Goal: Task Accomplishment & Management: Complete application form

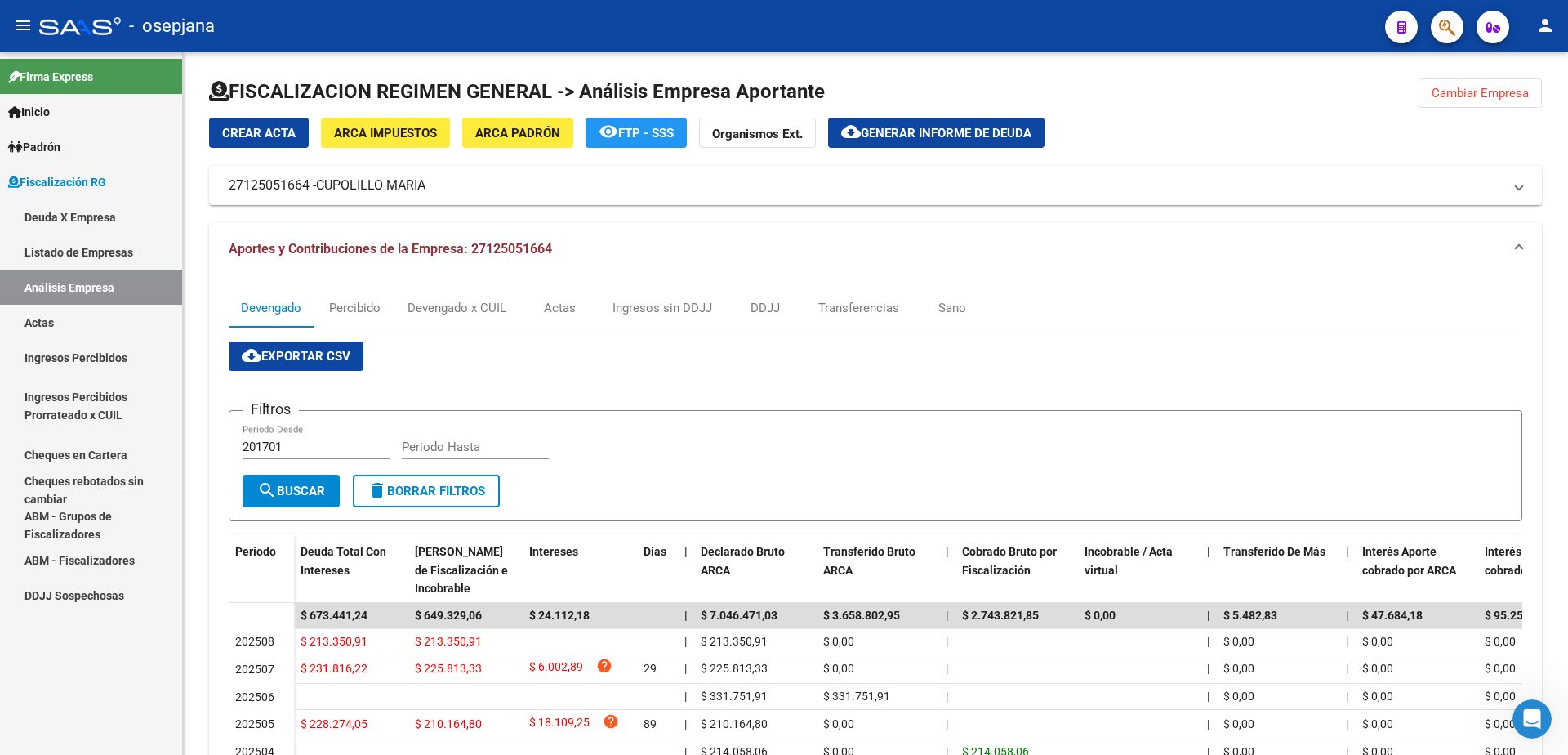
scroll to position [82, 0]
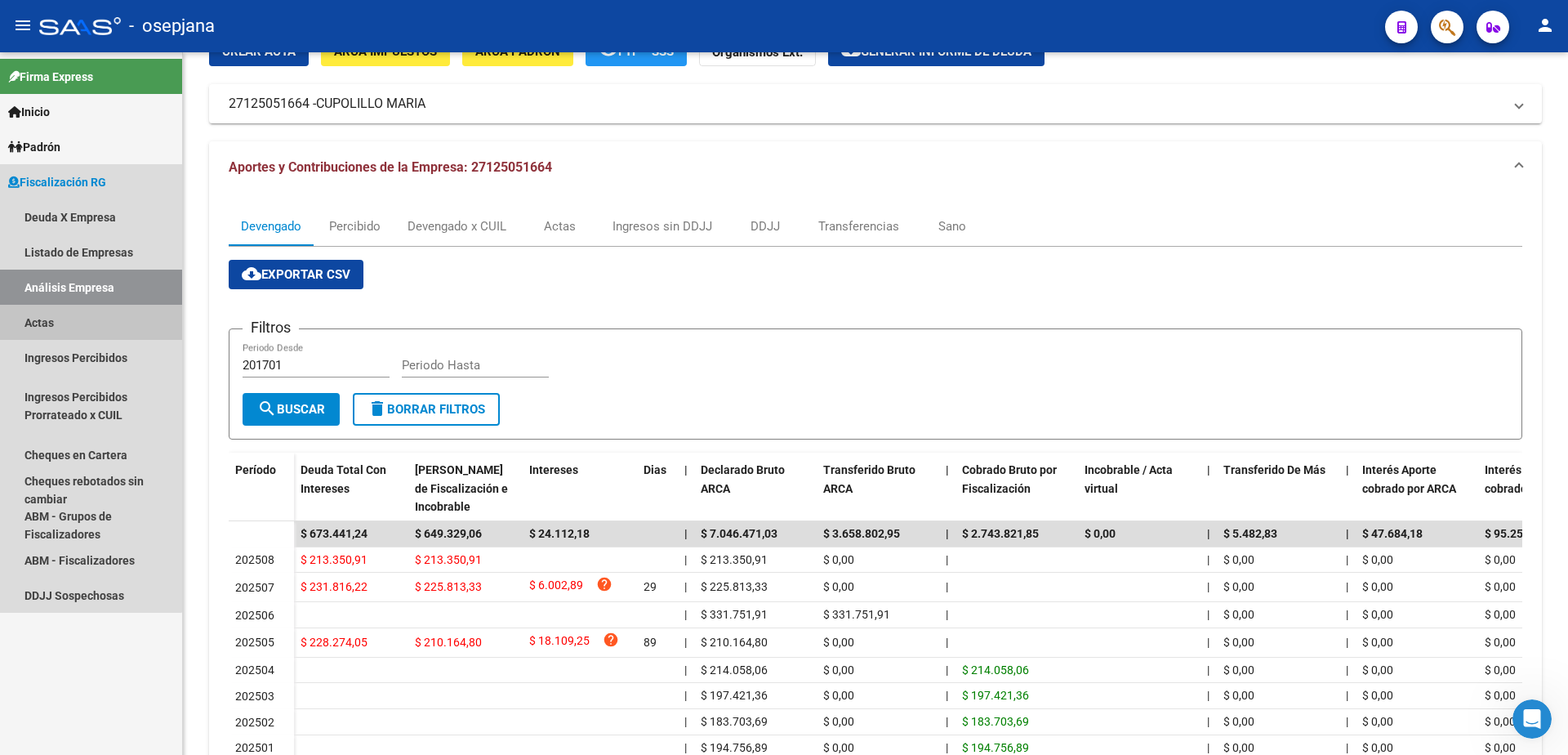
click at [89, 332] on link "Actas" at bounding box center [91, 322] width 182 height 35
click at [107, 290] on link "Análisis Empresa" at bounding box center [91, 288] width 182 height 35
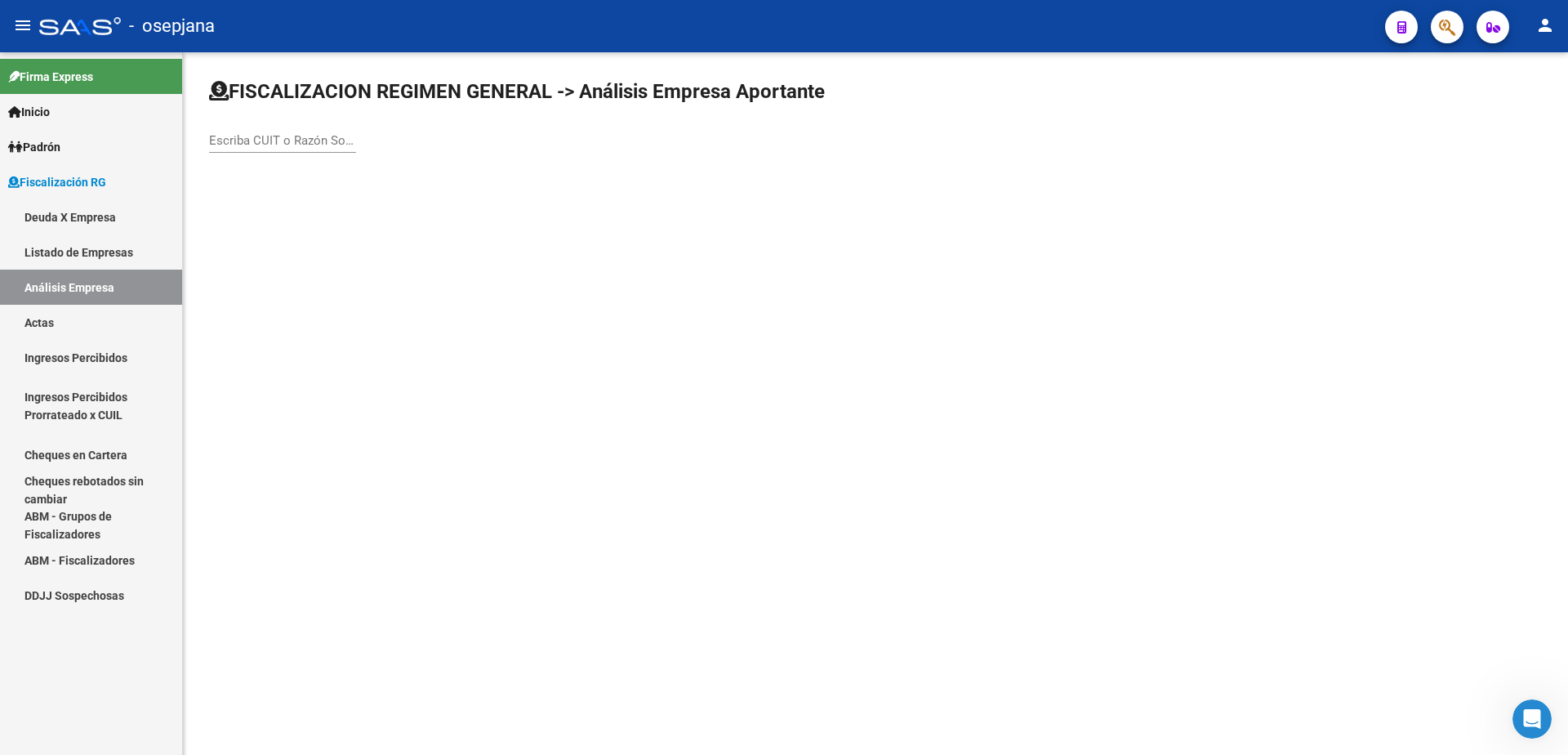
click at [274, 144] on input "Escriba CUIT o Razón Social para buscar" at bounding box center [282, 140] width 147 height 15
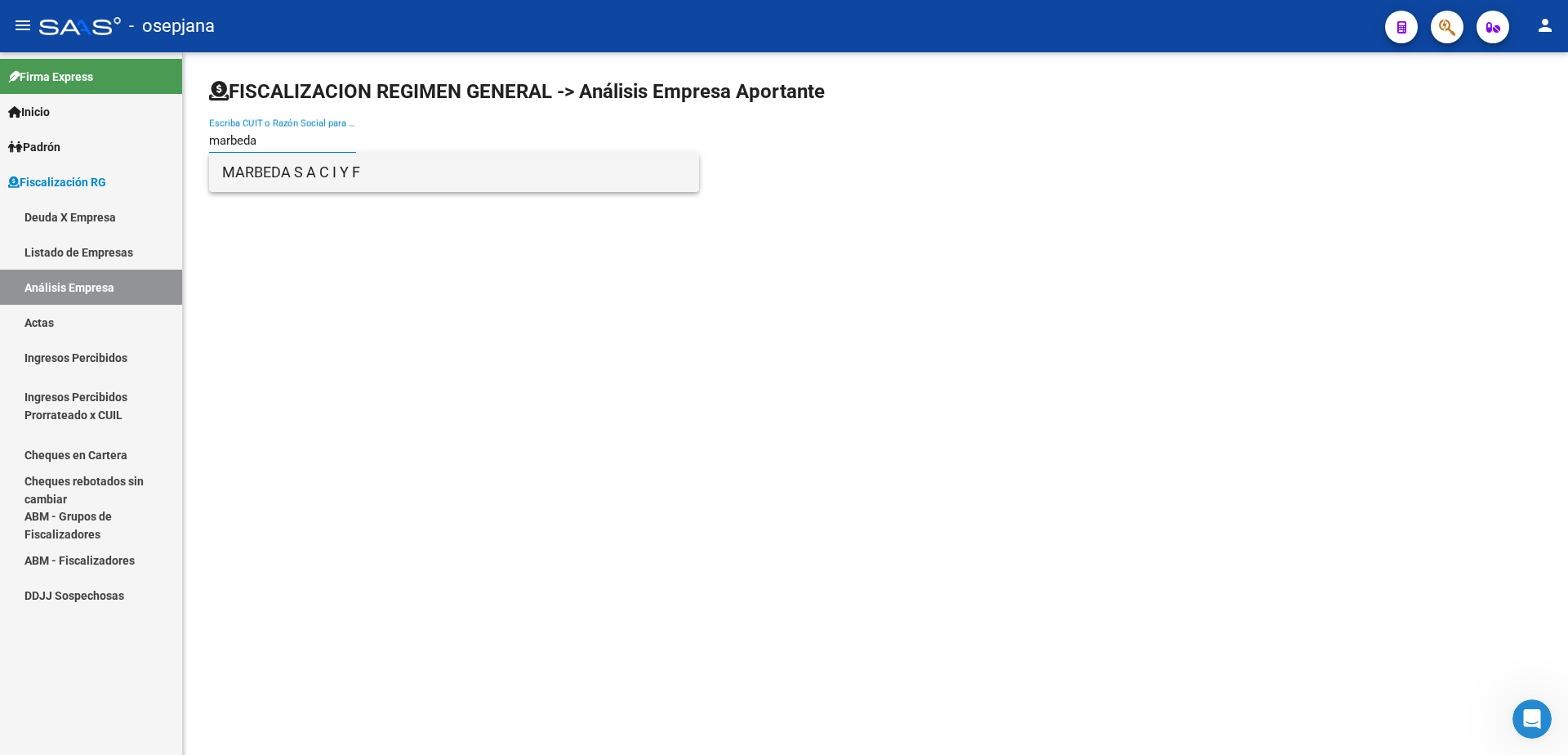
type input "marbeda"
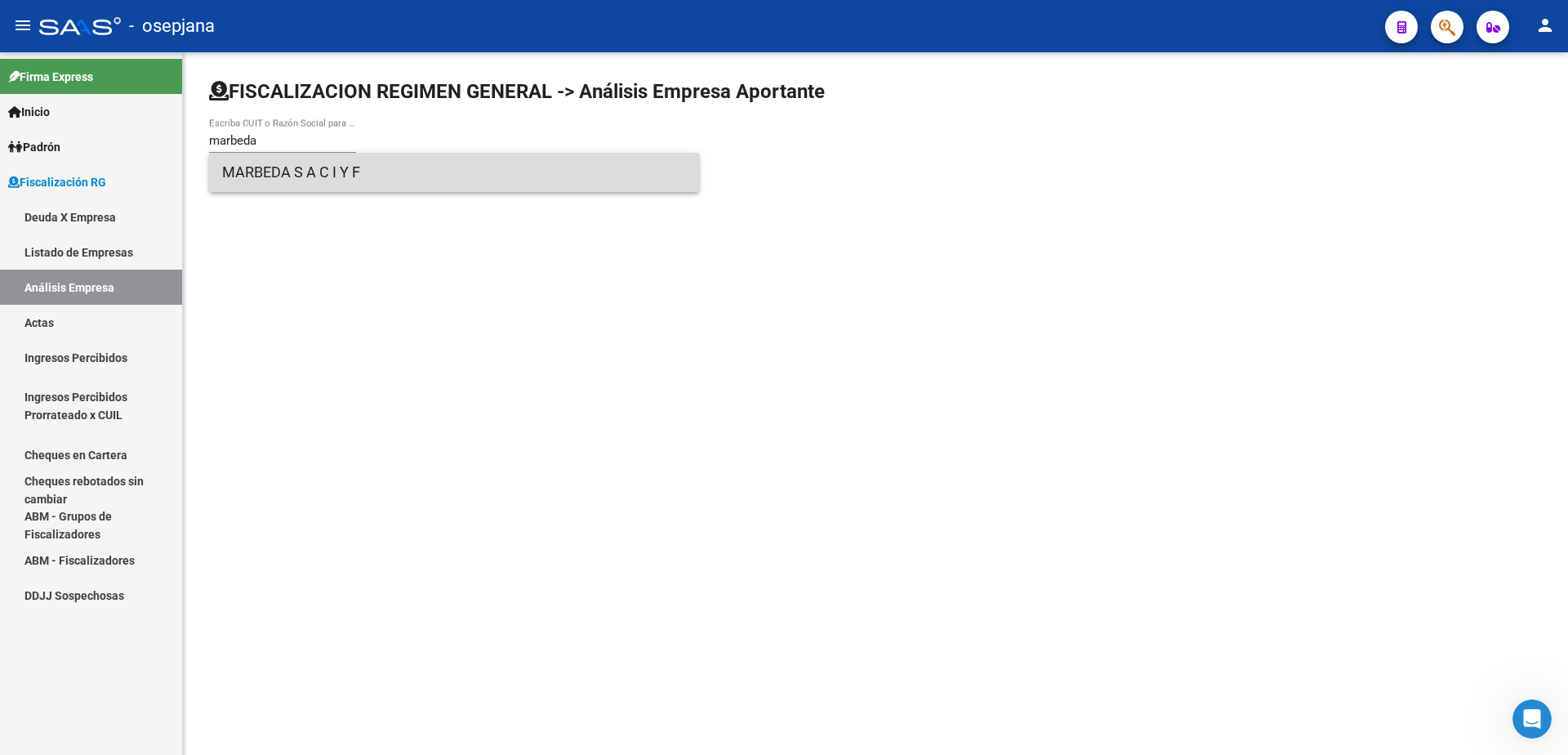
click at [292, 177] on span "MARBEDA S A C I Y F" at bounding box center [454, 172] width 464 height 39
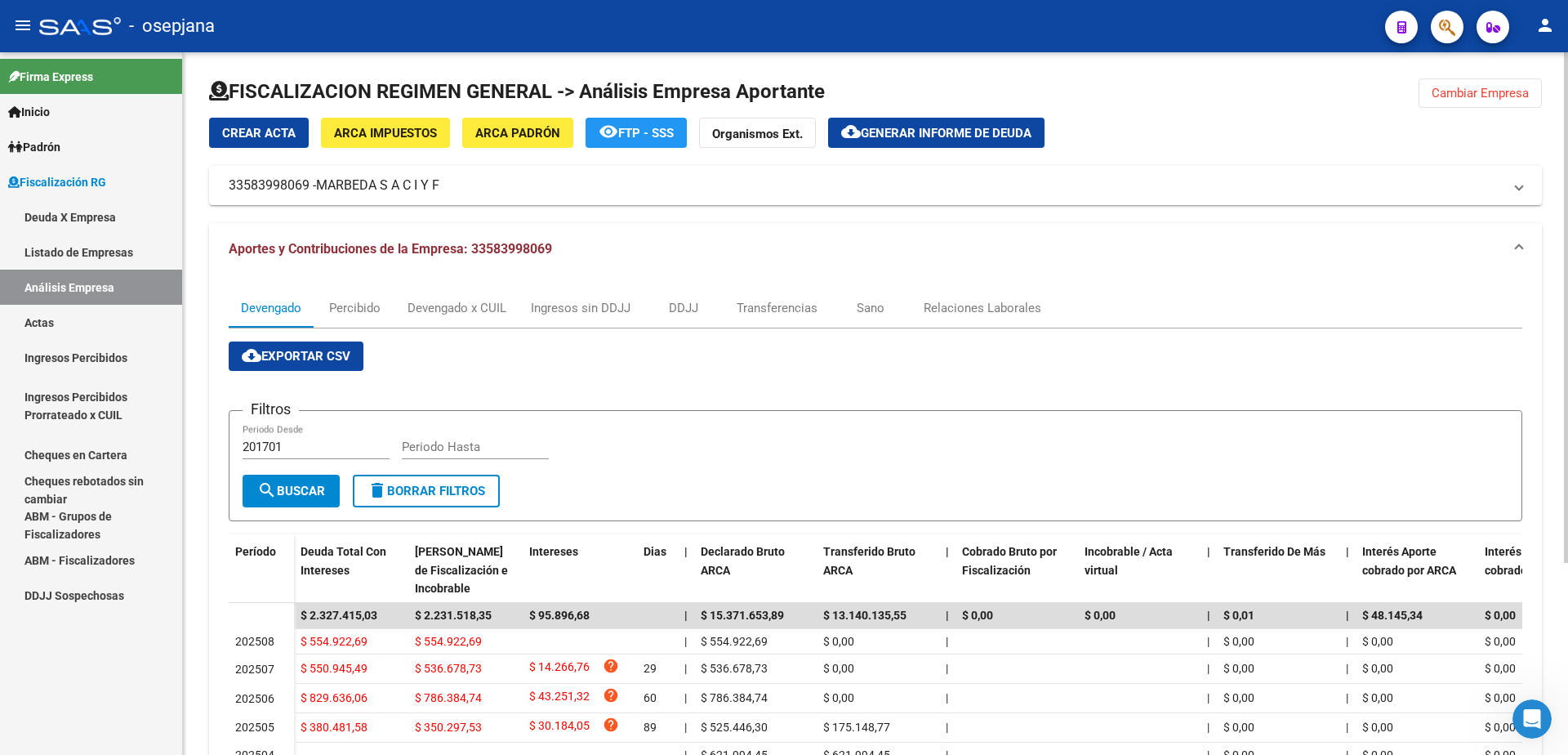
click at [907, 131] on span "Generar informe de deuda" at bounding box center [946, 133] width 171 height 15
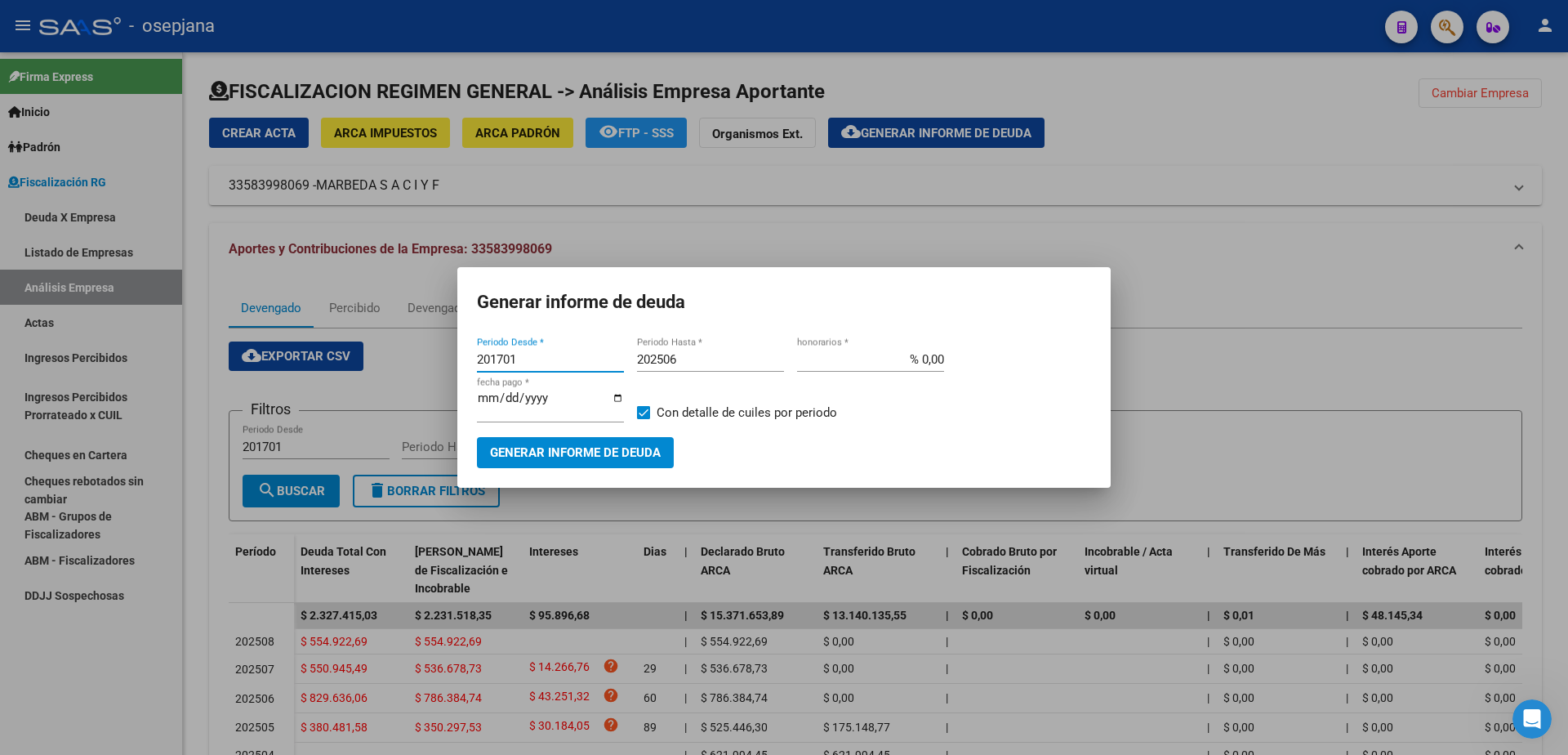
drag, startPoint x: 538, startPoint y: 365, endPoint x: 312, endPoint y: 368, distance: 226.0
click at [312, 368] on div "Generar informe de deuda 201701 Periodo Desde * 202506 Periodo Hasta * % 0,00 h…" at bounding box center [784, 378] width 1568 height 755
type input "202505"
click at [700, 363] on input "202506" at bounding box center [710, 359] width 147 height 15
type input "202508"
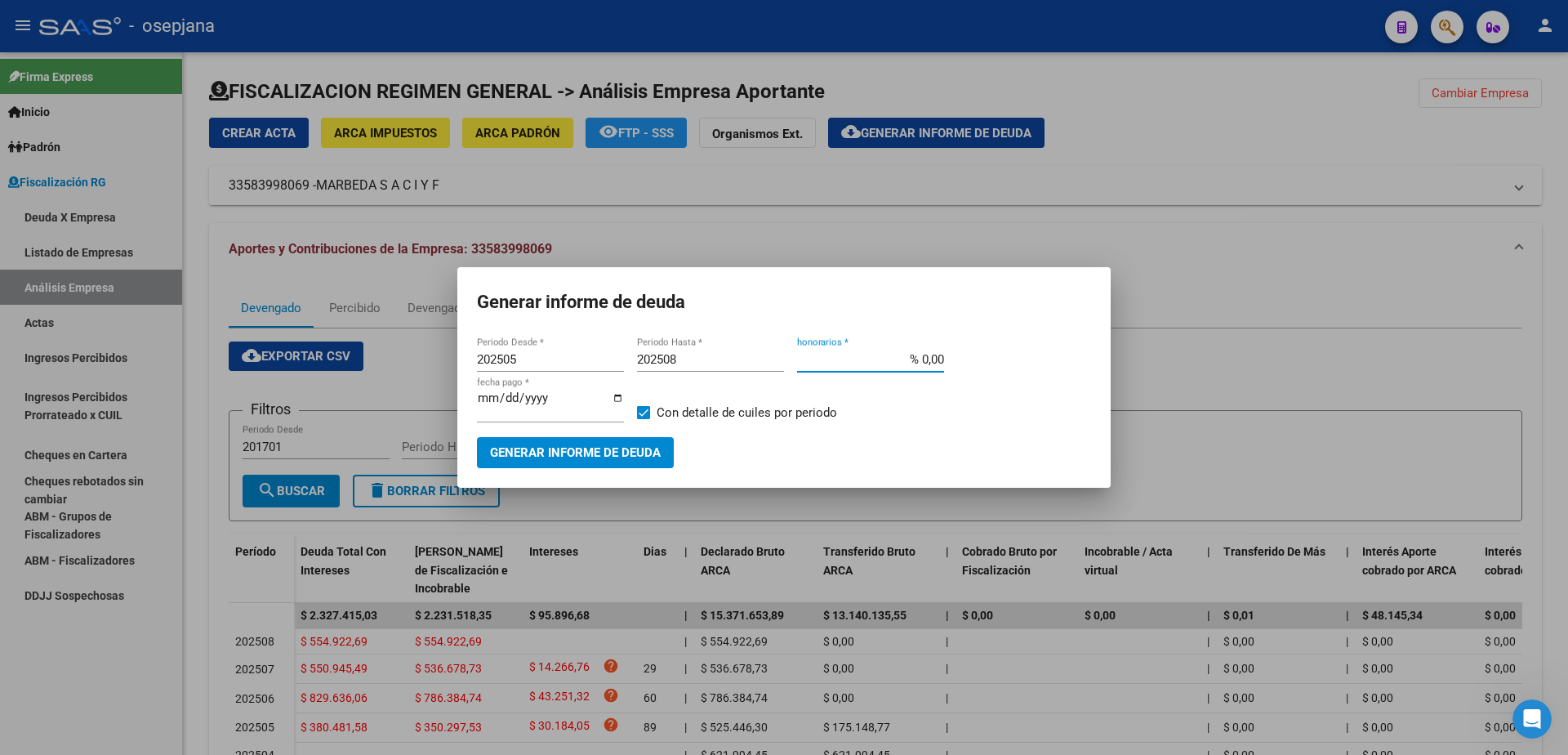
click at [926, 365] on input "% 0,00" at bounding box center [870, 359] width 147 height 15
click at [922, 366] on input "% 0,00" at bounding box center [870, 359] width 147 height 15
type input "% 10,00"
click at [500, 407] on input "[DATE]" at bounding box center [550, 405] width 147 height 26
type input "[DATE]"
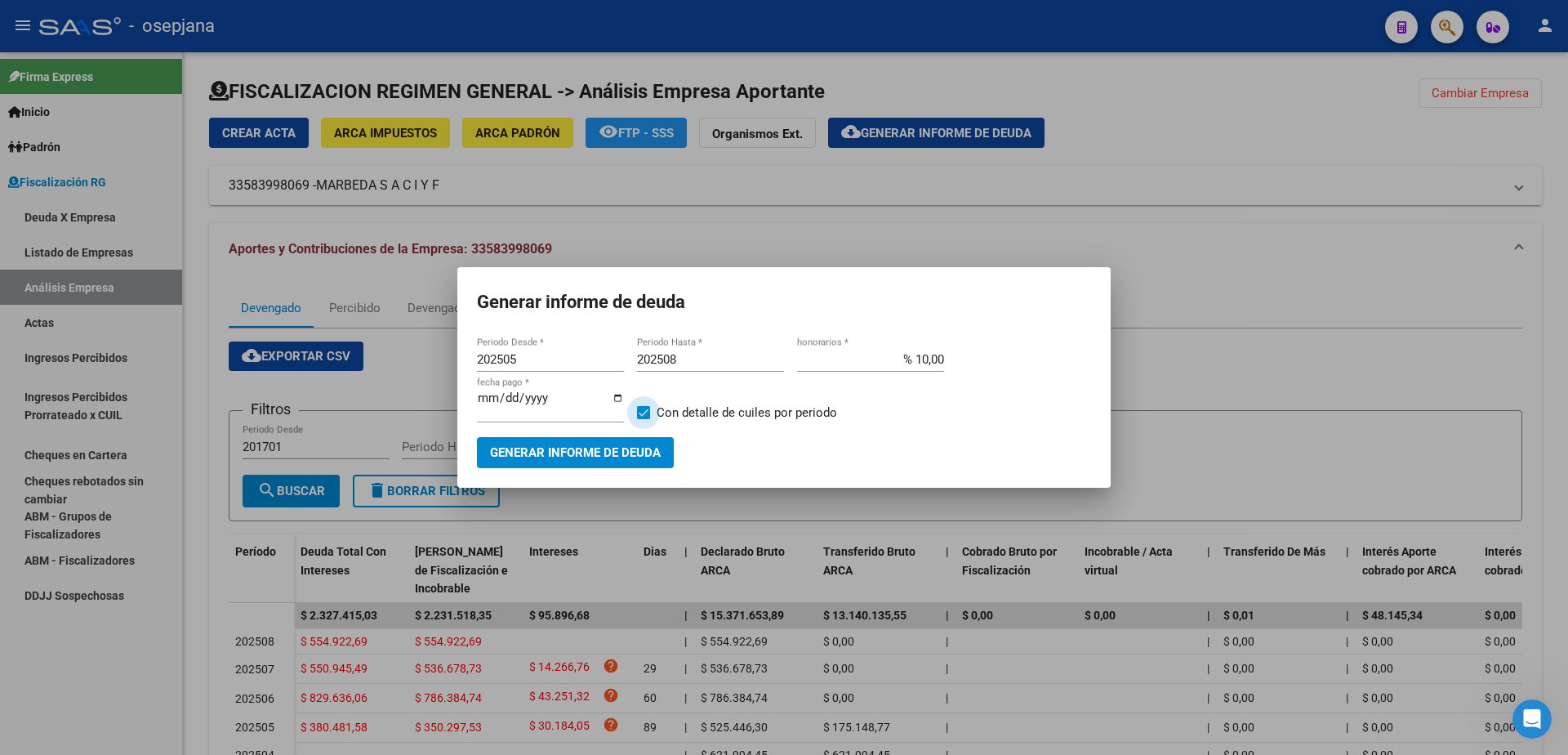
click at [675, 412] on span "Con detalle de cuiles por periodo" at bounding box center [746, 412] width 181 height 19
click at [644, 419] on input "Con detalle de cuiles por periodo" at bounding box center [643, 419] width 1 height 1
checkbox input "false"
click at [600, 446] on span "Generar informe de deuda" at bounding box center [576, 453] width 171 height 15
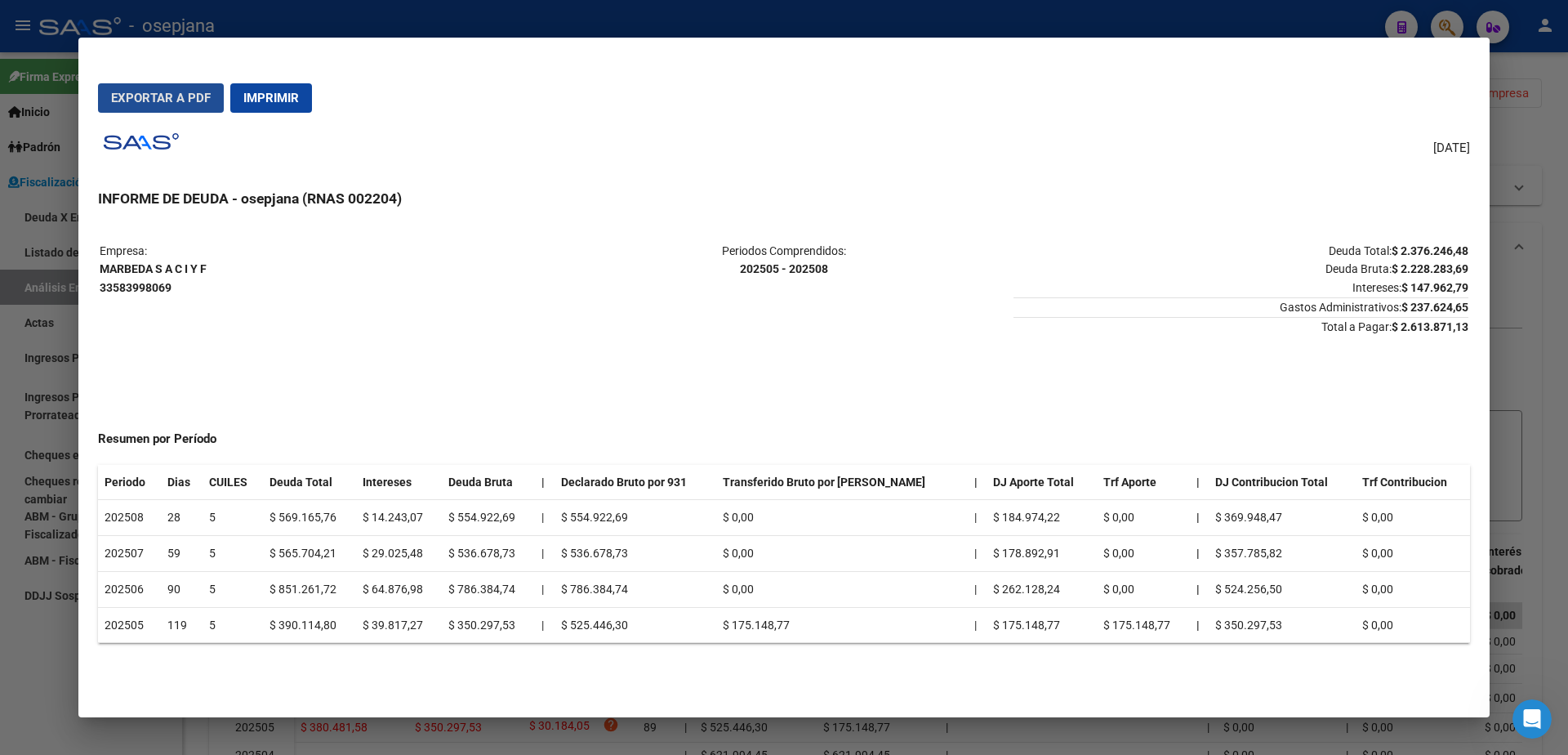
click at [172, 95] on span "Exportar a PDF" at bounding box center [161, 98] width 100 height 15
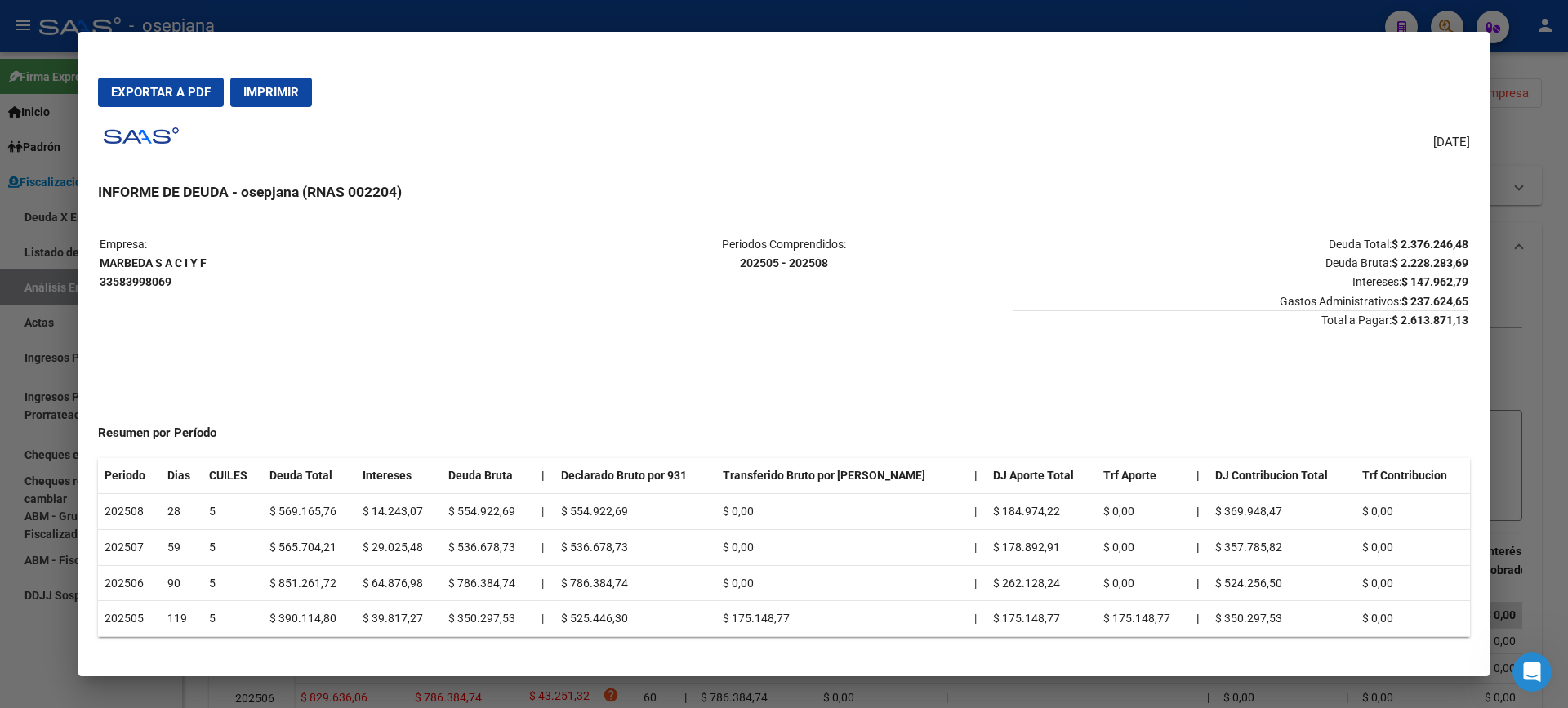
click at [0, 487] on div at bounding box center [784, 354] width 1568 height 708
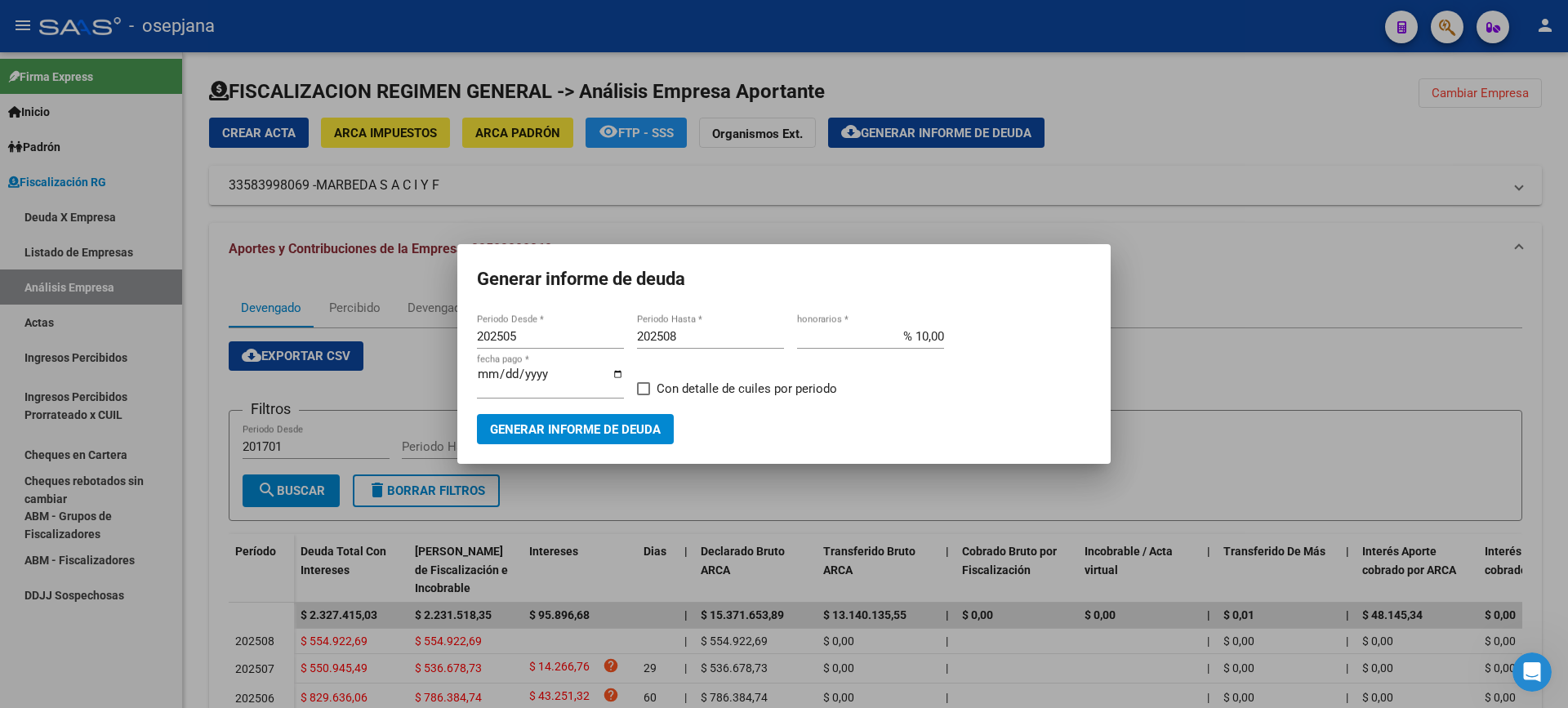
click at [82, 325] on div at bounding box center [784, 354] width 1568 height 708
click at [91, 314] on link "Actas" at bounding box center [91, 322] width 182 height 35
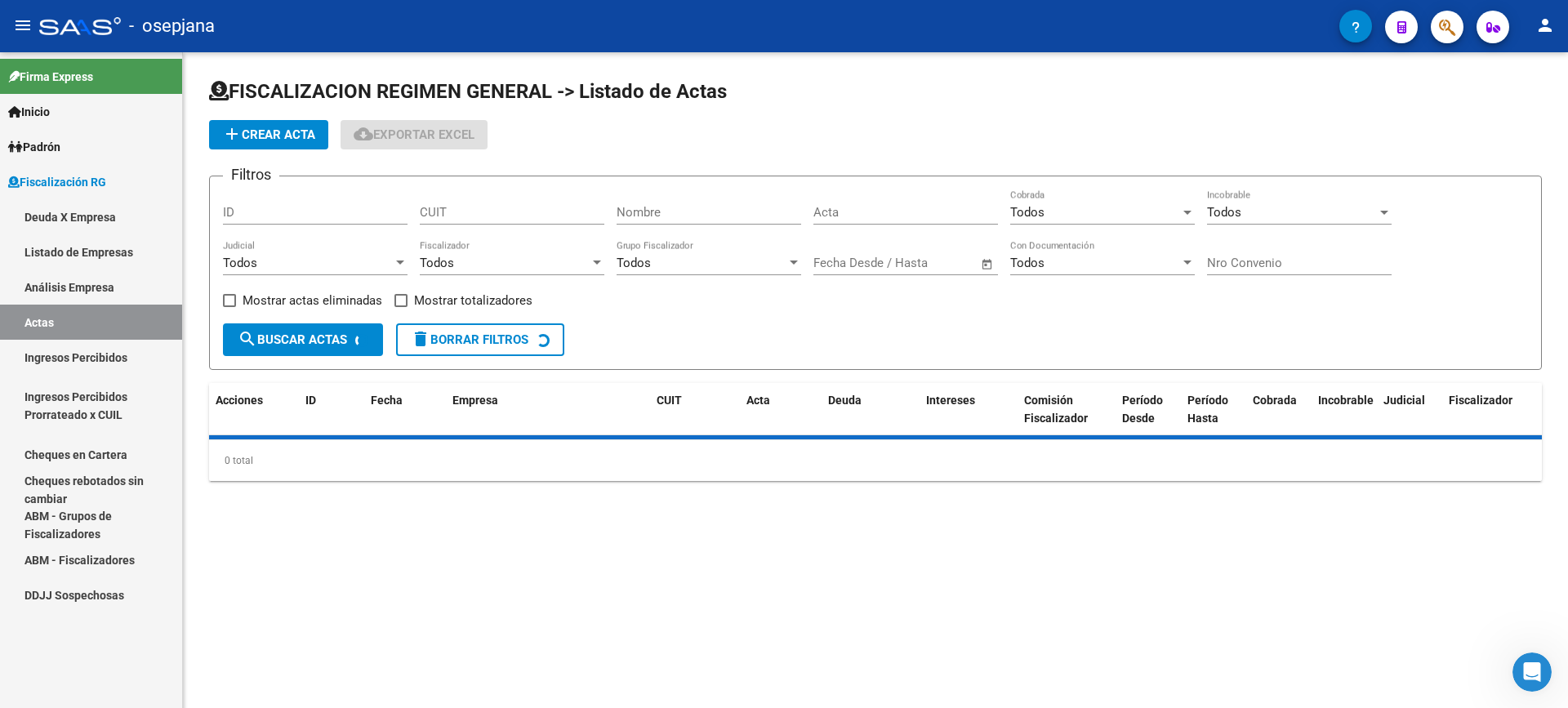
click at [95, 287] on link "Análisis Empresa" at bounding box center [91, 287] width 182 height 35
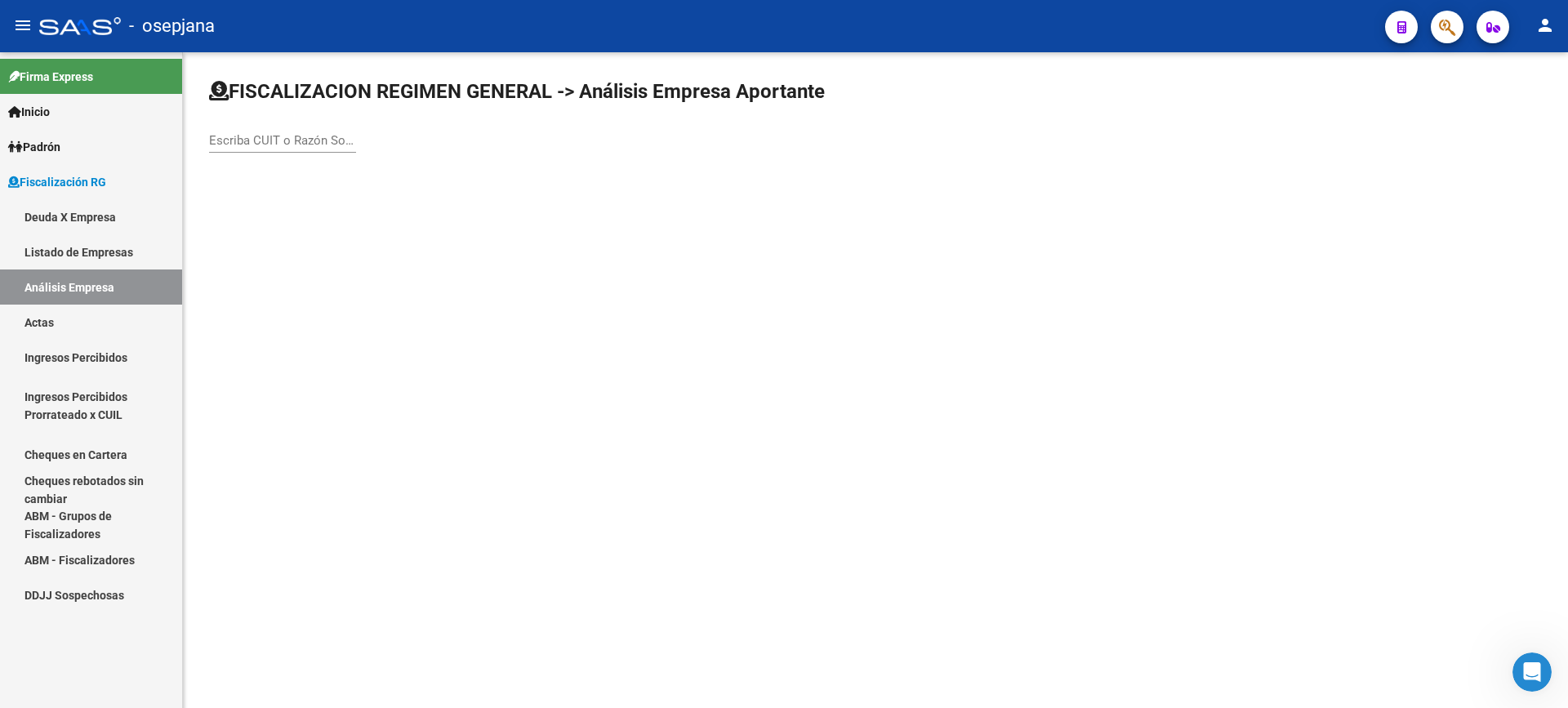
click at [270, 131] on div "Escriba CUIT o Razón Social para buscar" at bounding box center [282, 135] width 147 height 35
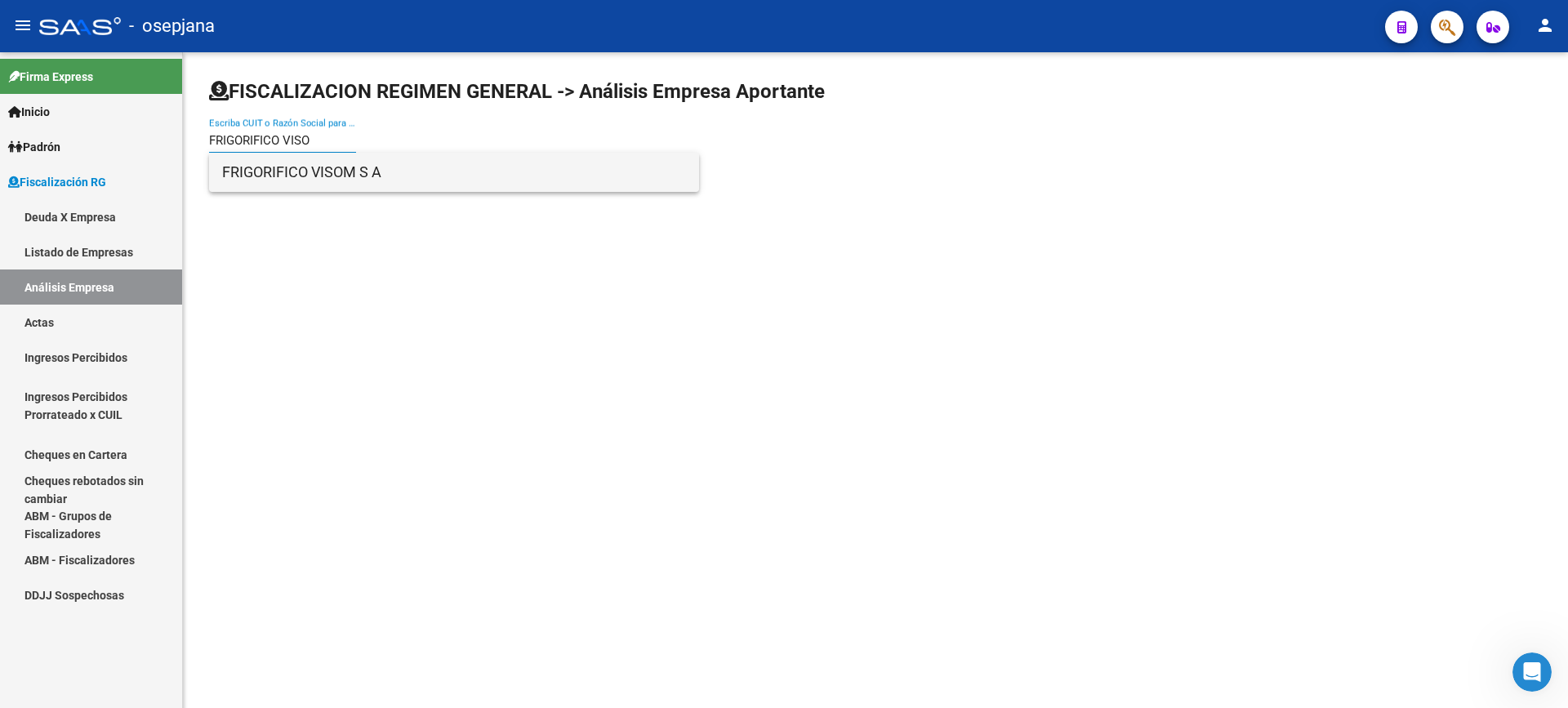
type input "FRIGORIFICO VISO"
click at [321, 162] on span "FRIGORIFICO VISOM S A" at bounding box center [454, 172] width 464 height 39
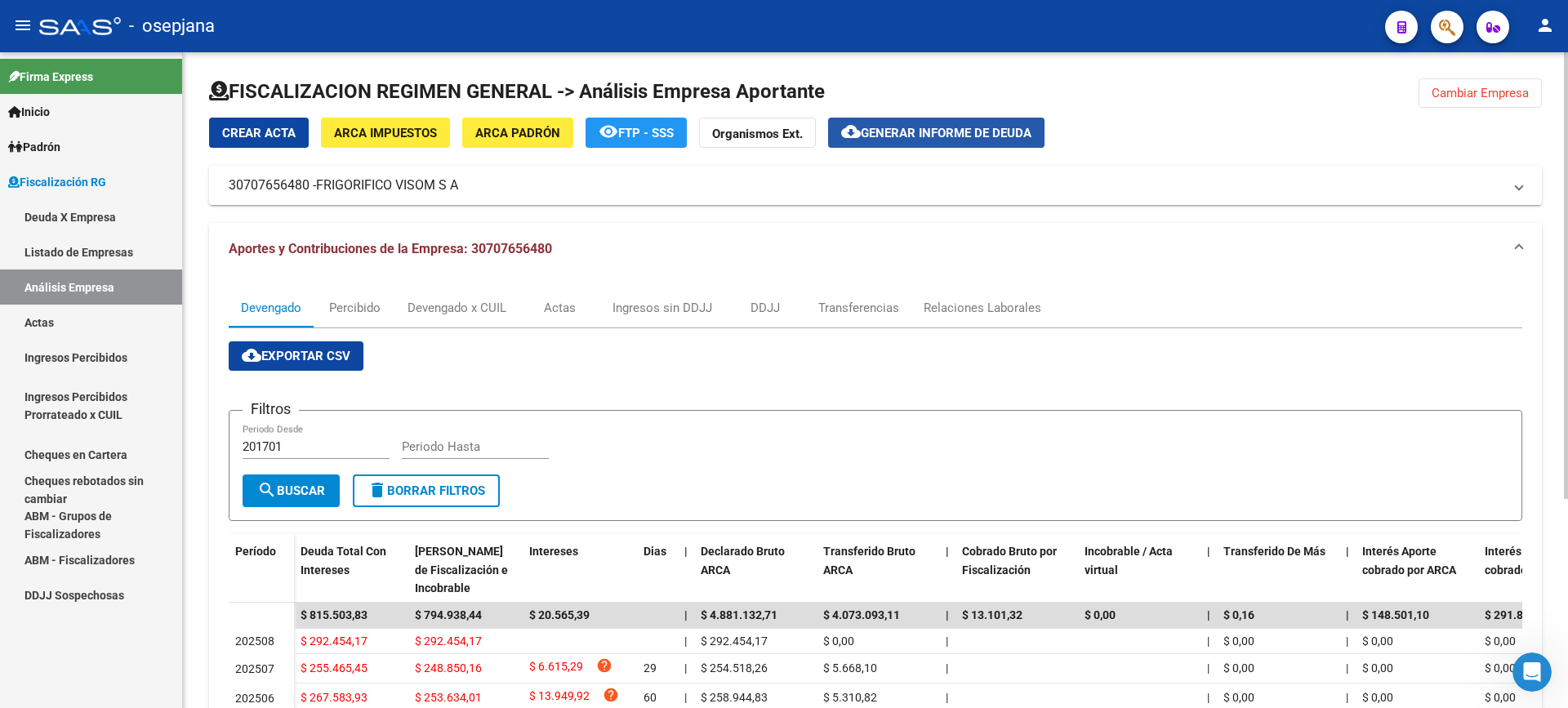
click at [891, 122] on button "cloud_download Generar informe de deuda" at bounding box center [936, 132] width 216 height 30
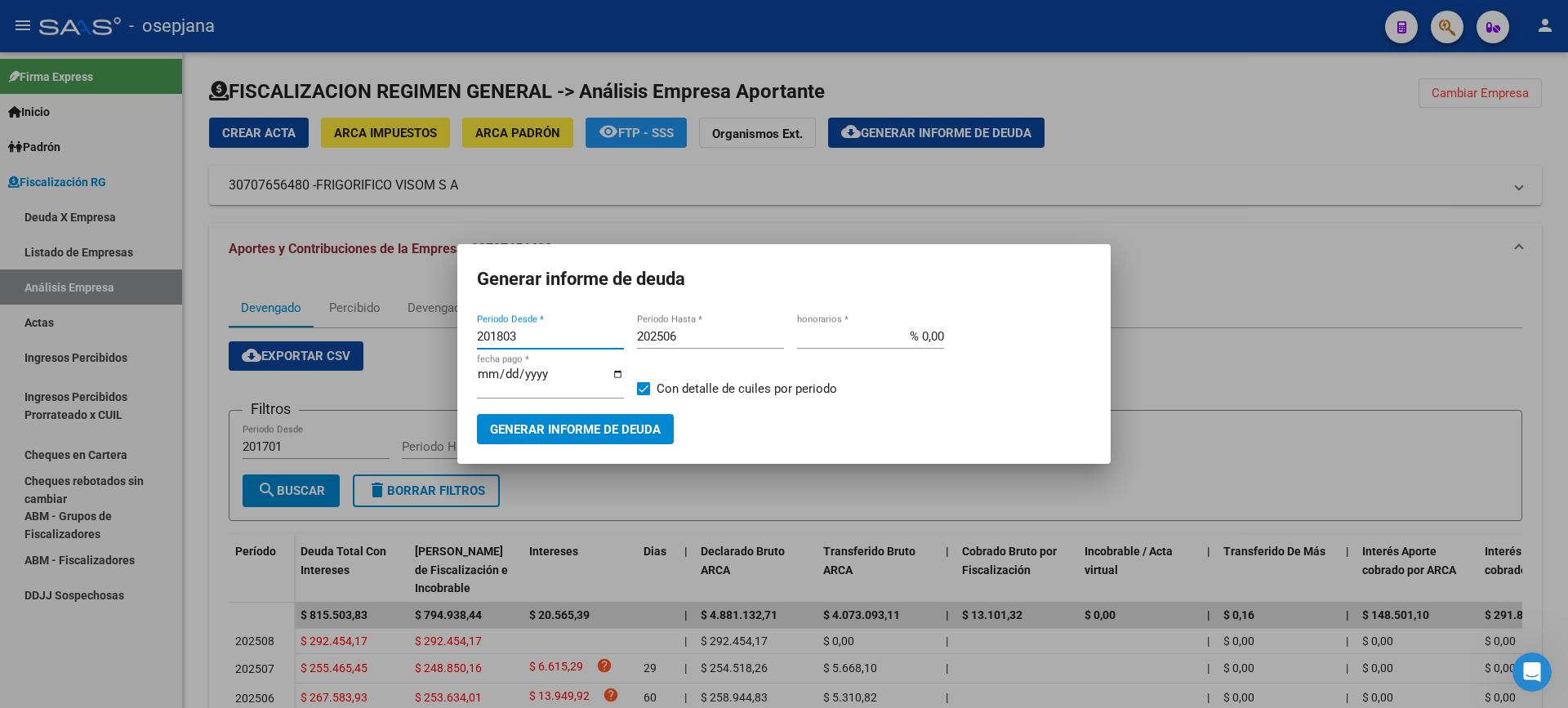
drag, startPoint x: 522, startPoint y: 344, endPoint x: 422, endPoint y: 344, distance: 100.0
click at [422, 344] on div "Generar informe de deuda 201803 Periodo Desde * 202506 Periodo Hasta * % 0,00 h…" at bounding box center [784, 354] width 1568 height 708
type input "202506"
click at [712, 338] on input "202506" at bounding box center [710, 336] width 147 height 15
type input "202508"
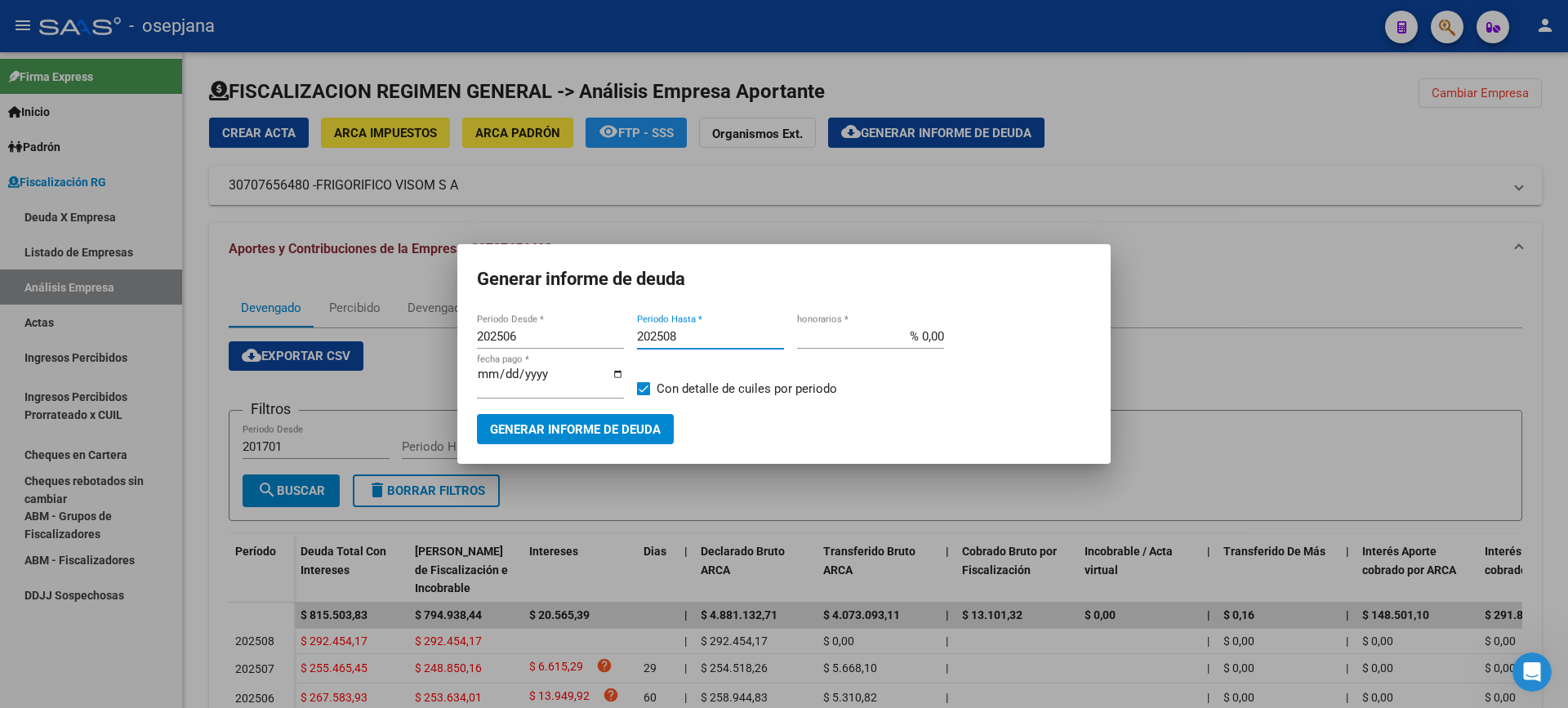
click at [922, 344] on input "% 0,00" at bounding box center [870, 336] width 147 height 15
type input "% 10,00"
click at [506, 381] on input "[DATE]" at bounding box center [550, 381] width 147 height 26
type input "[DATE]"
click at [645, 391] on span at bounding box center [643, 388] width 13 height 13
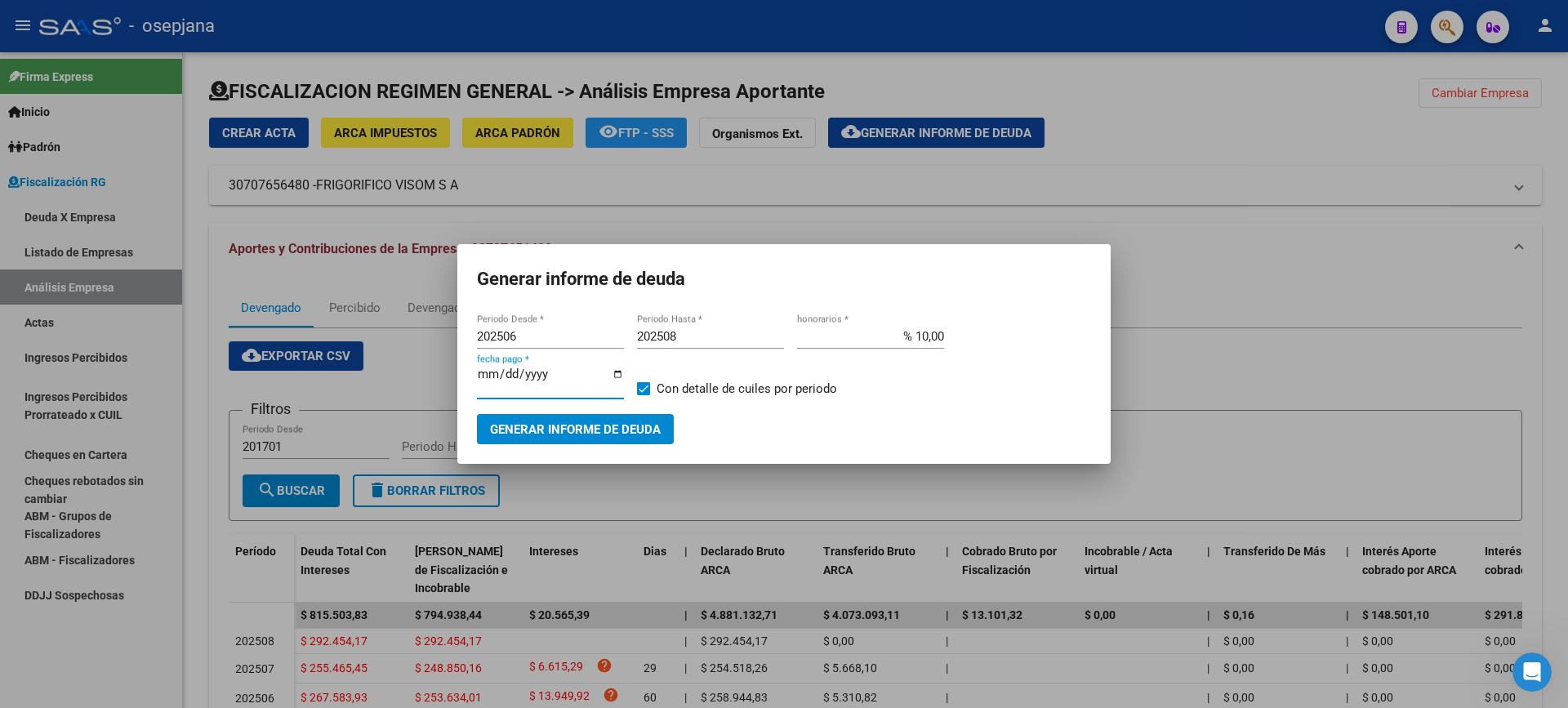
click at [644, 395] on input "Con detalle de cuiles por periodo" at bounding box center [643, 395] width 1 height 1
checkbox input "false"
click at [613, 422] on span "Generar informe de deuda" at bounding box center [576, 429] width 171 height 15
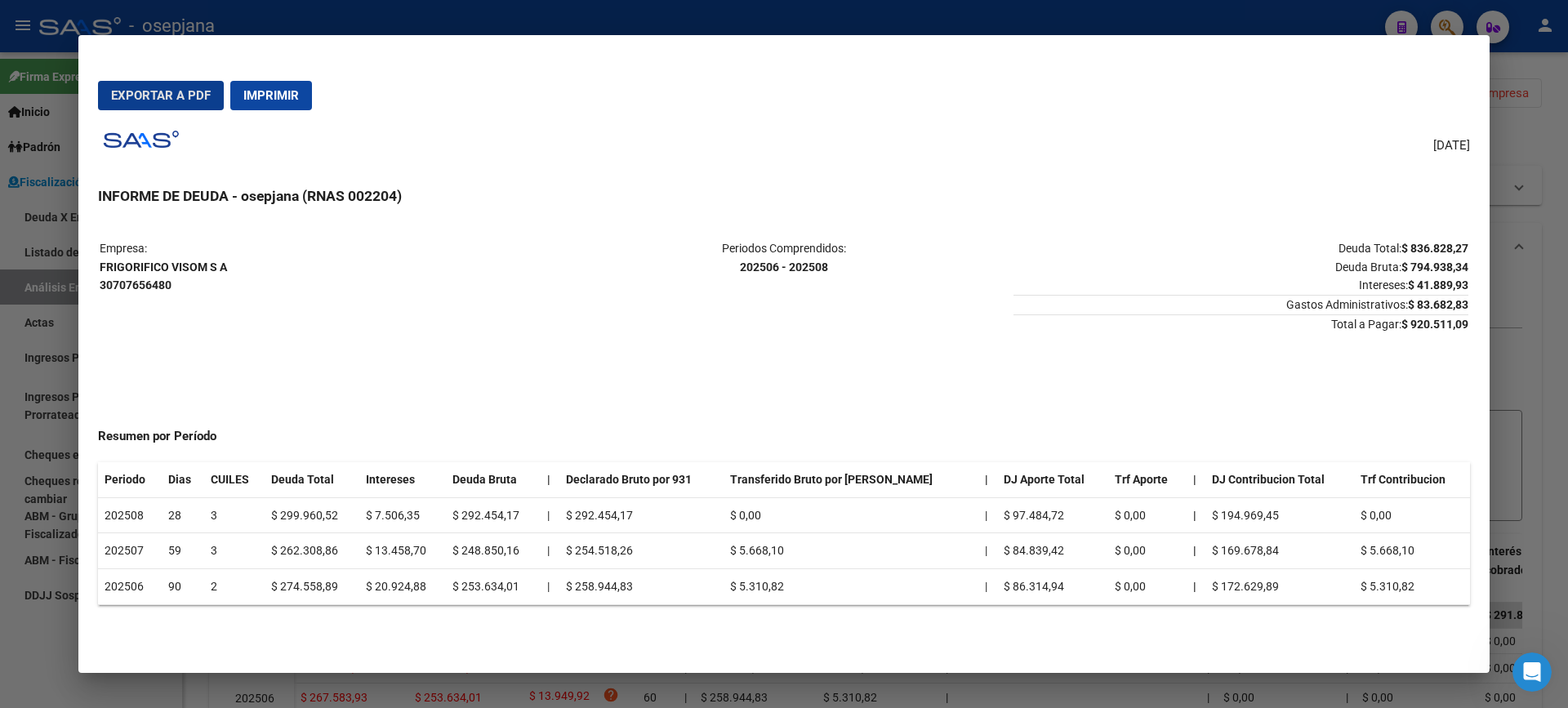
click at [161, 69] on mat-dialog-actions "Exportar a PDF Imprimir" at bounding box center [784, 95] width 1372 height 56
click at [153, 90] on span "Exportar a PDF" at bounding box center [161, 95] width 100 height 15
click at [0, 390] on div at bounding box center [784, 354] width 1568 height 708
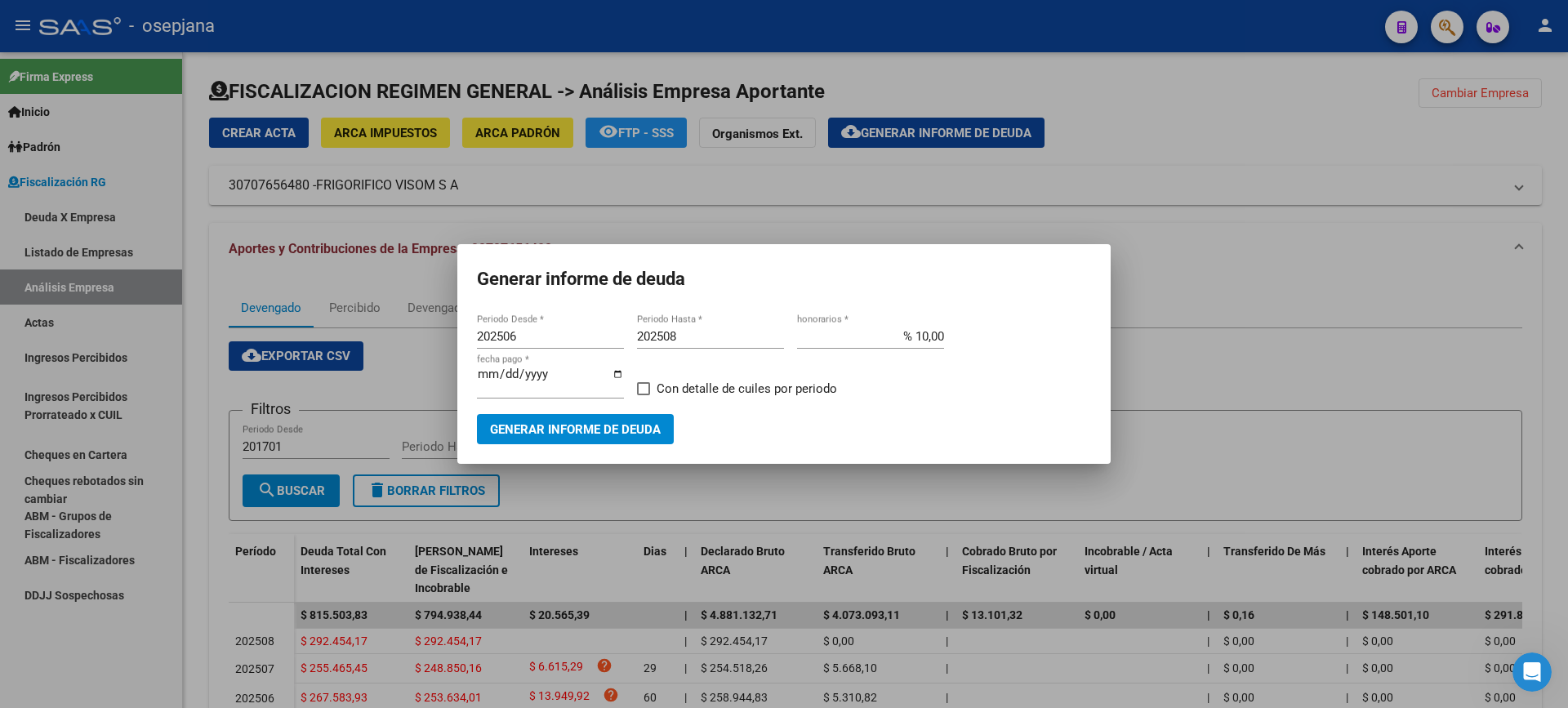
click at [325, 473] on div at bounding box center [784, 354] width 1568 height 708
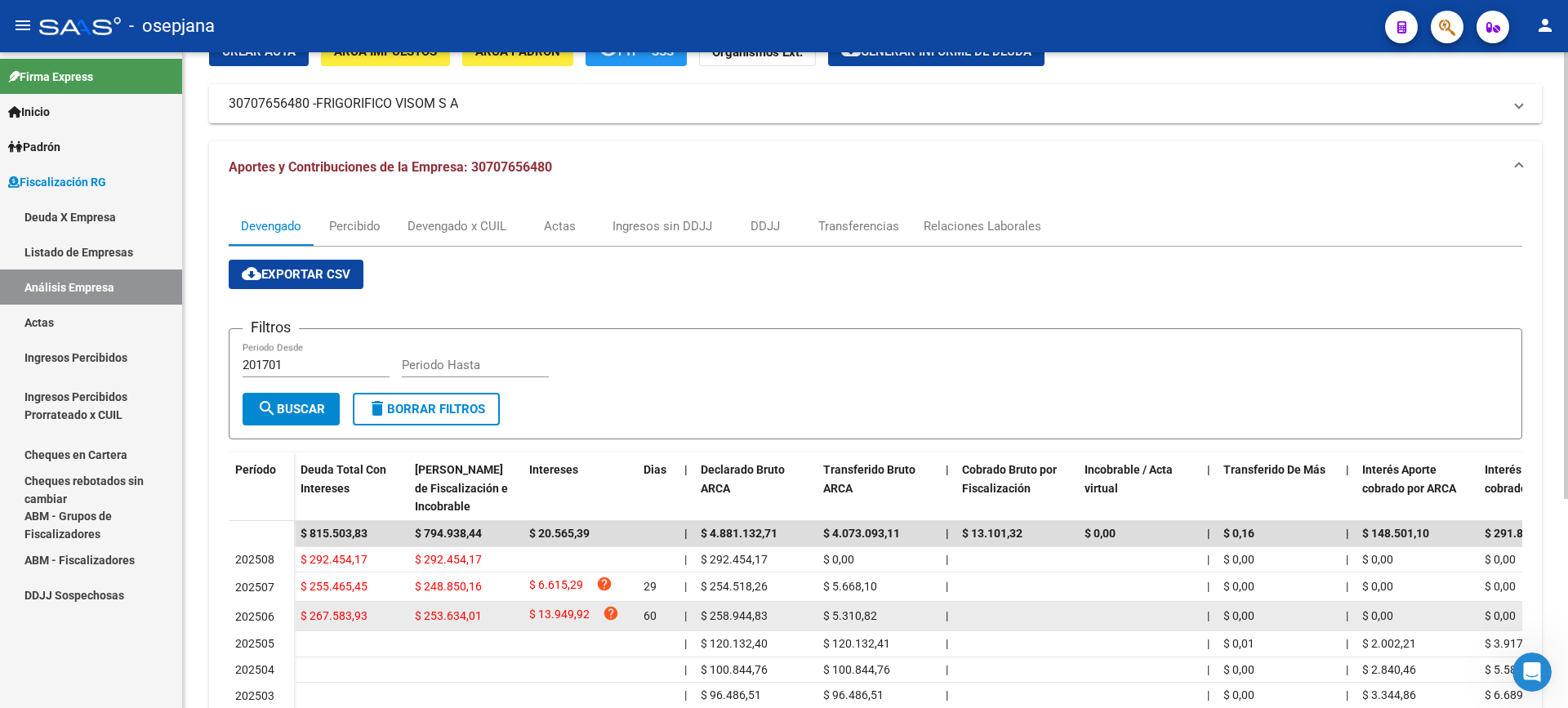
scroll to position [163, 0]
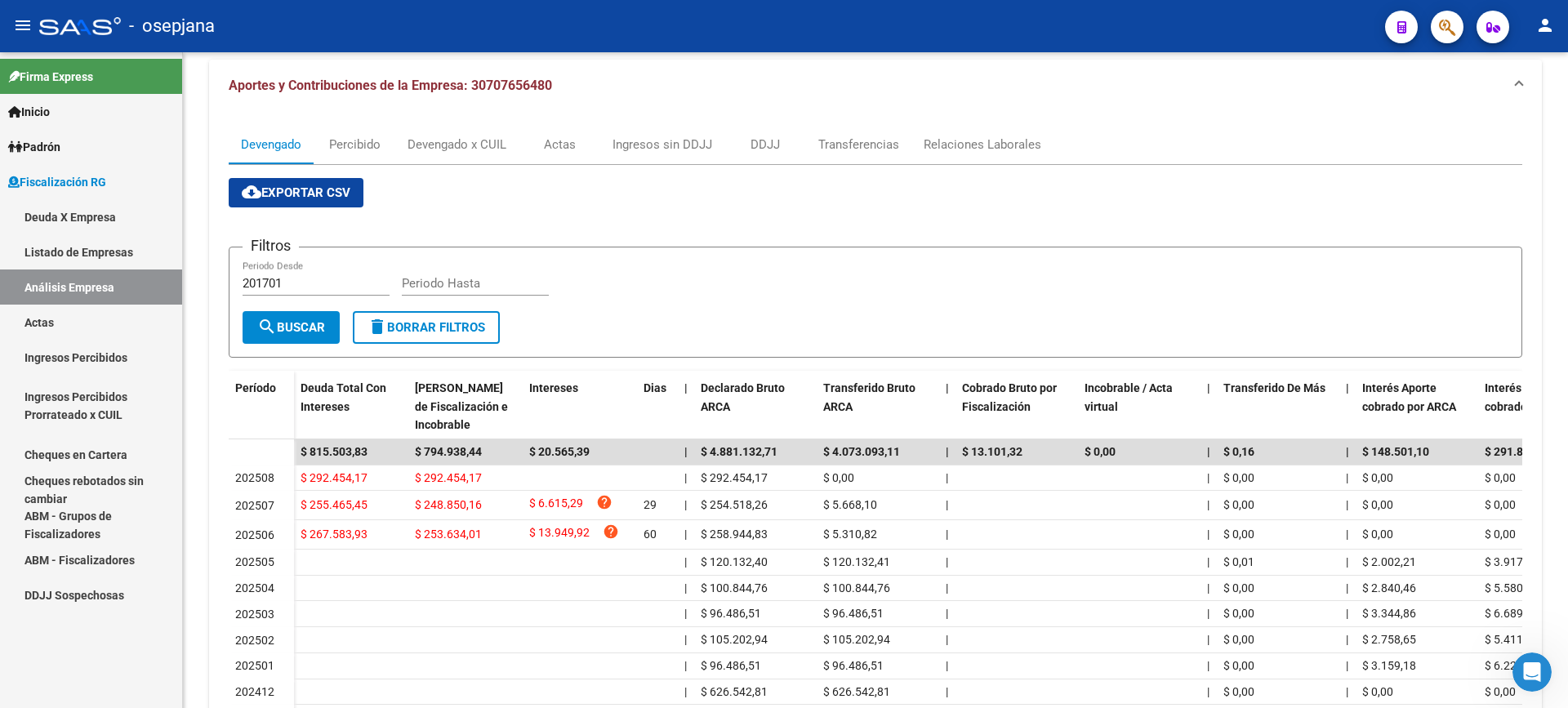
click at [58, 324] on link "Actas" at bounding box center [91, 322] width 182 height 35
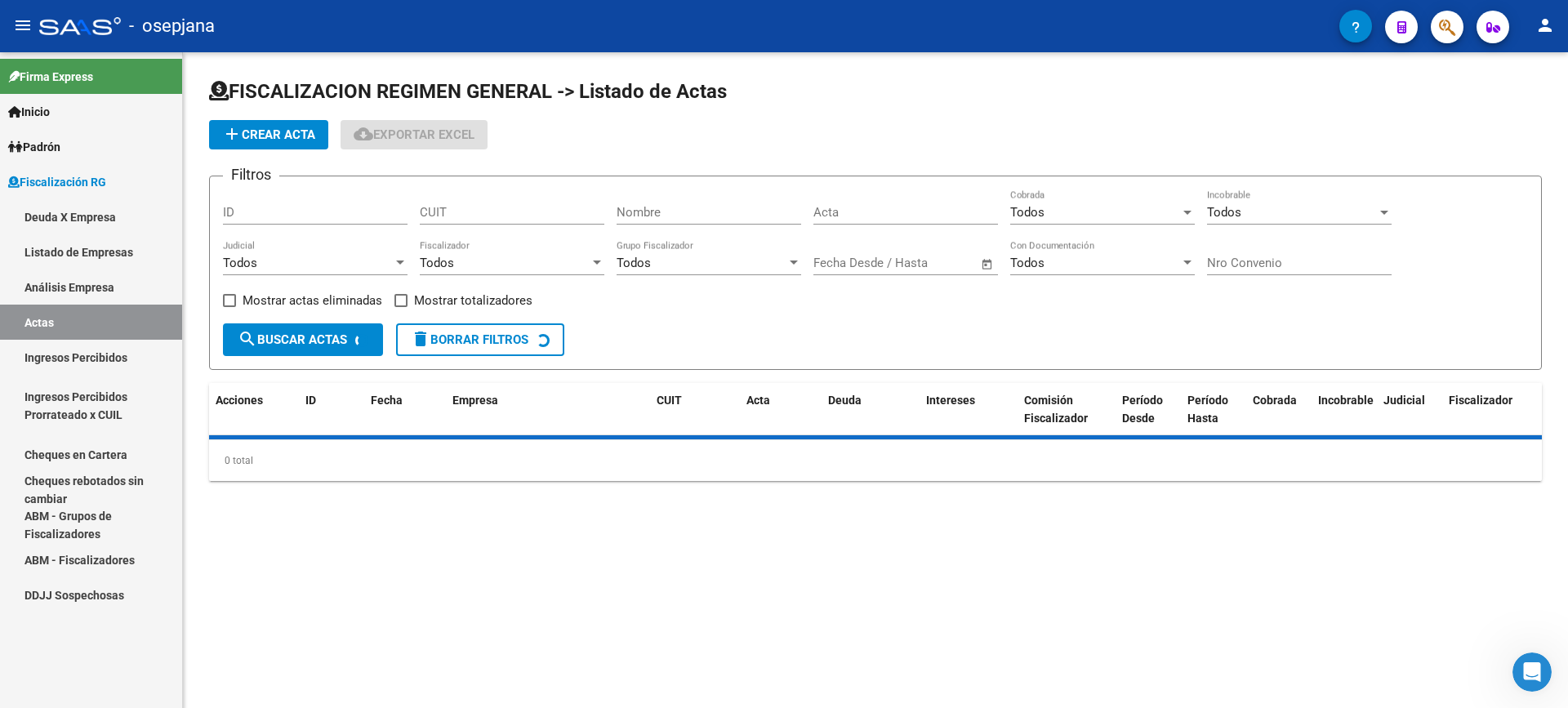
click at [123, 286] on link "Análisis Empresa" at bounding box center [91, 287] width 182 height 35
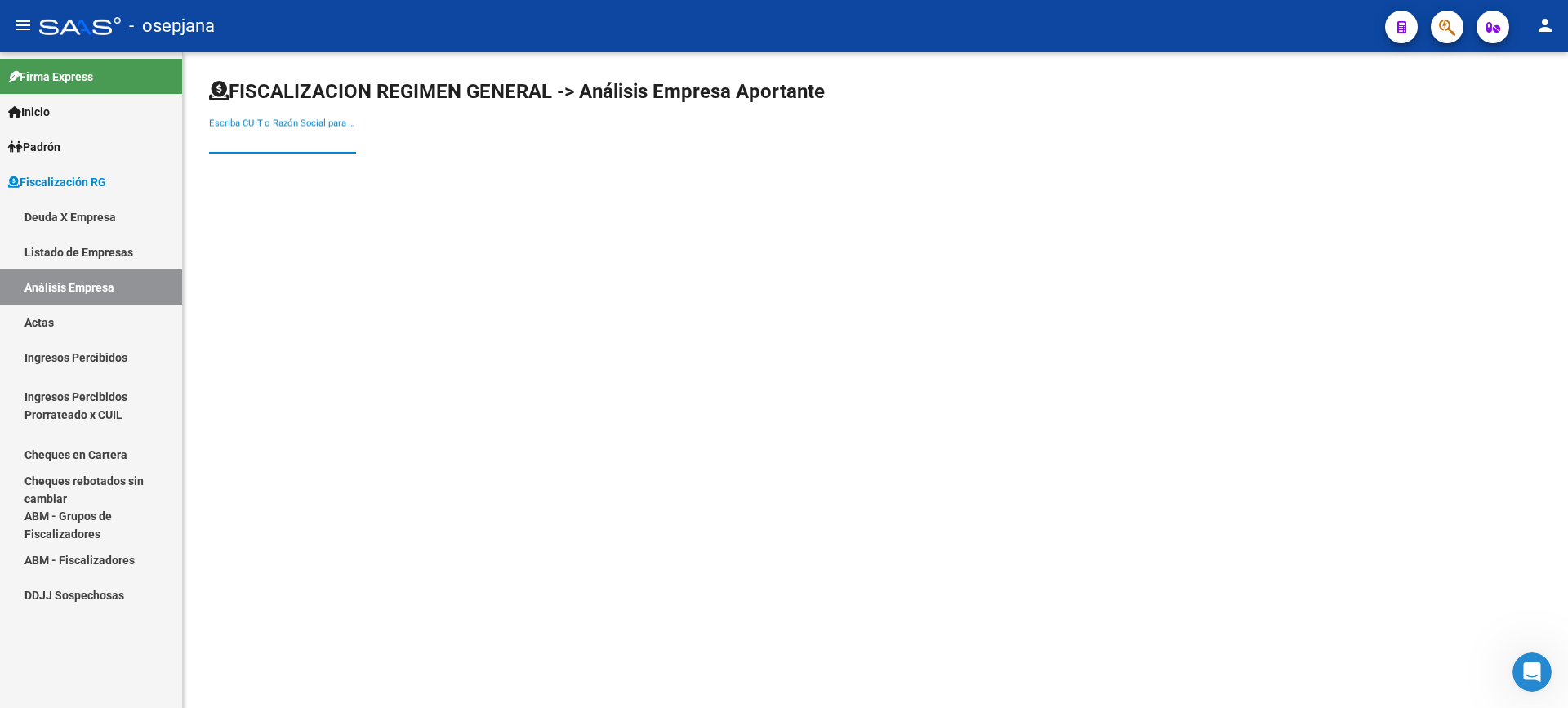
click at [255, 139] on input "Escriba CUIT o Razón Social para buscar" at bounding box center [282, 140] width 147 height 15
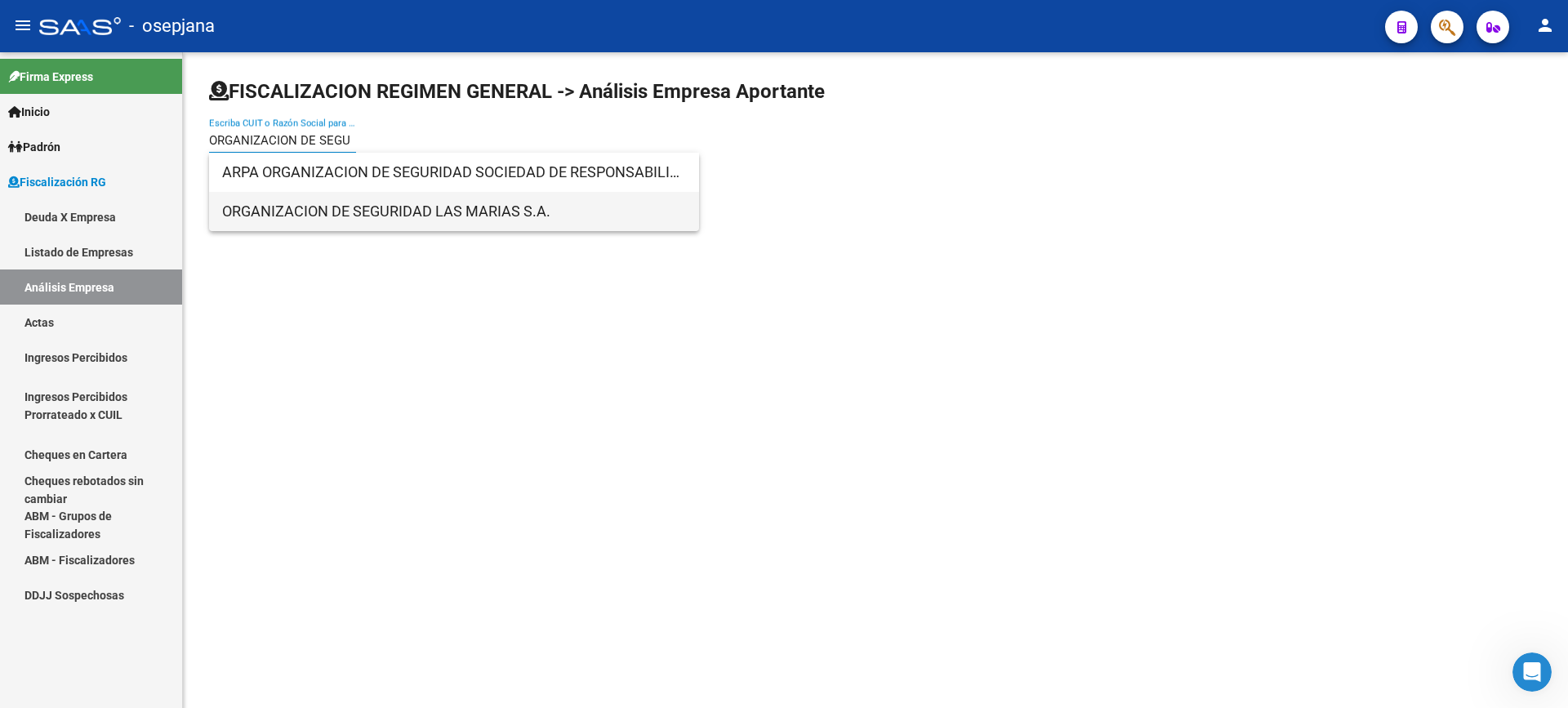
type input "ORGANIZACION DE SEGU"
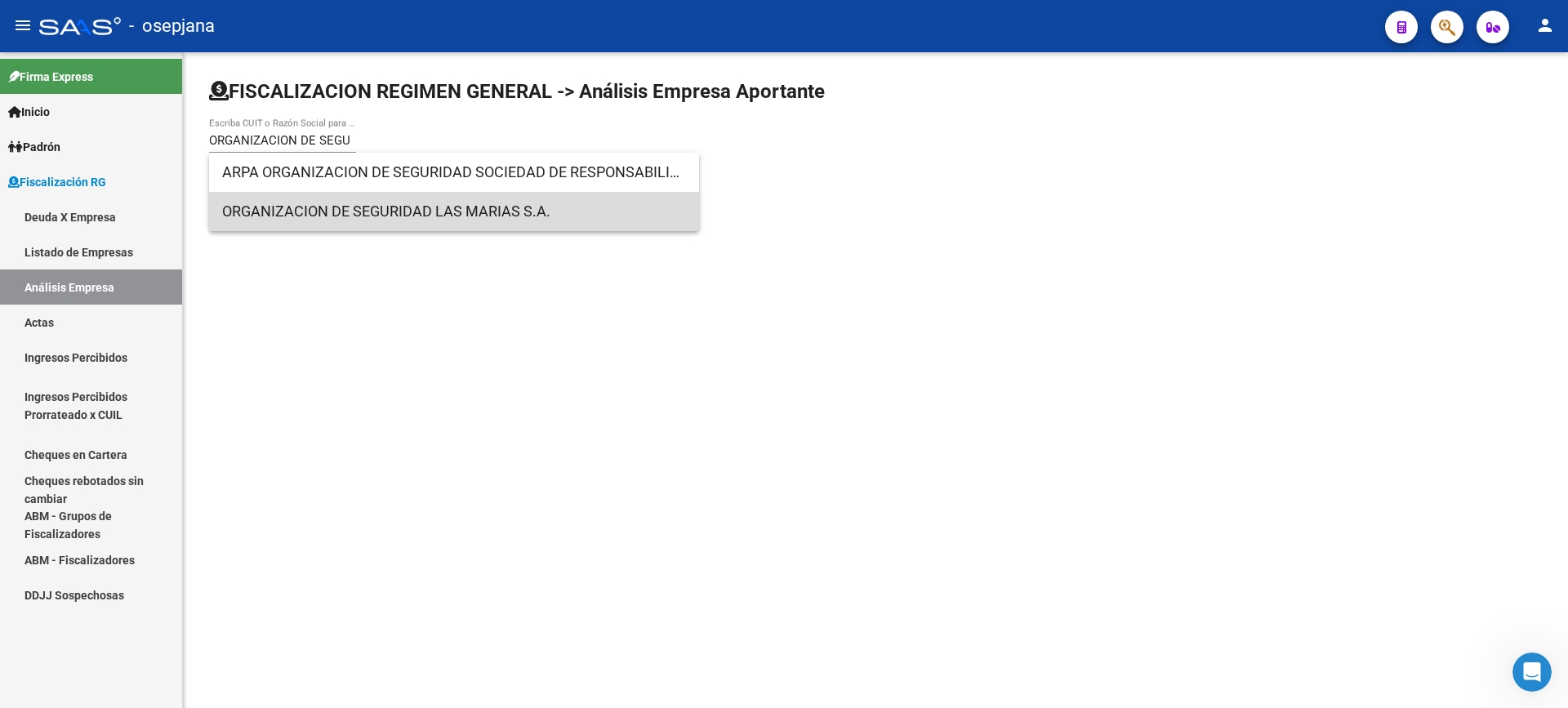
click at [457, 206] on span "ORGANIZACION DE SEGURIDAD LAS MARIAS S.A." at bounding box center [454, 212] width 464 height 39
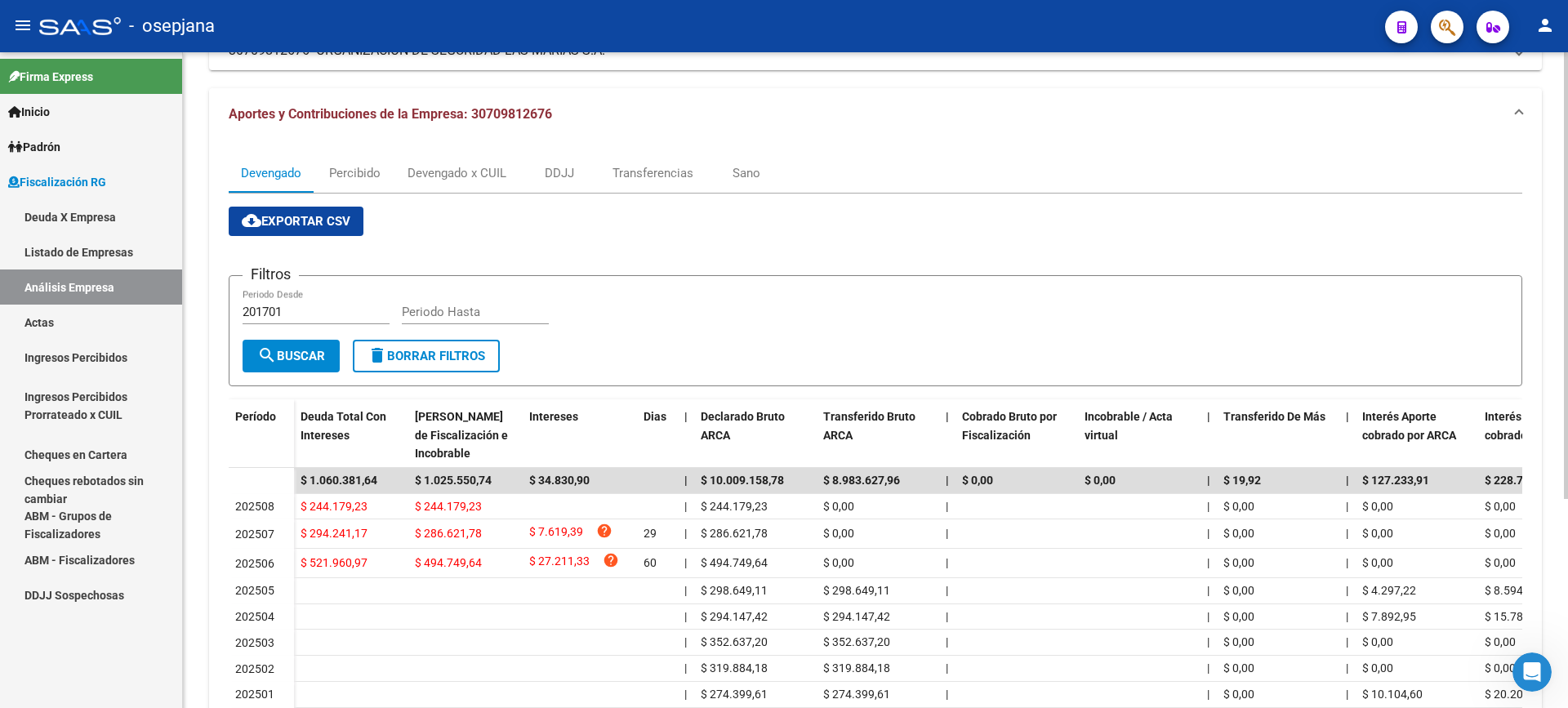
scroll to position [163, 0]
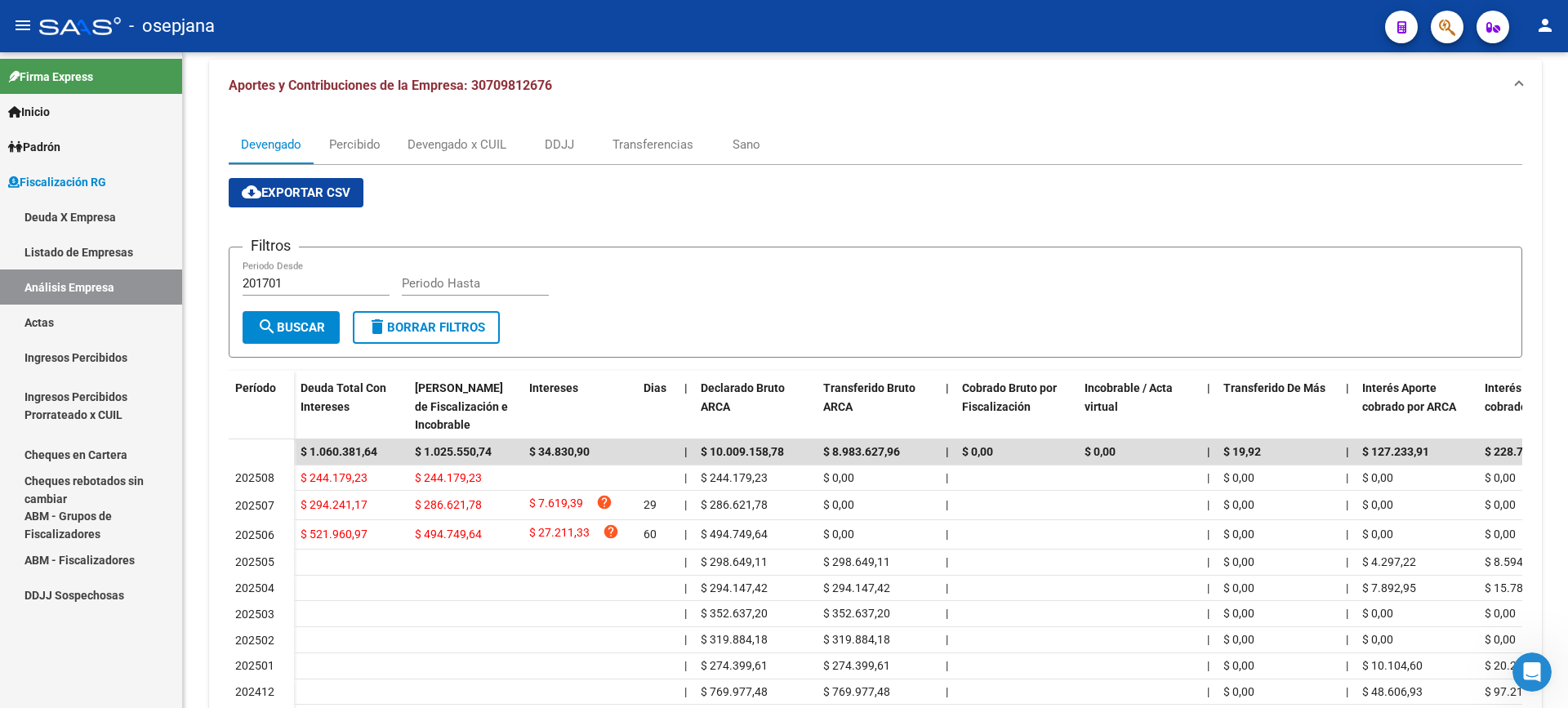
click at [78, 335] on link "Actas" at bounding box center [91, 322] width 182 height 35
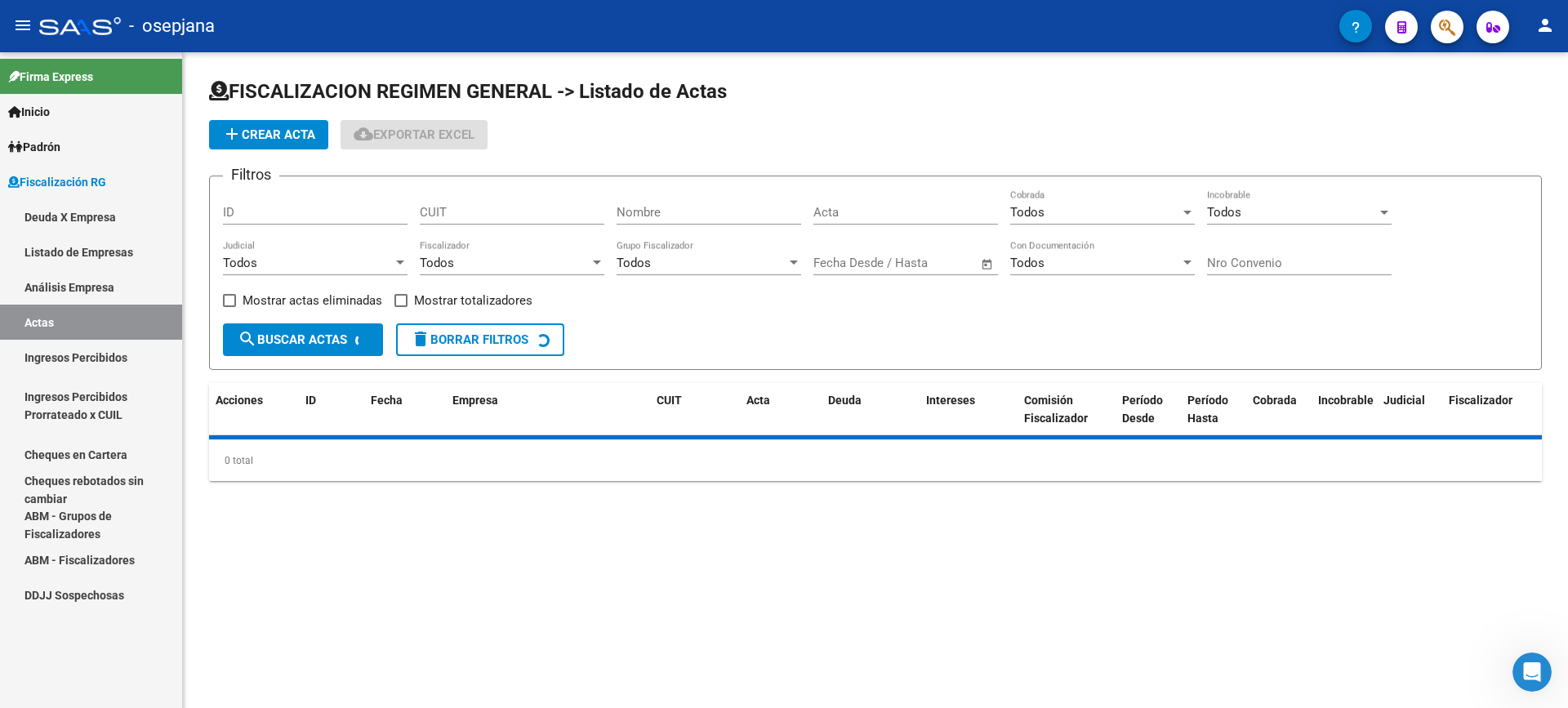
click at [107, 292] on link "Análisis Empresa" at bounding box center [91, 287] width 182 height 35
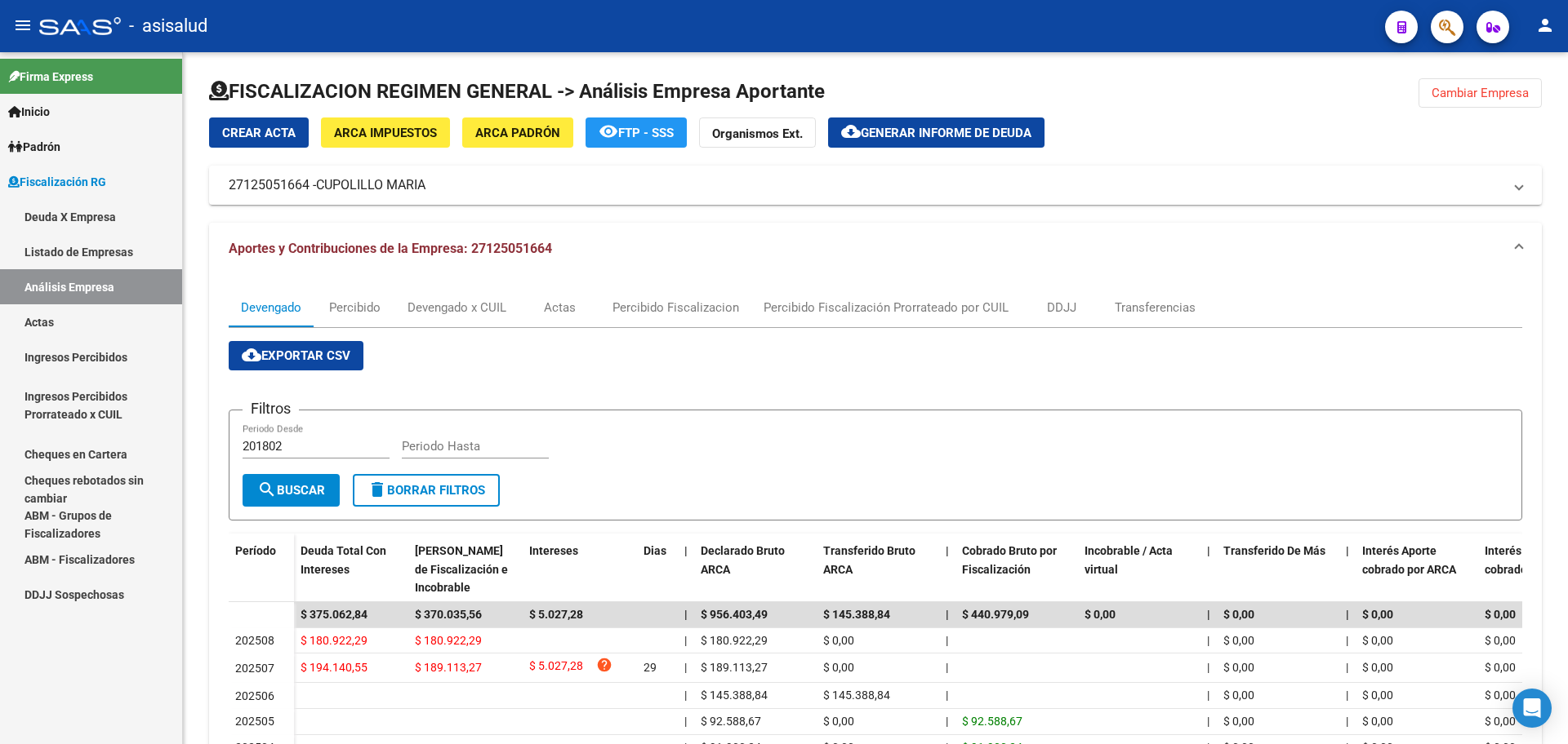
click at [107, 320] on link "Actas" at bounding box center [91, 322] width 182 height 35
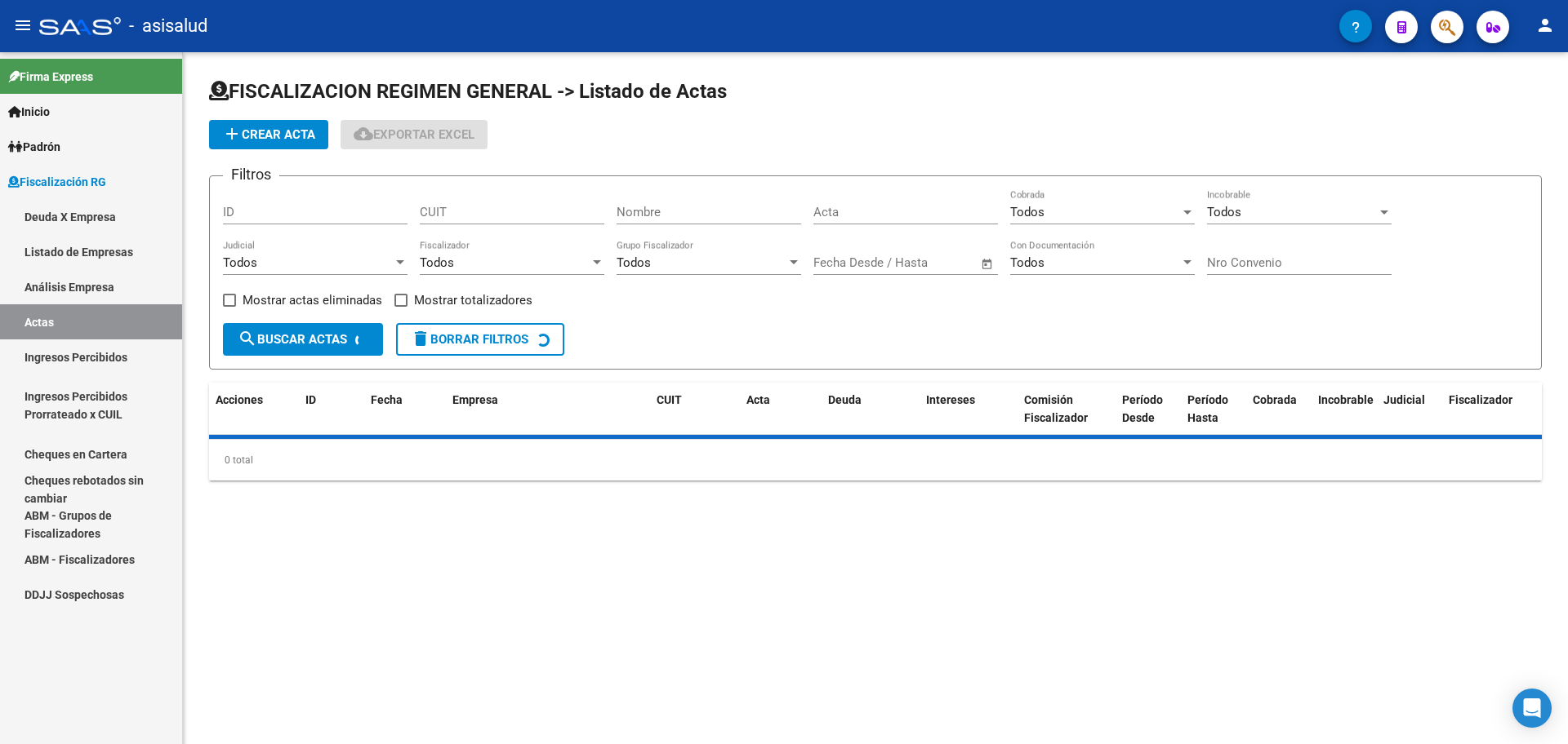
click at [123, 287] on link "Análisis Empresa" at bounding box center [91, 287] width 182 height 35
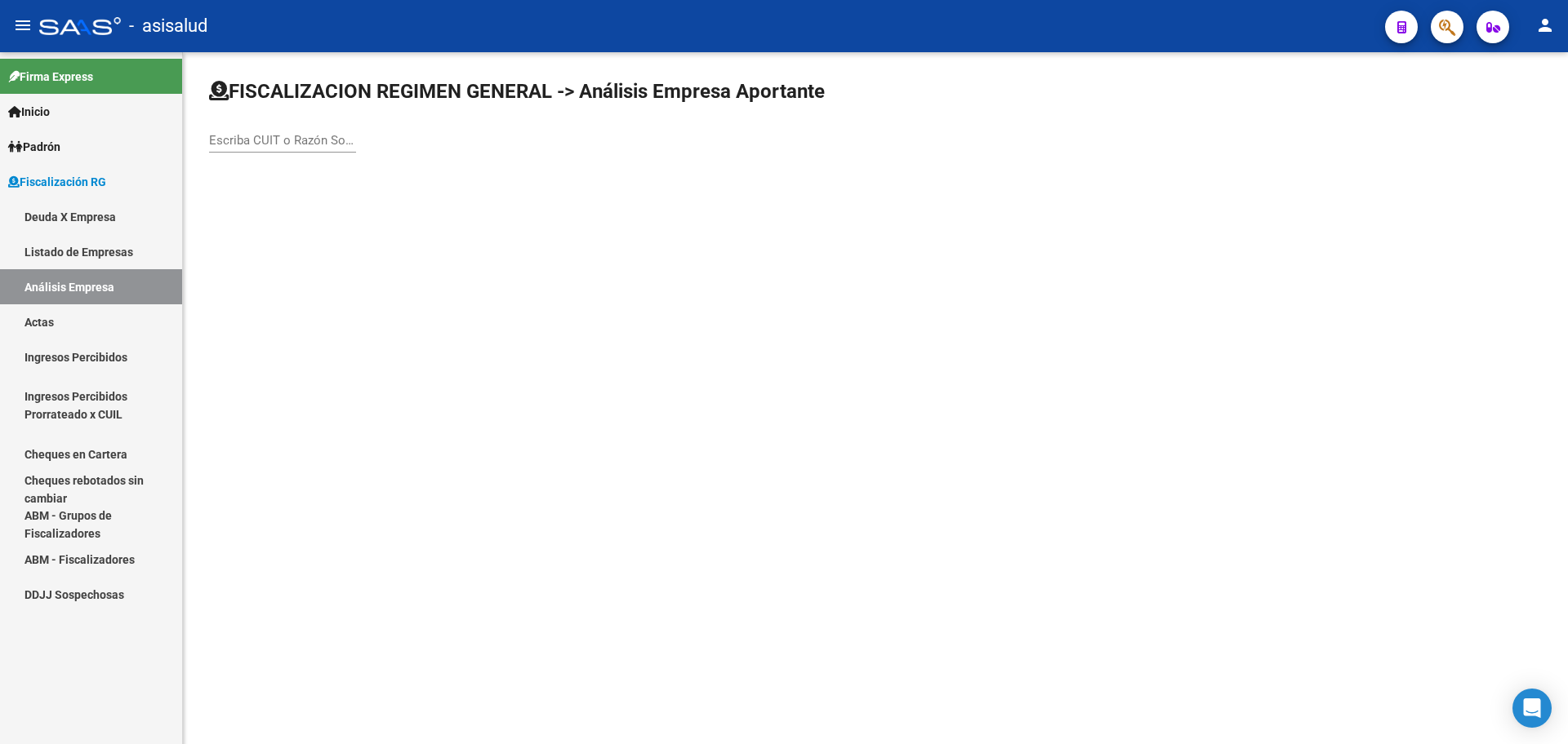
click at [303, 145] on input "Escriba CUIT o Razón Social para buscar" at bounding box center [282, 140] width 147 height 15
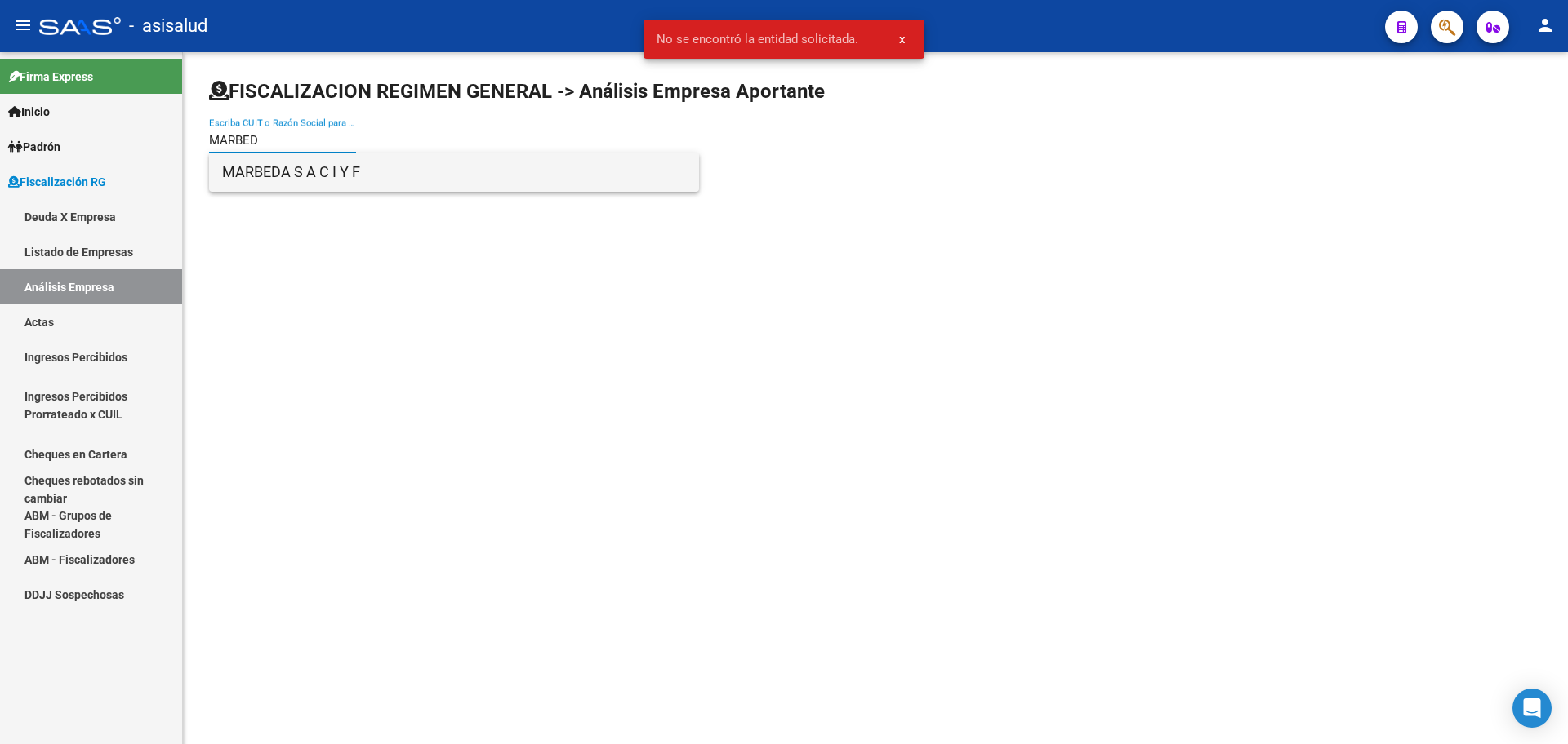
type input "MARBED"
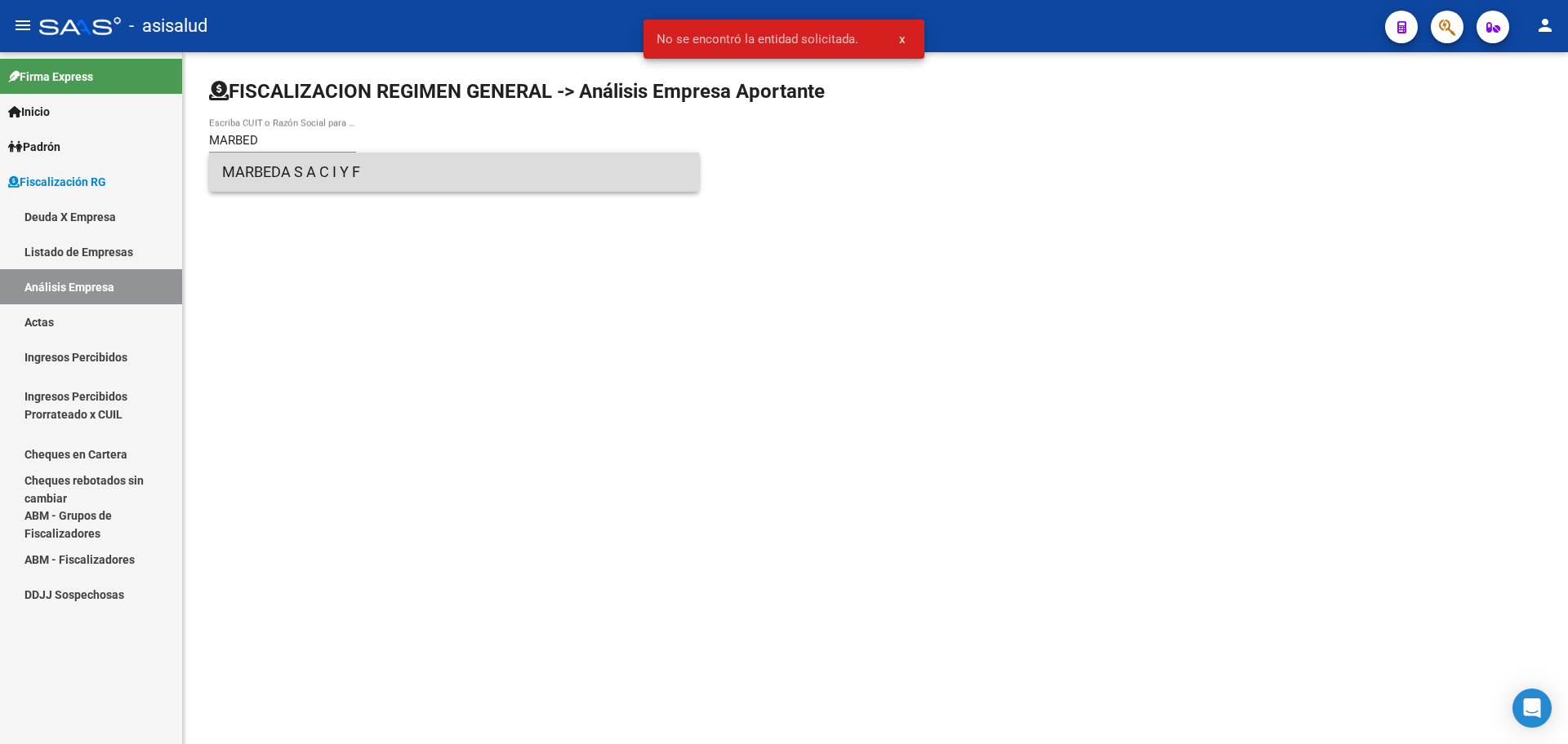
click at [306, 161] on span "MARBEDA S A C I Y F" at bounding box center [454, 172] width 464 height 39
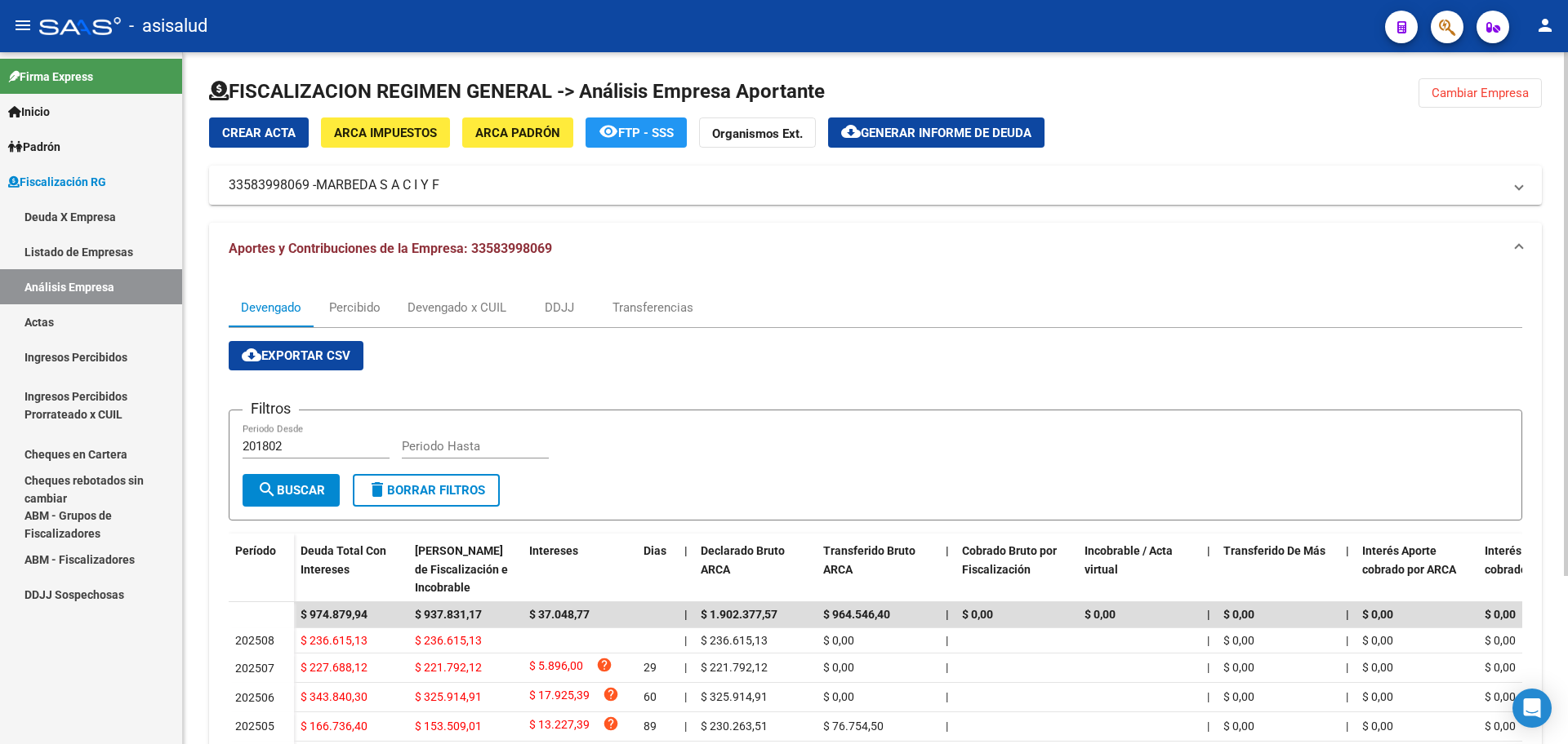
click at [891, 128] on span "Generar informe de deuda" at bounding box center [946, 133] width 171 height 15
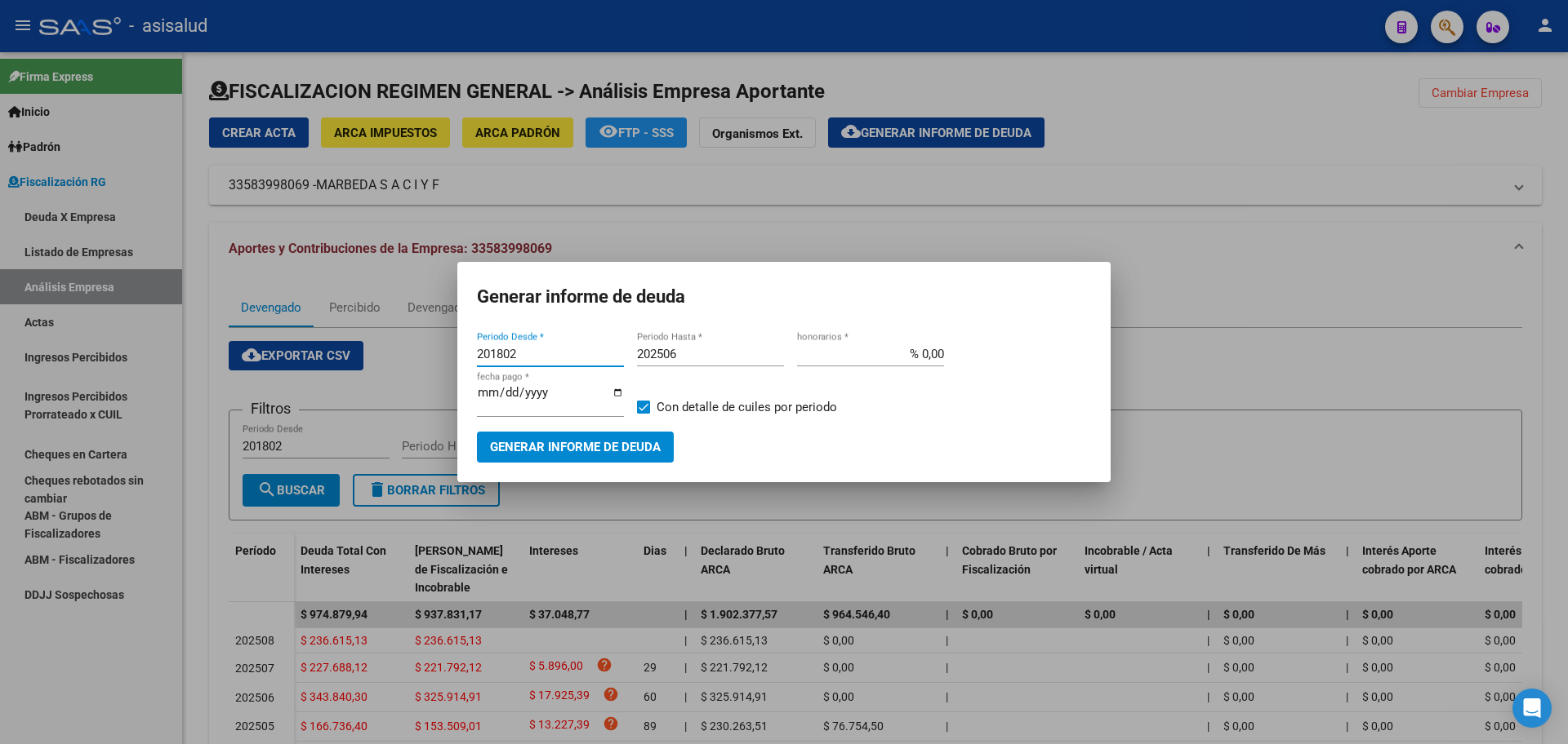
drag, startPoint x: 546, startPoint y: 361, endPoint x: 408, endPoint y: 360, distance: 138.0
click at [408, 360] on div "Generar informe de deuda 201802 Periodo Desde * 202506 Periodo Hasta * % 0,00 h…" at bounding box center [784, 372] width 1568 height 744
drag, startPoint x: 530, startPoint y: 361, endPoint x: 446, endPoint y: 361, distance: 84.0
click at [446, 361] on div "Generar informe de deuda 201802 Periodo Desde * 202506 Periodo Hasta * % 0,00 h…" at bounding box center [784, 372] width 1568 height 744
type input "202505"
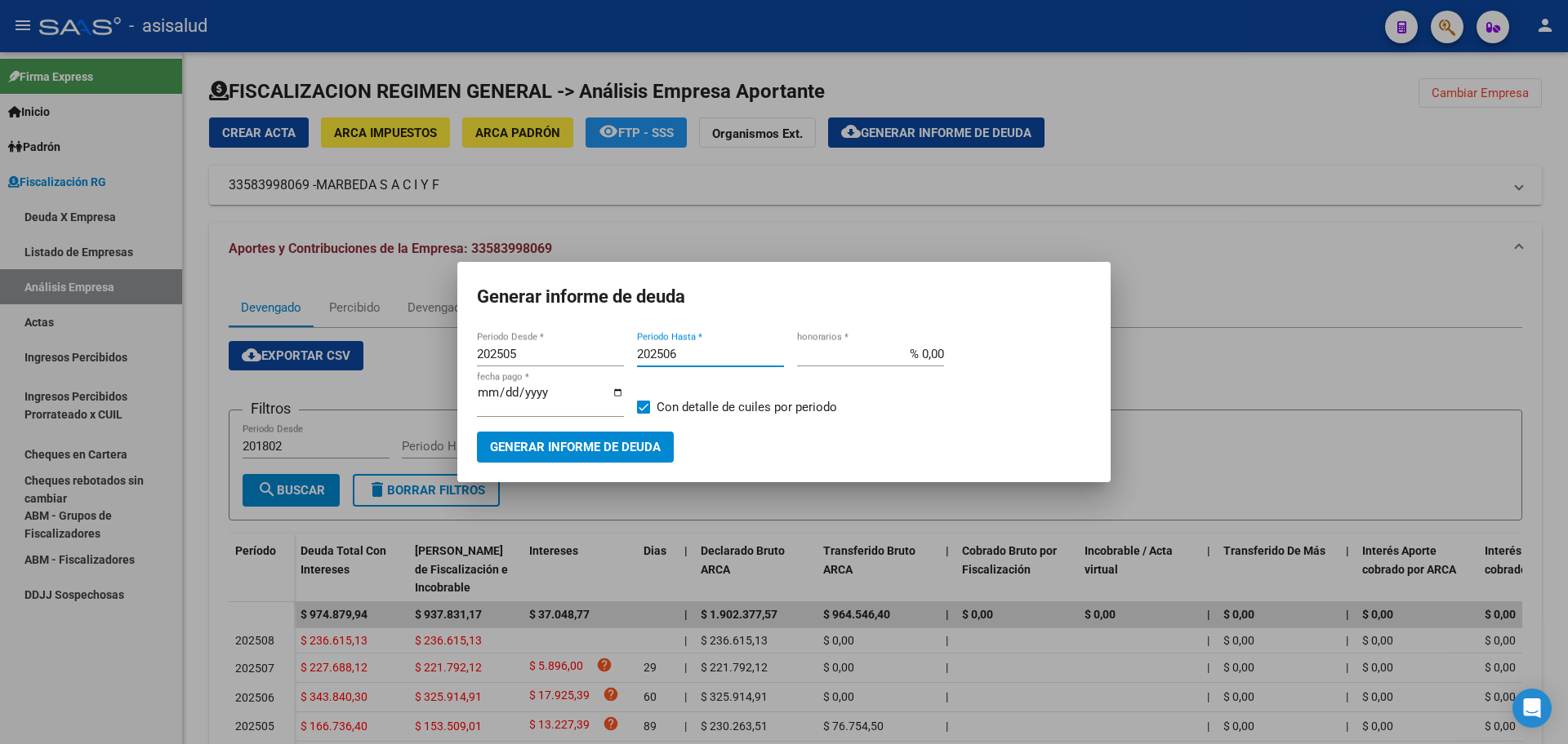
click at [680, 358] on input "202506" at bounding box center [710, 354] width 147 height 15
type input "202508"
click at [922, 358] on input "% 0,00" at bounding box center [870, 354] width 147 height 15
type input "% 10,00"
click at [510, 396] on input "[DATE]" at bounding box center [550, 399] width 147 height 26
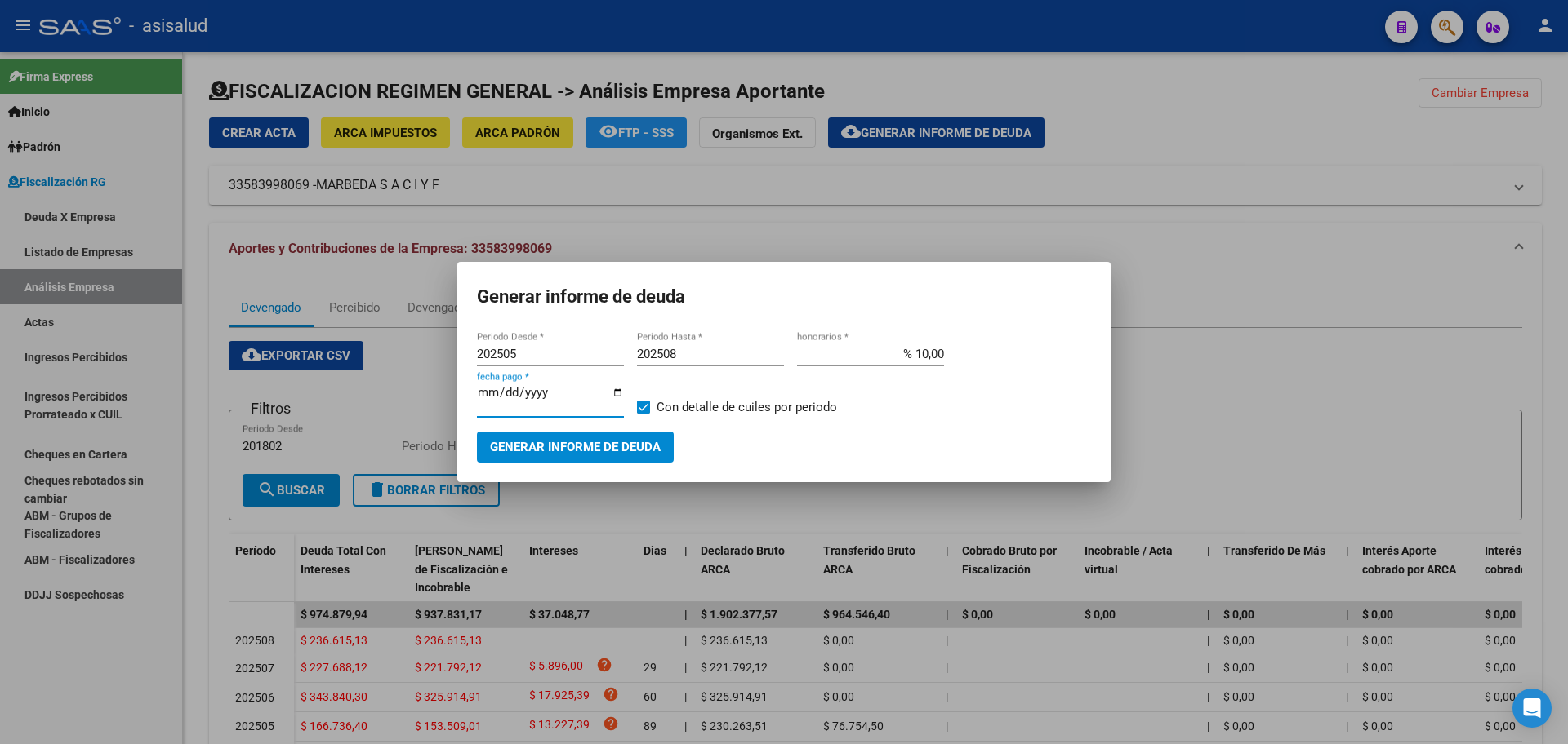
type input "[DATE]"
click at [673, 409] on span "Con detalle de cuiles por periodo" at bounding box center [746, 407] width 181 height 19
click at [644, 413] on input "Con detalle de cuiles por periodo" at bounding box center [643, 413] width 1 height 1
checkbox input "false"
click at [577, 455] on button "Generar informe de deuda" at bounding box center [575, 447] width 197 height 30
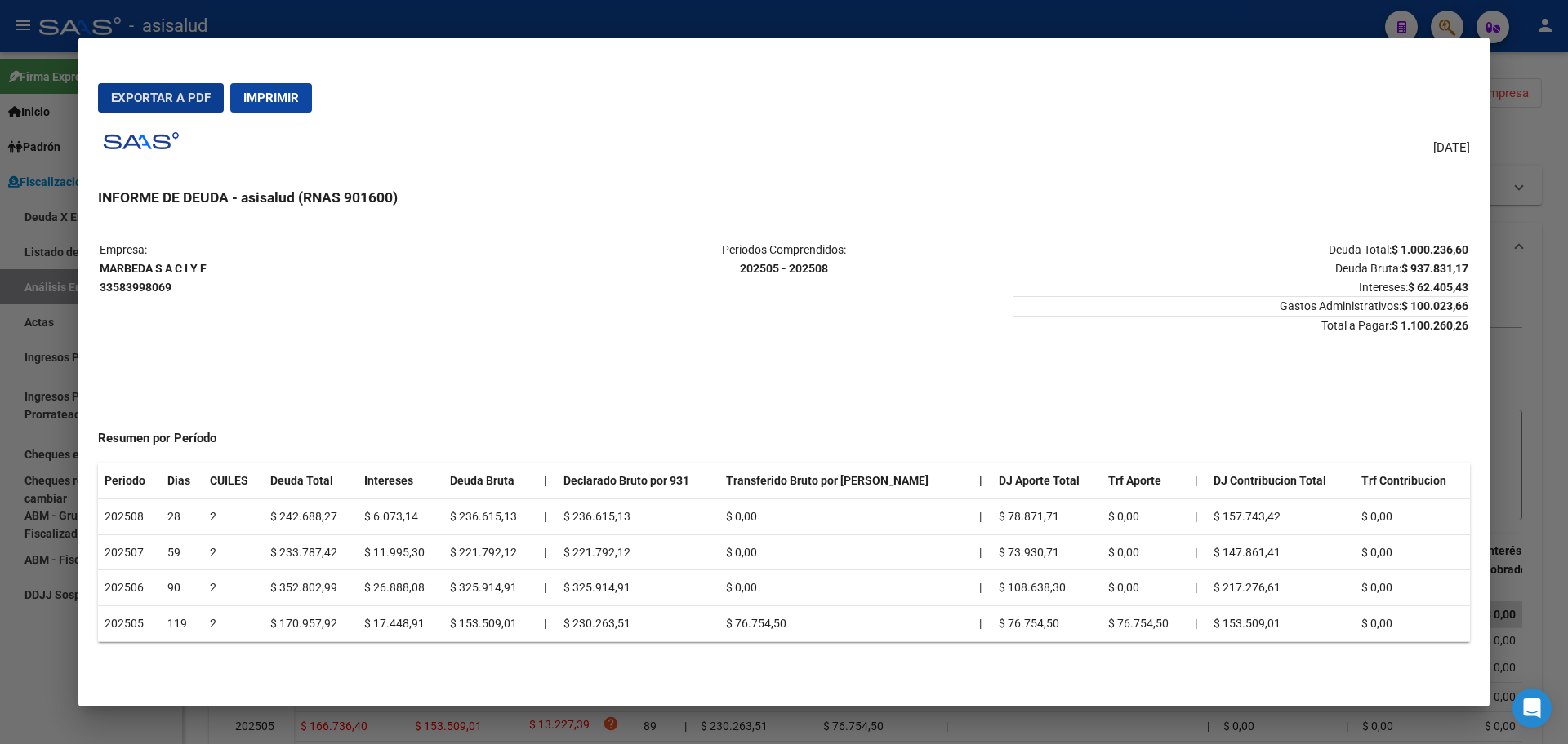
drag, startPoint x: 141, startPoint y: 69, endPoint x: 138, endPoint y: 77, distance: 8.5
click at [141, 70] on mat-dialog-container "Exportar a PDF Imprimir 17/09/2025 INFORME DE DEUDA - asisalud (RNAS 901600) Em…" at bounding box center [784, 373] width 1411 height 670
click at [131, 110] on button "Exportar a PDF" at bounding box center [161, 97] width 126 height 29
click at [6, 397] on div at bounding box center [784, 372] width 1568 height 744
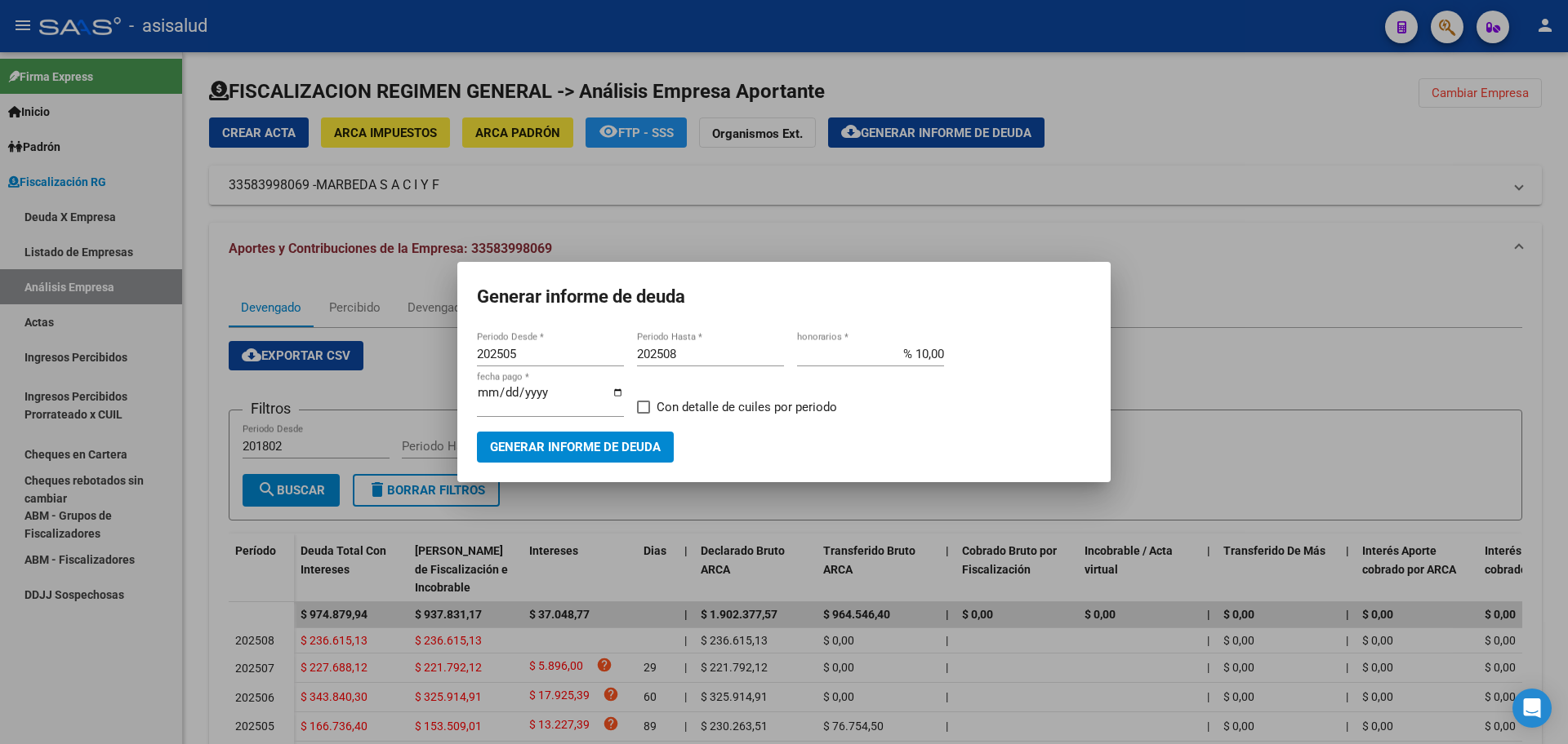
click at [82, 299] on div at bounding box center [784, 372] width 1568 height 744
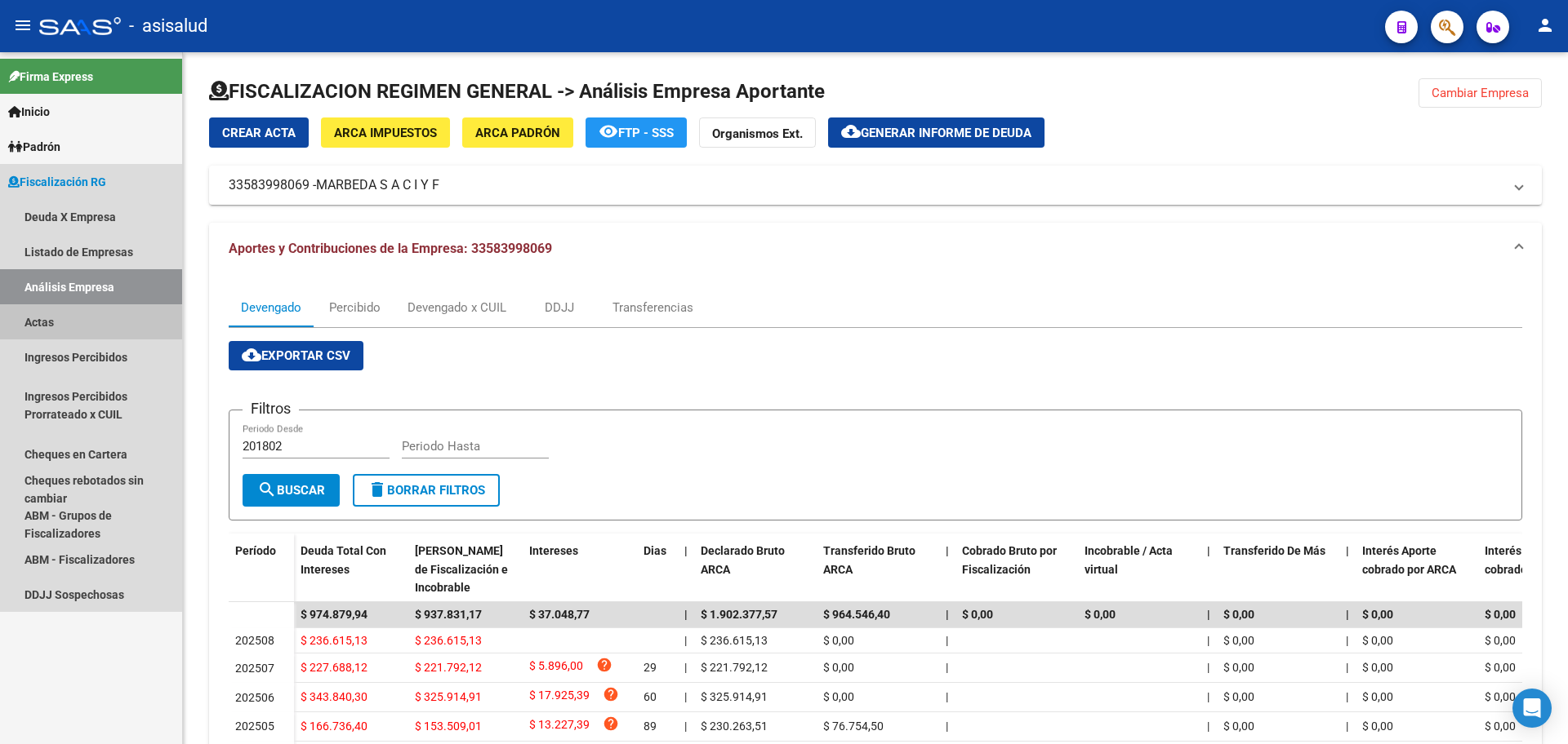
click at [66, 325] on link "Actas" at bounding box center [91, 322] width 182 height 35
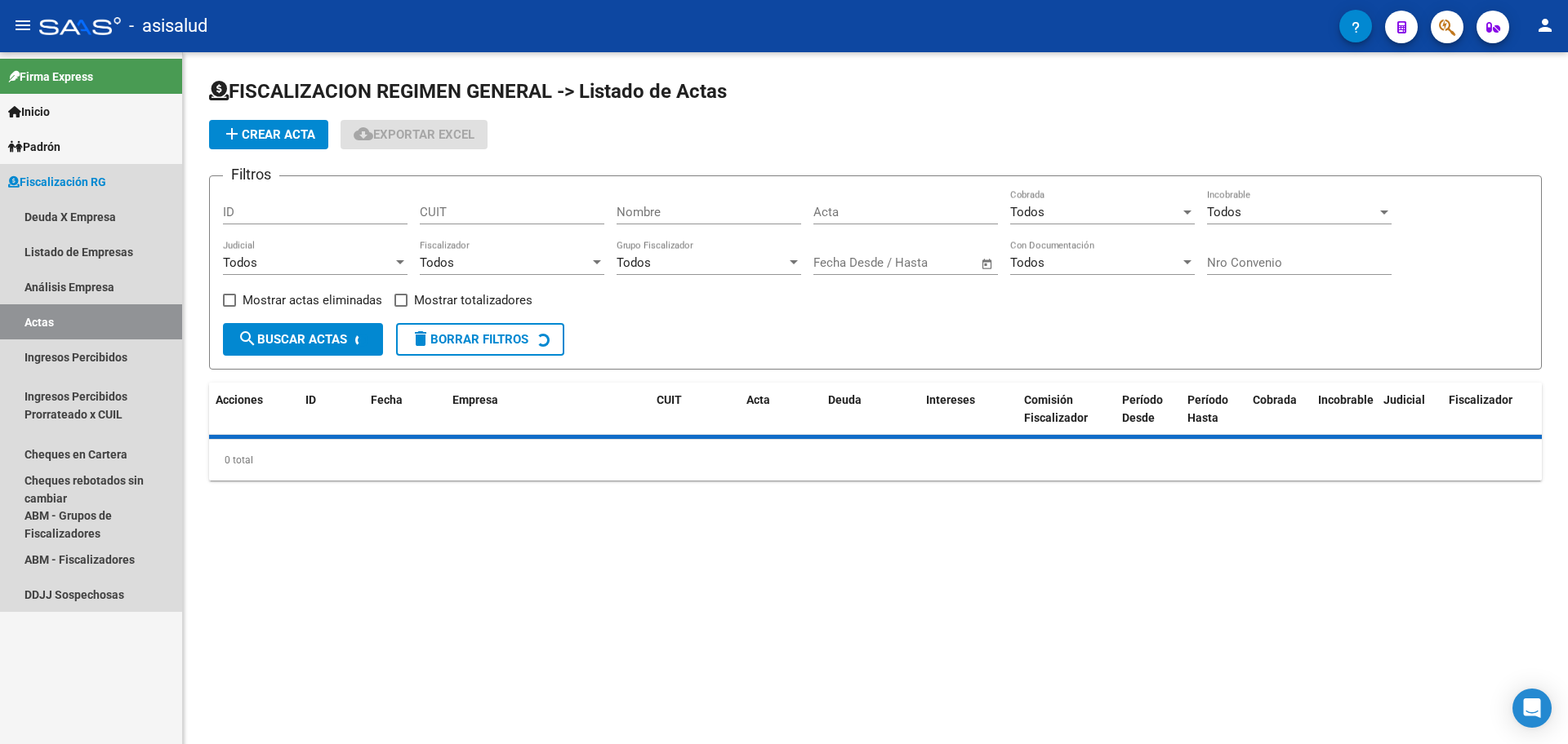
click at [78, 292] on link "Análisis Empresa" at bounding box center [91, 287] width 182 height 35
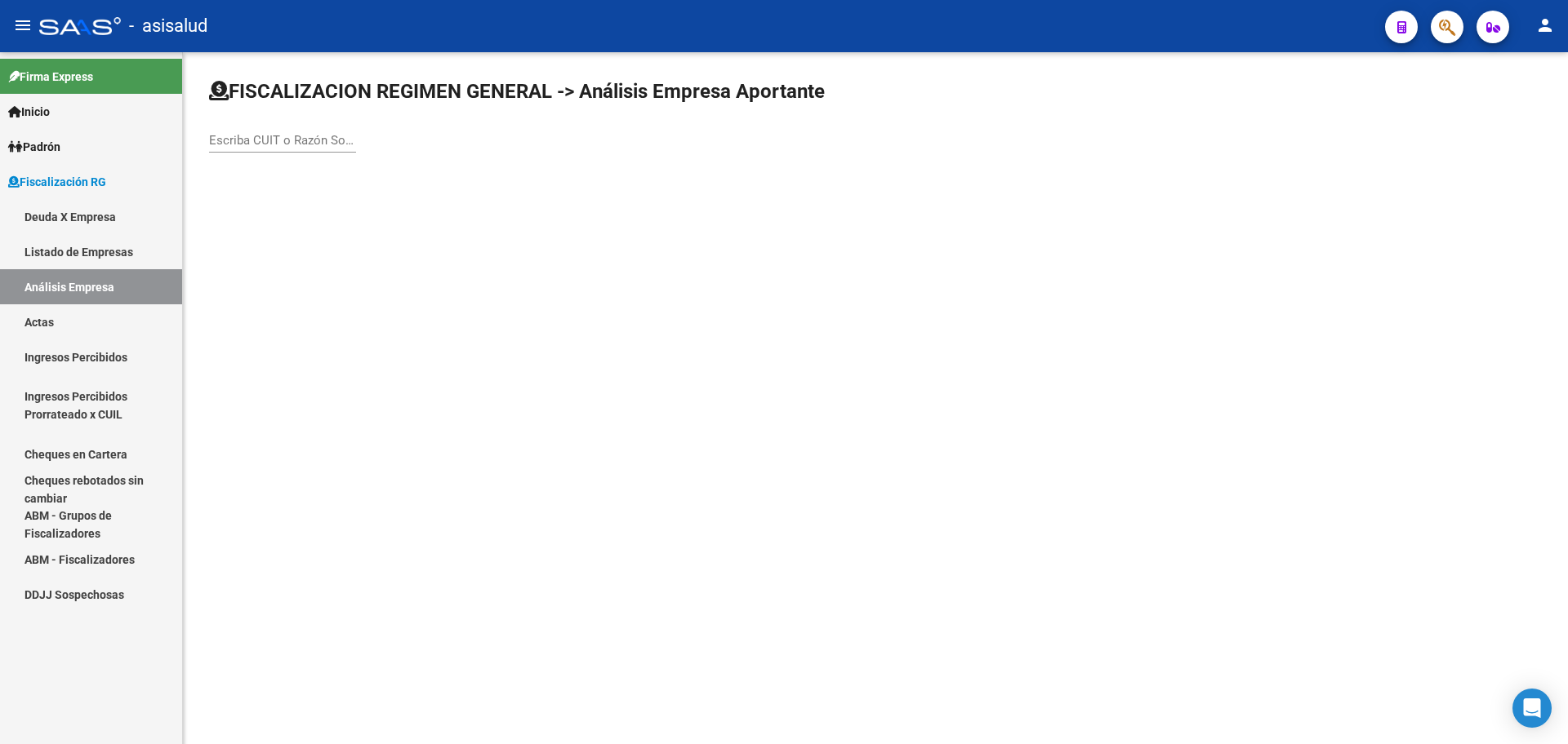
click at [345, 141] on input "Escriba CUIT o Razón Social para buscar" at bounding box center [282, 140] width 147 height 15
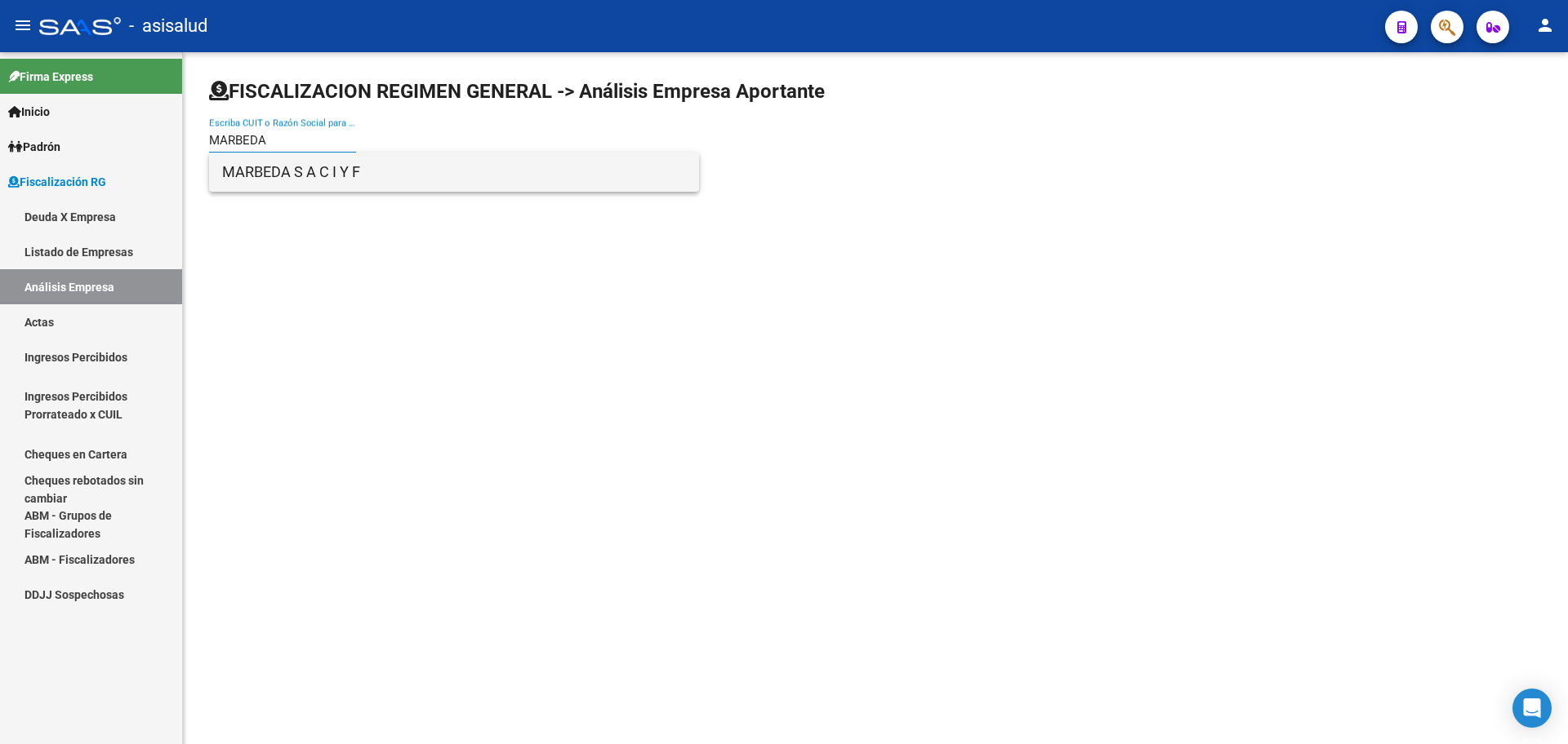
type input "MARBEDA"
click at [326, 166] on span "MARBEDA S A C I Y F" at bounding box center [454, 172] width 464 height 39
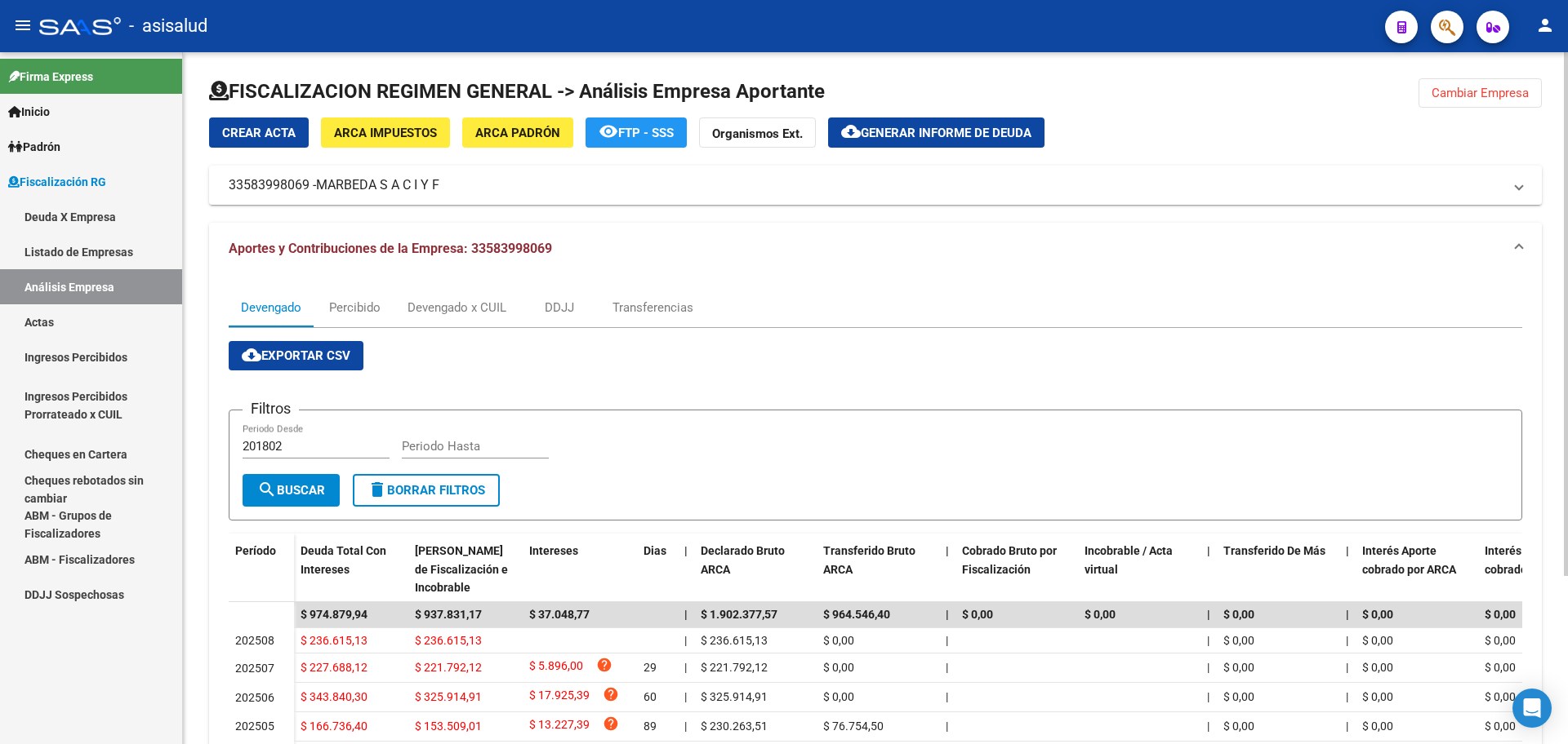
click at [941, 124] on button "cloud_download Generar informe de deuda" at bounding box center [936, 132] width 216 height 30
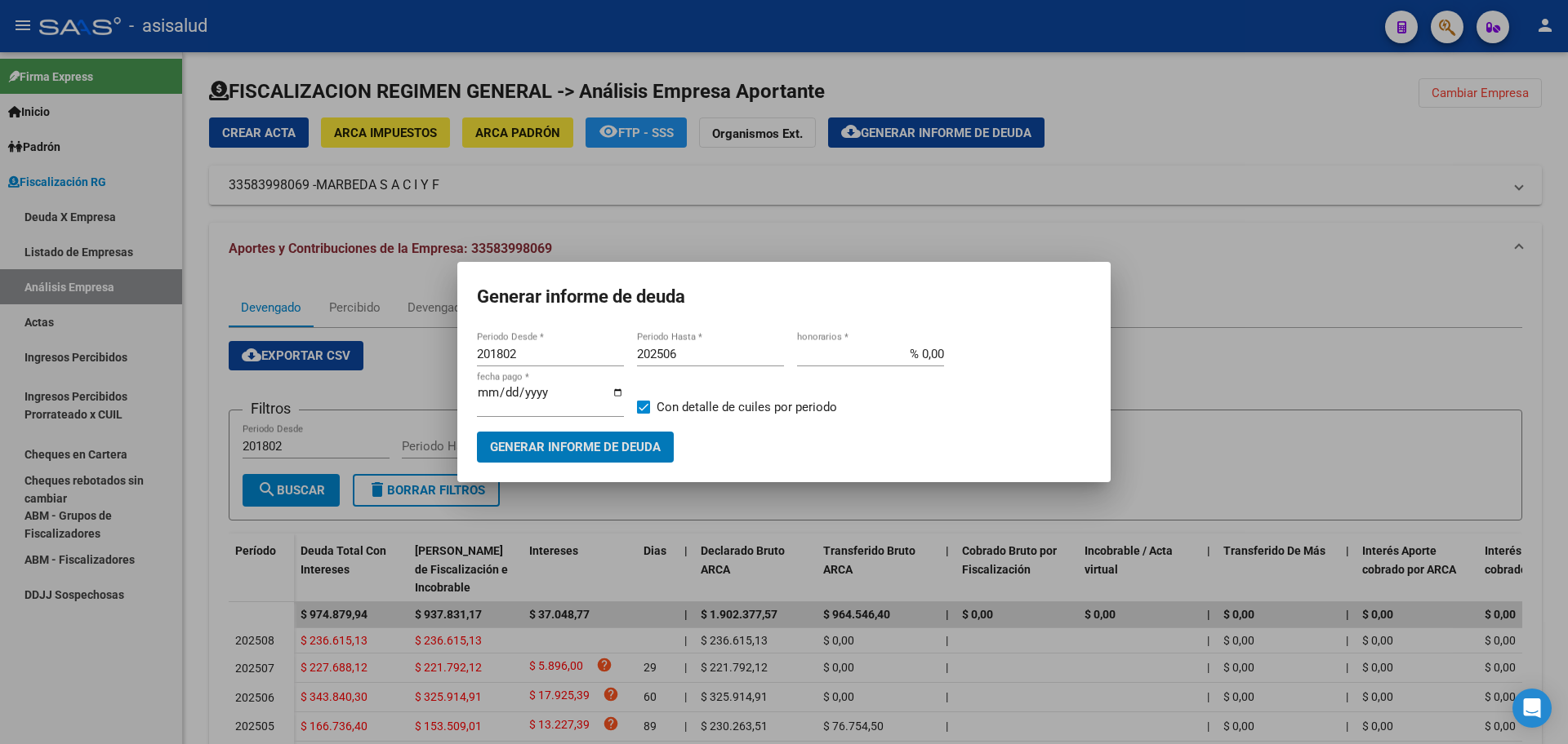
drag, startPoint x: 510, startPoint y: 358, endPoint x: 337, endPoint y: 373, distance: 173.6
click at [337, 373] on div "Generar informe de deuda 201802 Periodo Desde * 202506 Periodo Hasta * % 0,00 h…" at bounding box center [784, 372] width 1568 height 744
type input "202505"
click at [715, 360] on input "202506" at bounding box center [710, 354] width 147 height 15
type input "202508"
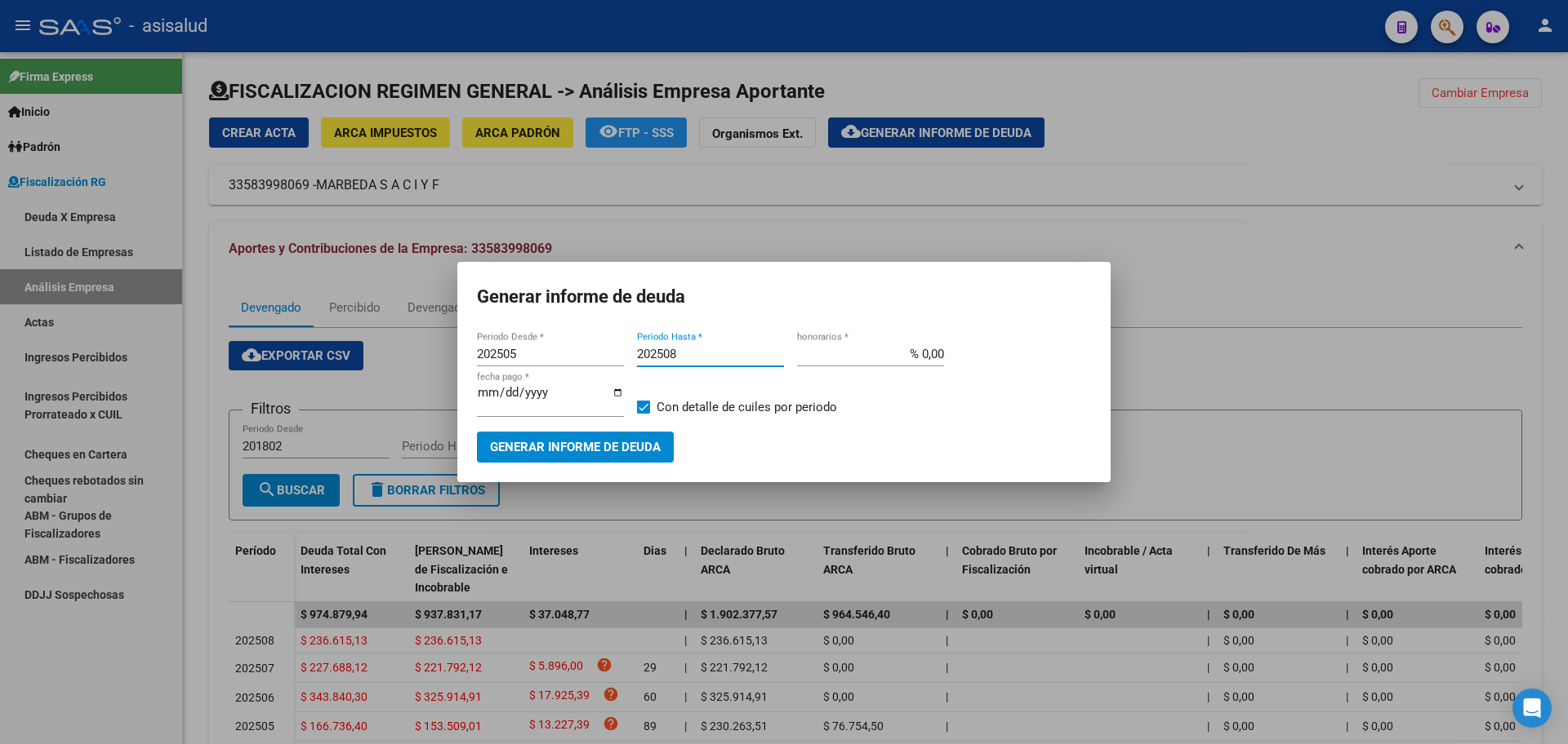
click at [925, 358] on input "% 0,00" at bounding box center [870, 354] width 147 height 15
type input "% 10,00"
click at [499, 397] on input "[DATE]" at bounding box center [550, 399] width 147 height 26
type input "[DATE]"
click at [679, 413] on span "Con detalle de cuiles por periodo" at bounding box center [746, 407] width 181 height 19
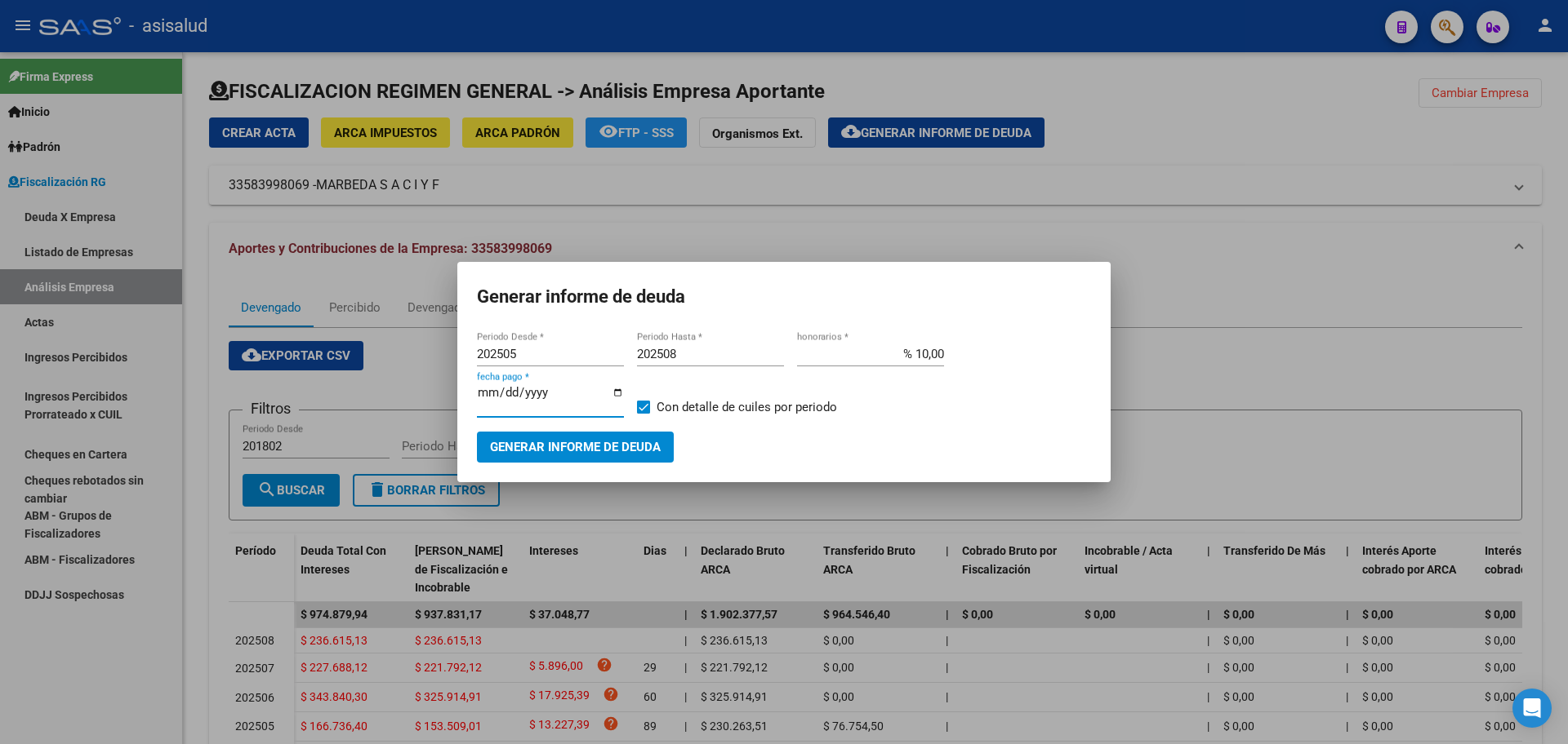
click at [644, 413] on input "Con detalle de cuiles por periodo" at bounding box center [643, 413] width 1 height 1
checkbox input "false"
click at [636, 441] on span "Generar informe de deuda" at bounding box center [576, 448] width 171 height 15
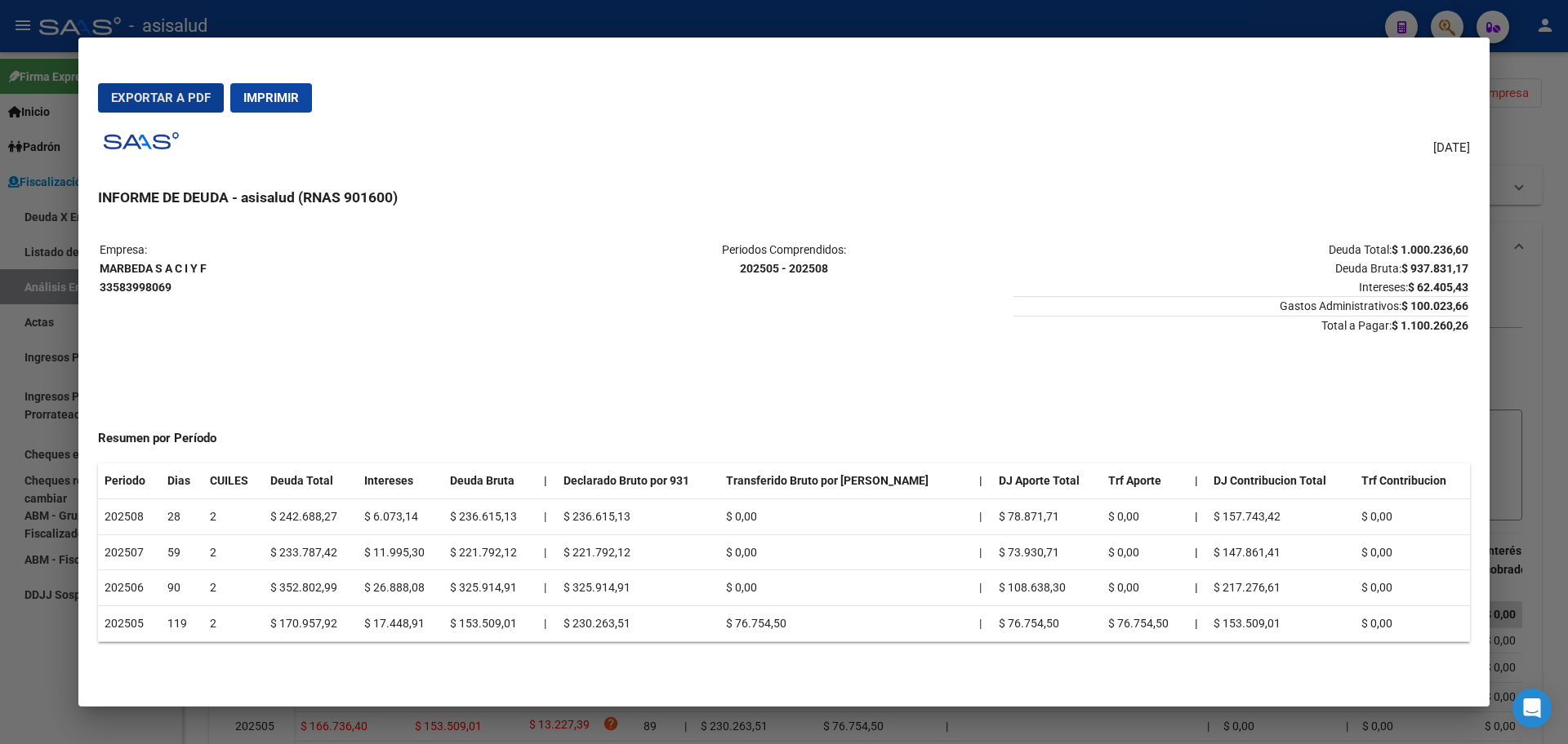
click at [185, 93] on span "Exportar a PDF" at bounding box center [161, 98] width 100 height 15
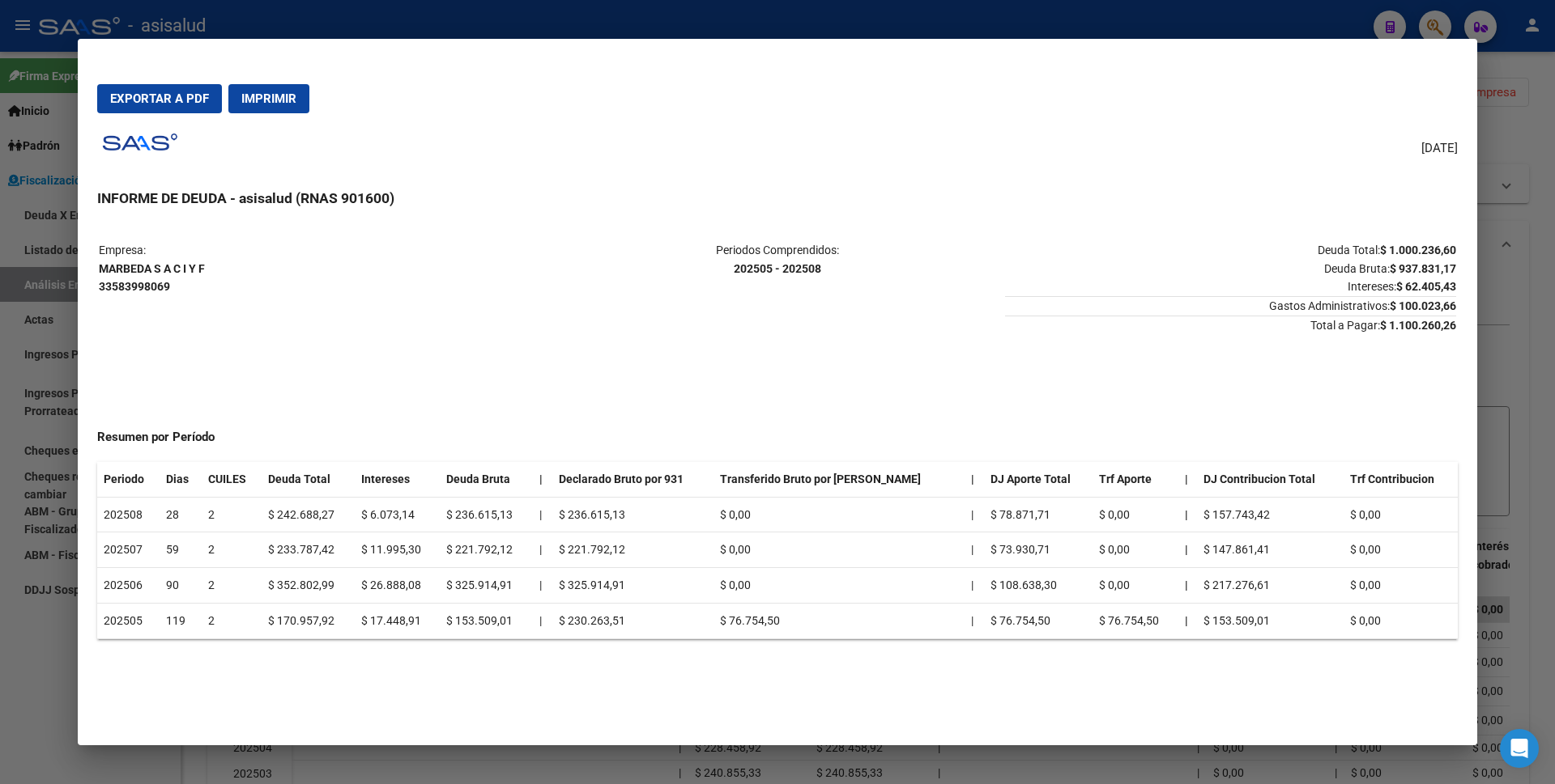
click at [159, 309] on td "Empresa: MARBEDA S A C I Y F 33583998069" at bounding box center [324, 288] width 451 height 94
click at [177, 103] on span "Exportar a PDF" at bounding box center [159, 99] width 99 height 15
click at [0, 376] on div at bounding box center [778, 392] width 1555 height 784
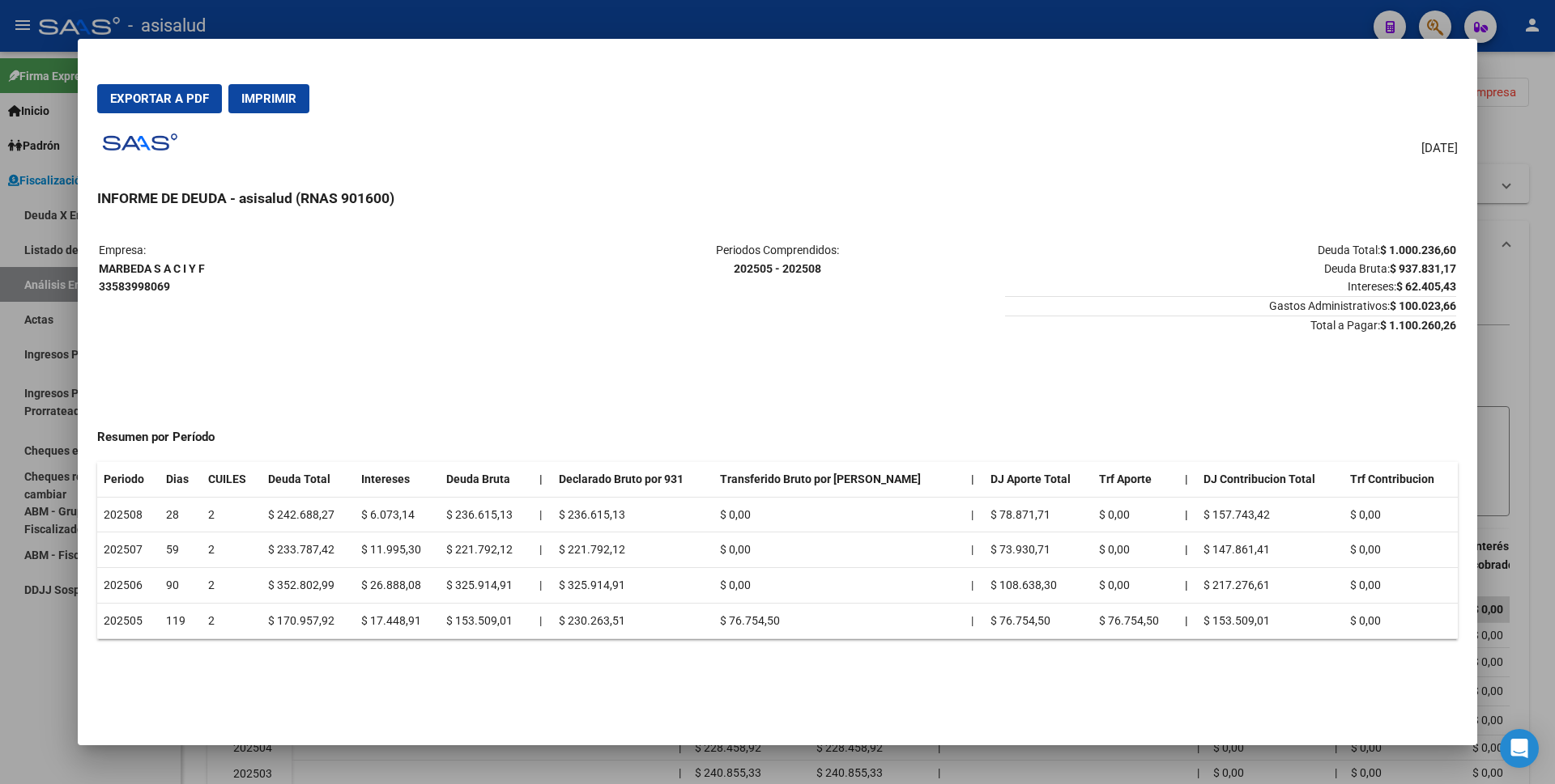
click at [32, 320] on div at bounding box center [778, 392] width 1555 height 784
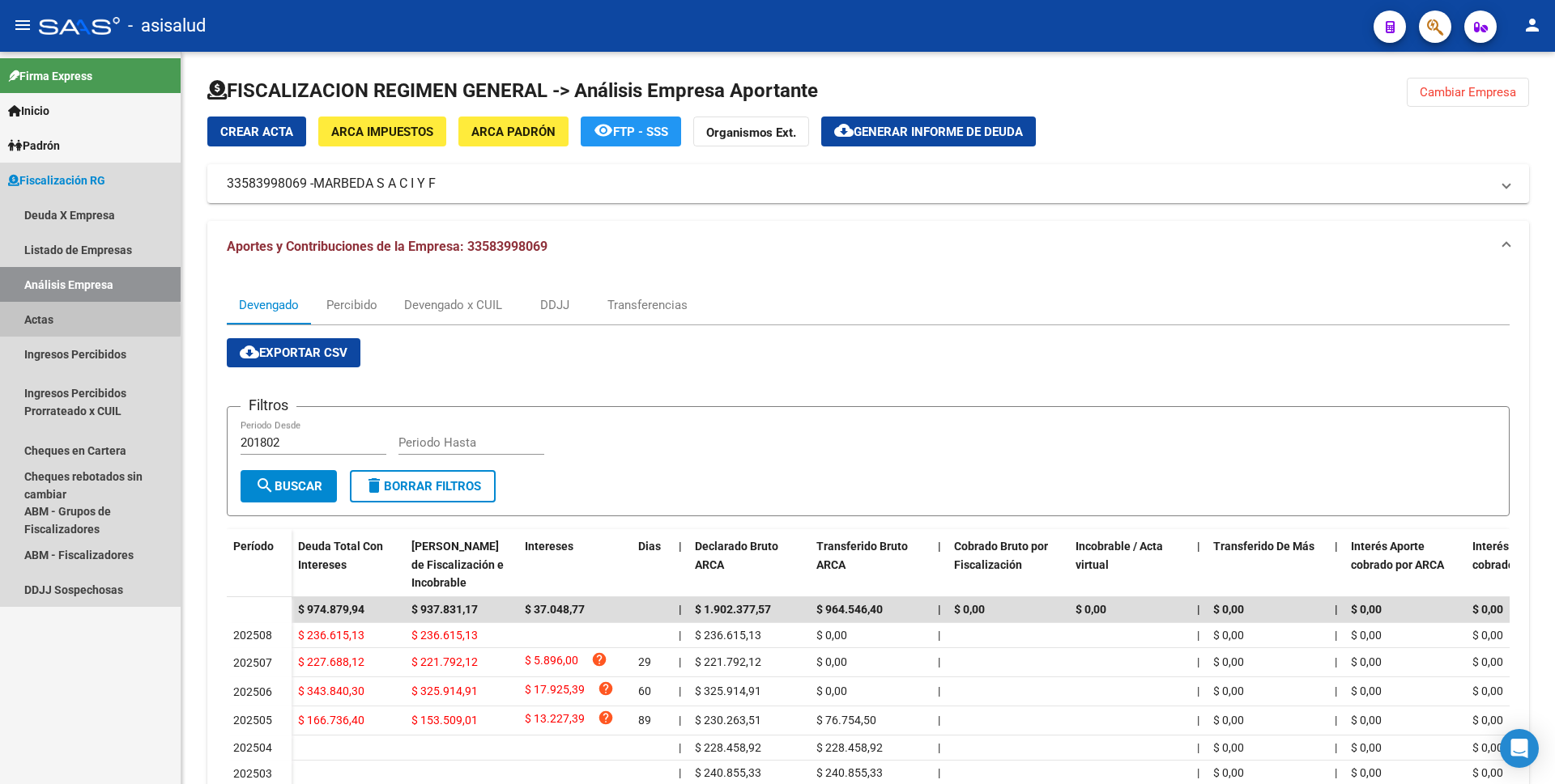
click at [45, 320] on link "Actas" at bounding box center [90, 319] width 180 height 35
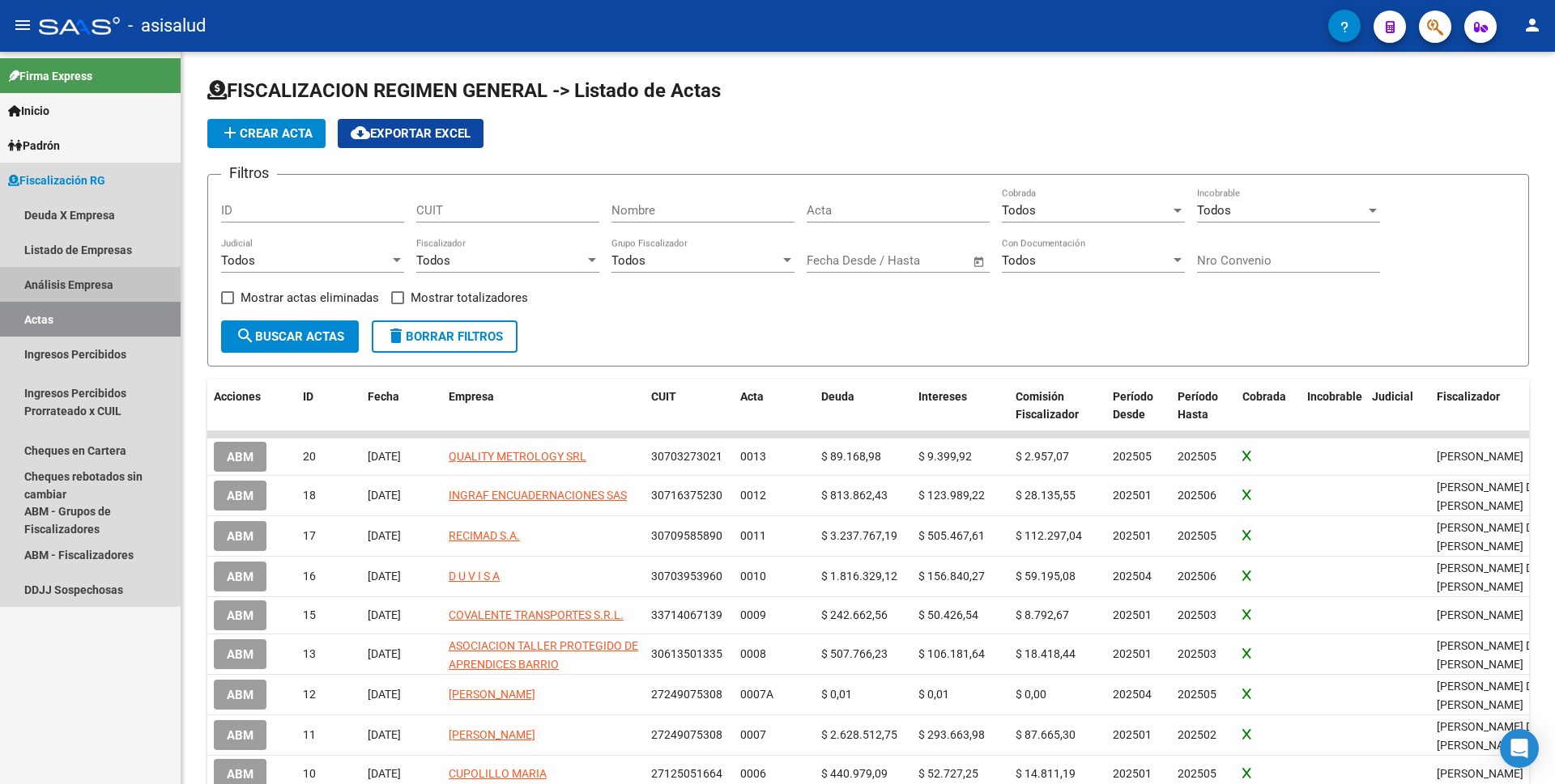
click at [80, 286] on link "Análisis Empresa" at bounding box center [90, 285] width 180 height 35
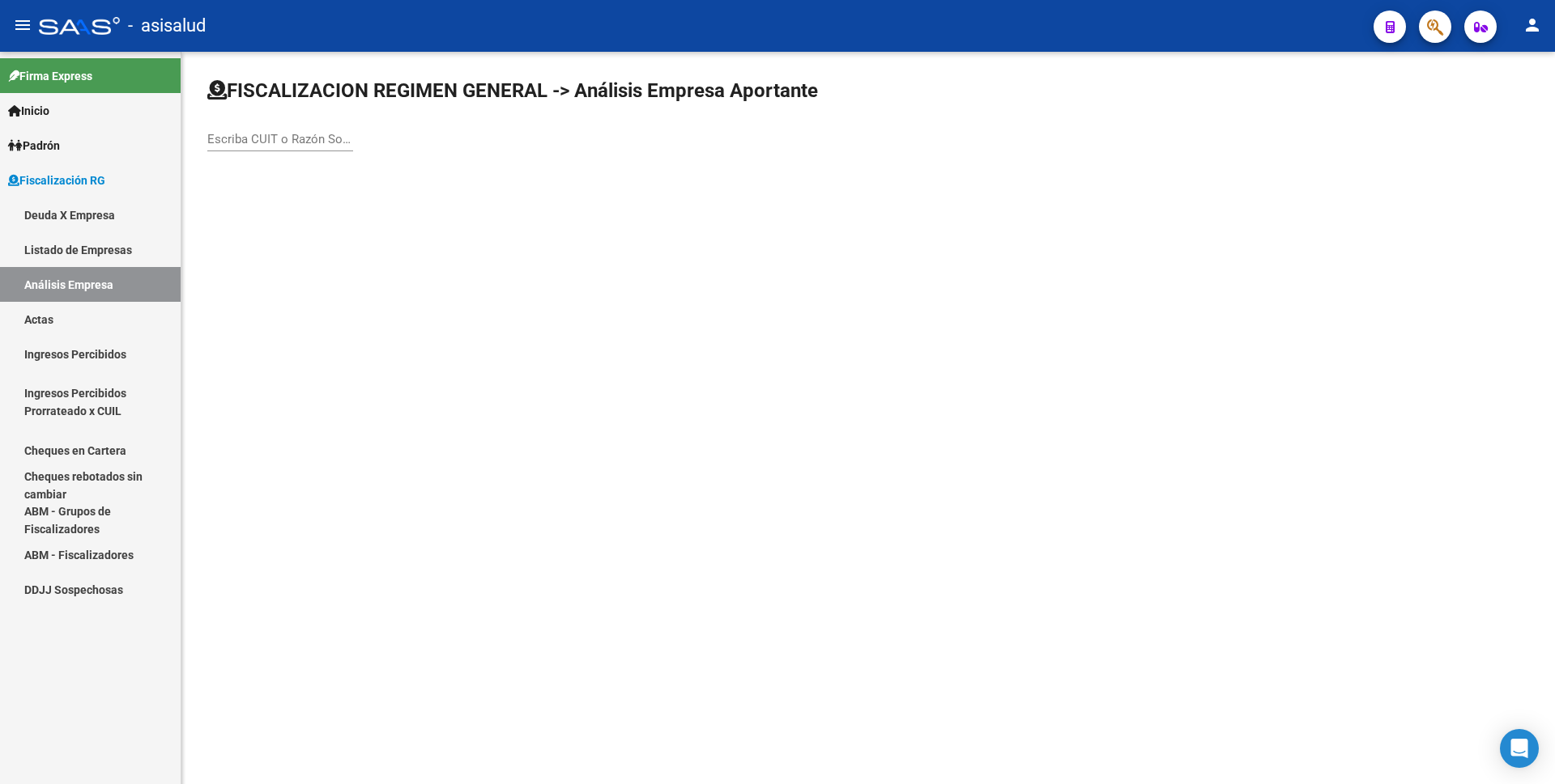
click at [278, 149] on div "Escriba CUIT o Razón Social para buscar" at bounding box center [280, 134] width 146 height 35
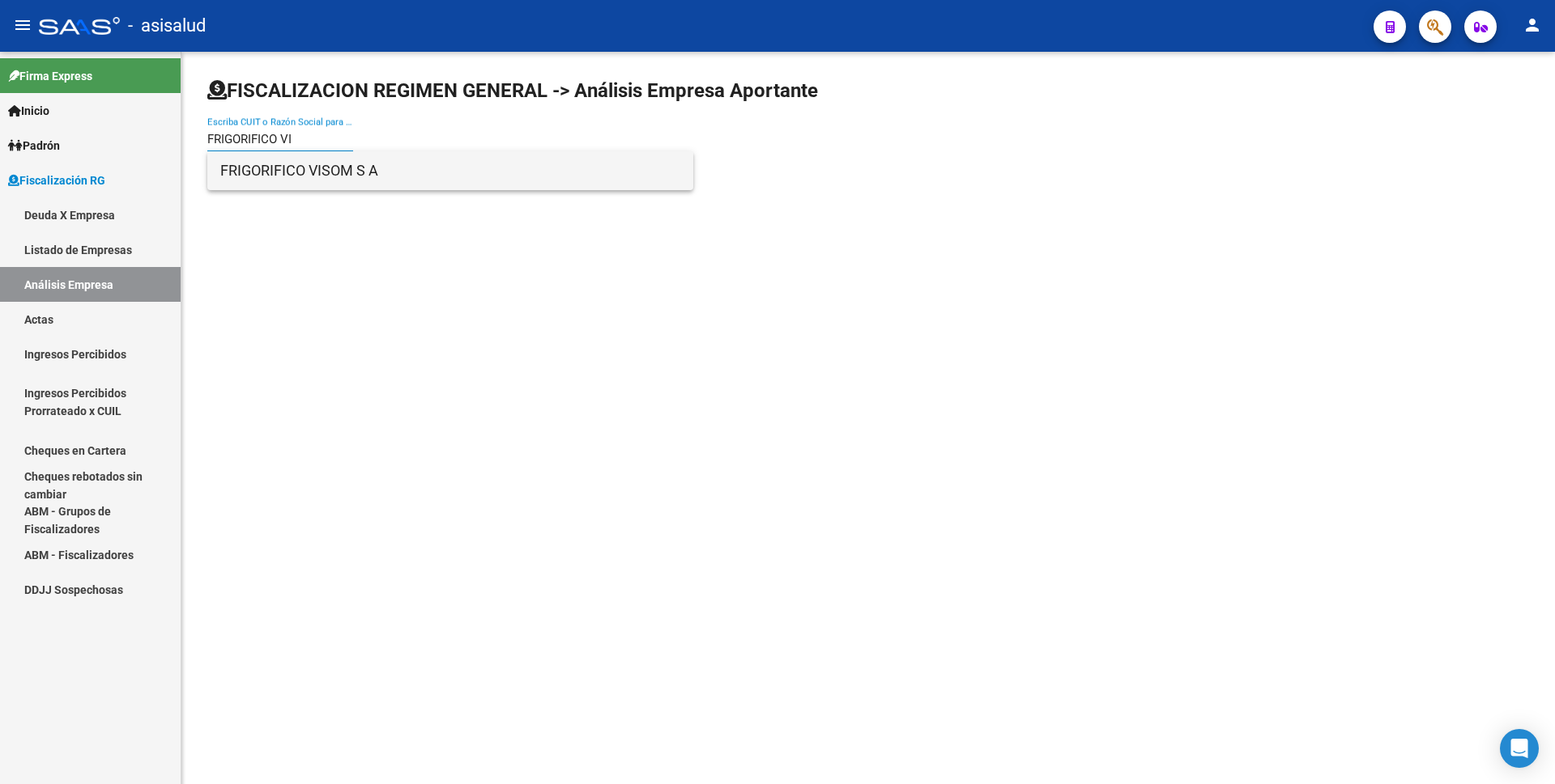
type input "FRIGORIFICO VI"
click at [345, 172] on span "FRIGORIFICO VISOM S A" at bounding box center [450, 170] width 460 height 38
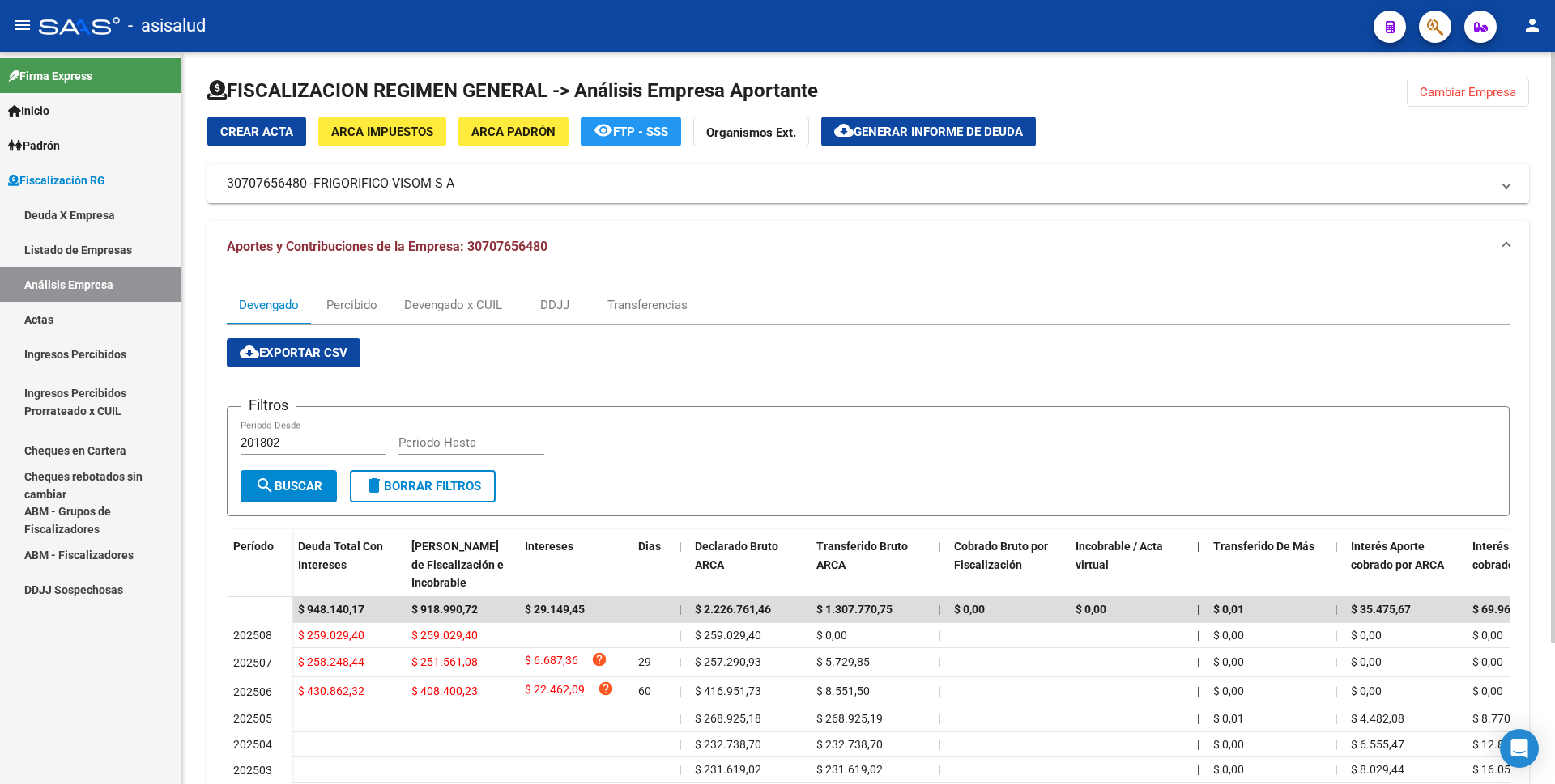
click at [912, 136] on span "Generar informe de deuda" at bounding box center [938, 132] width 170 height 15
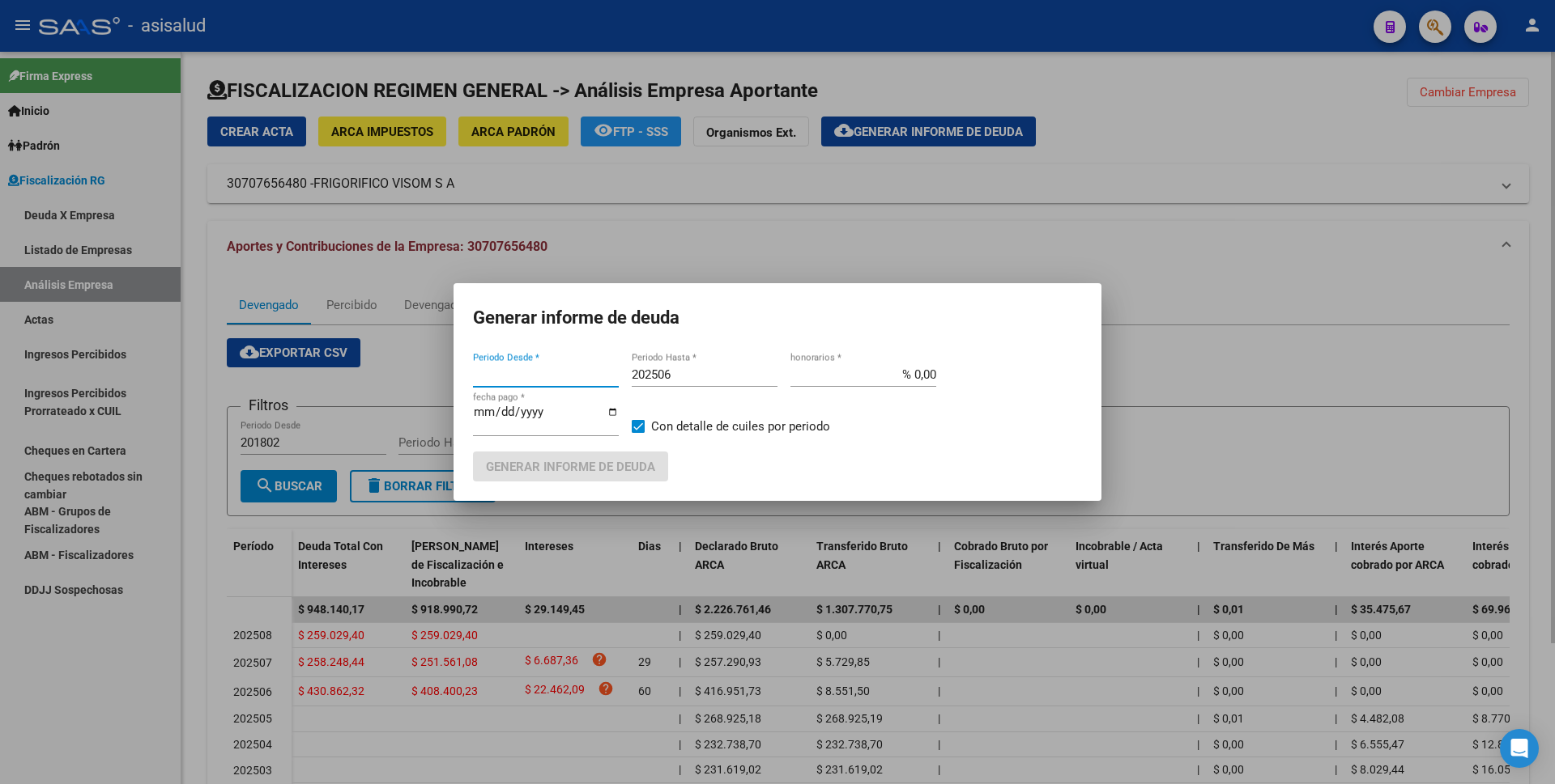
type input "201802"
drag, startPoint x: 553, startPoint y: 379, endPoint x: 413, endPoint y: 387, distance: 140.2
click at [413, 387] on div "Generar informe de deuda 201802 Periodo Desde * 202506 Periodo Hasta * % 0,00 h…" at bounding box center [778, 392] width 1555 height 784
click at [526, 375] on input "201802" at bounding box center [546, 374] width 146 height 15
drag, startPoint x: 526, startPoint y: 375, endPoint x: 436, endPoint y: 389, distance: 91.1
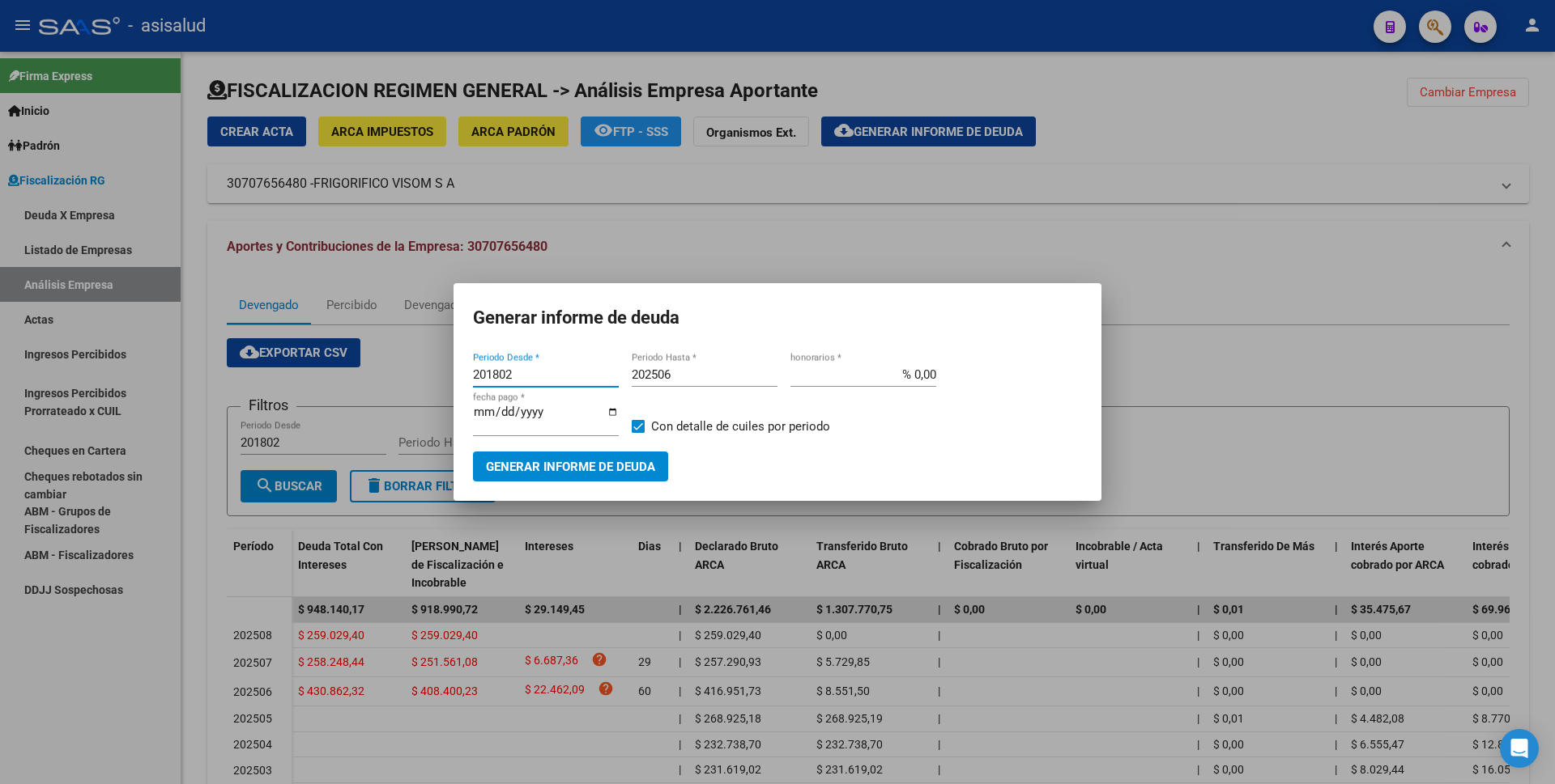
click at [436, 389] on div "Generar informe de deuda 201802 Periodo Desde * 202506 Periodo Hasta * % 0,00 h…" at bounding box center [778, 392] width 1555 height 784
type input "202506"
click at [690, 378] on input "202506" at bounding box center [704, 374] width 146 height 15
type input "202508"
click at [914, 378] on input "% 0,00" at bounding box center [863, 374] width 146 height 15
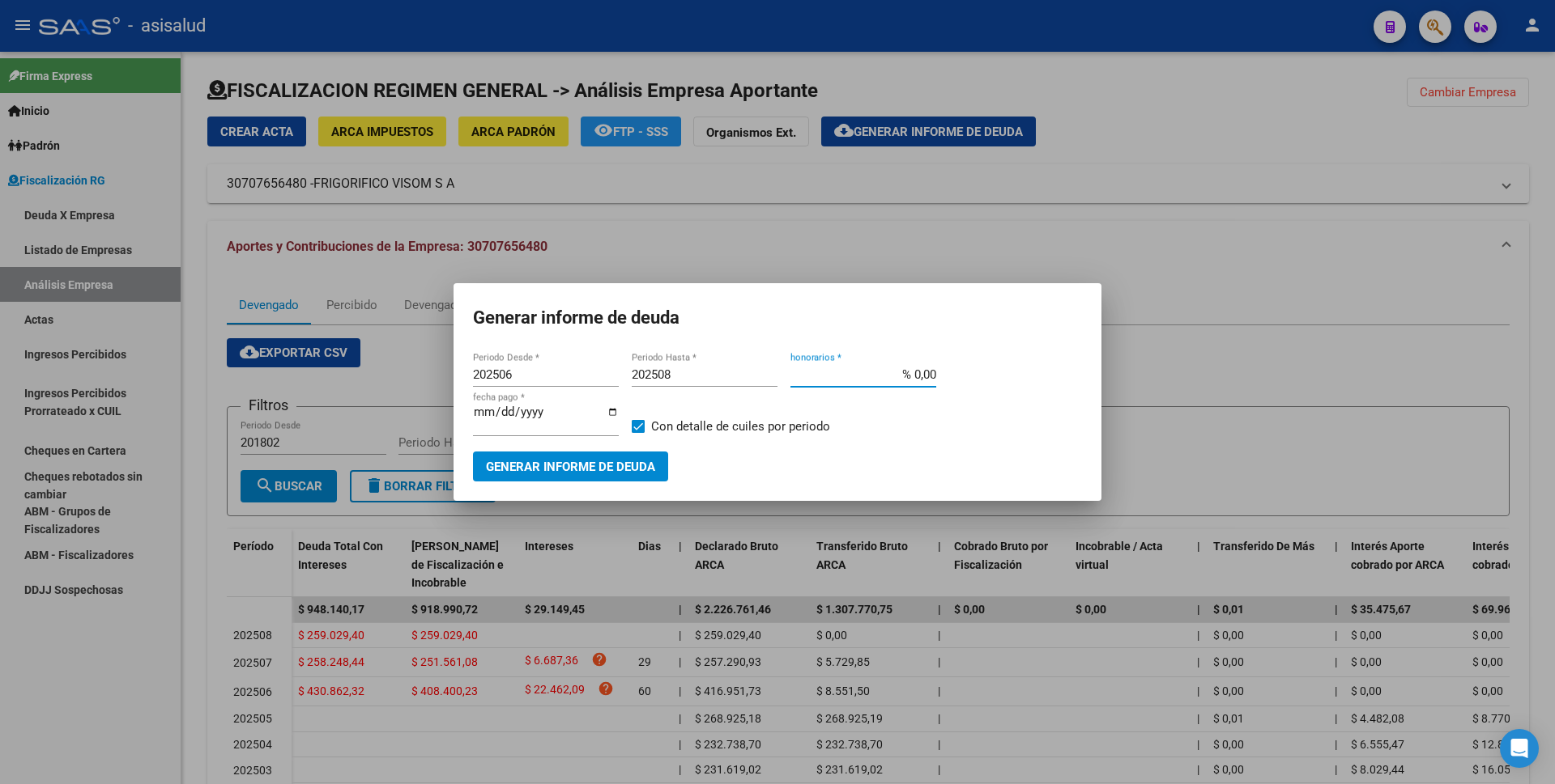
type input "% 10,00"
click at [507, 416] on input "[DATE]" at bounding box center [546, 419] width 146 height 26
click at [499, 420] on input "[DATE]" at bounding box center [546, 419] width 146 height 26
type input "[DATE]"
click at [672, 424] on span "Con detalle de cuiles por periodo" at bounding box center [740, 427] width 179 height 19
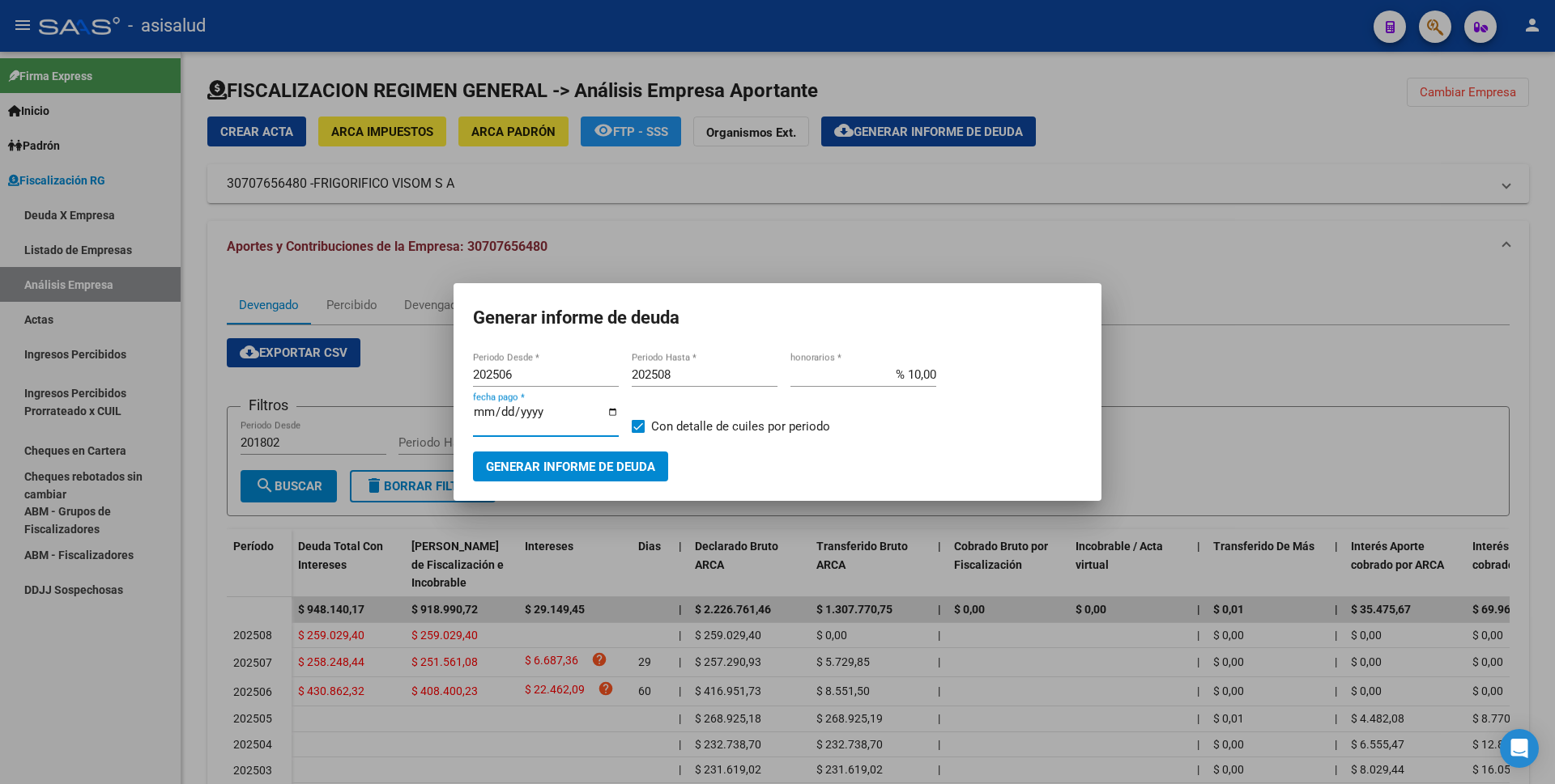
click at [638, 433] on input "Con detalle de cuiles por periodo" at bounding box center [638, 433] width 1 height 1
checkbox input "false"
click at [590, 452] on button "Generar informe de deuda" at bounding box center [570, 467] width 195 height 30
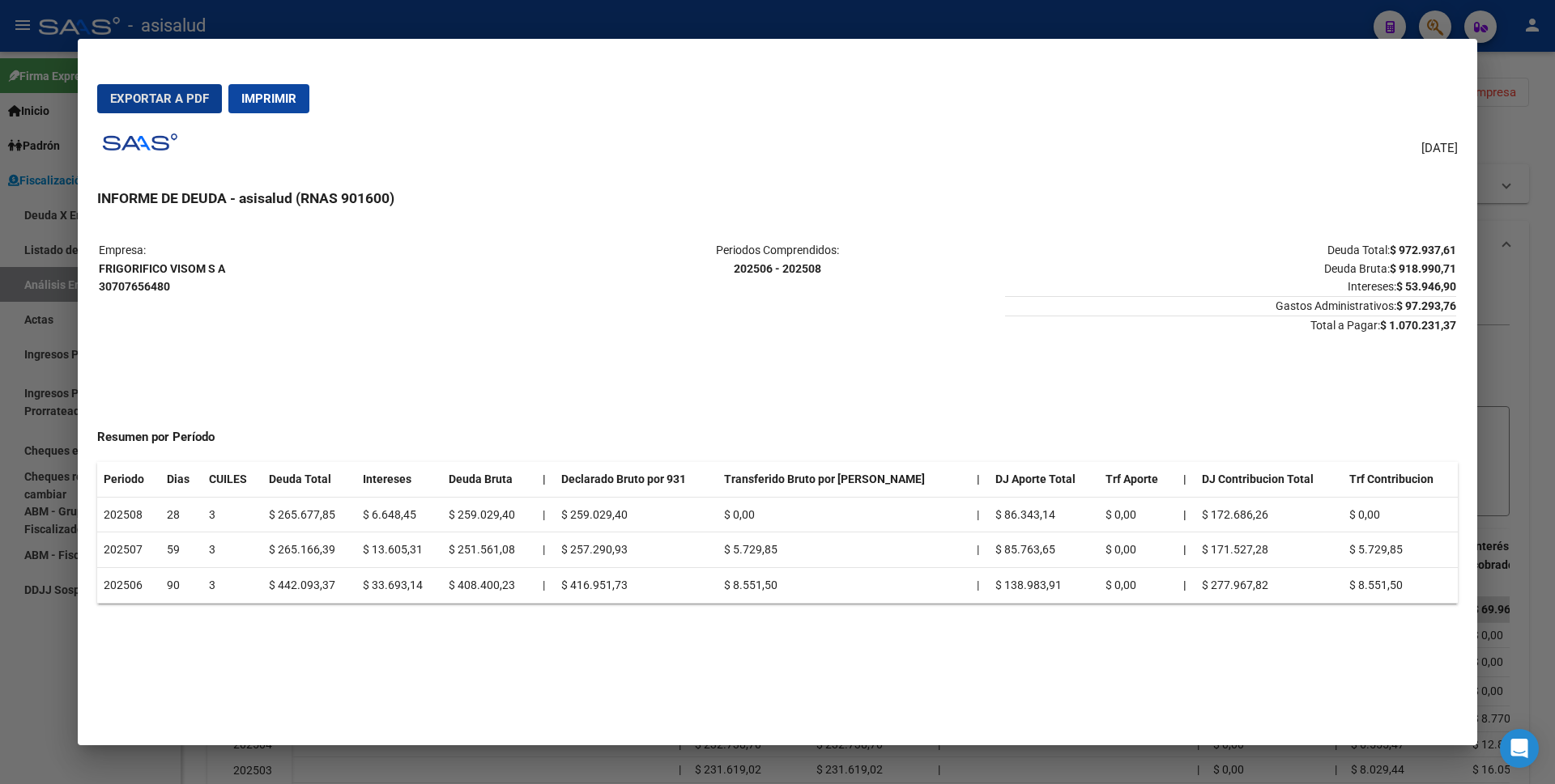
click at [176, 93] on span "Exportar a PDF" at bounding box center [159, 99] width 99 height 15
